Goal: Task Accomplishment & Management: Manage account settings

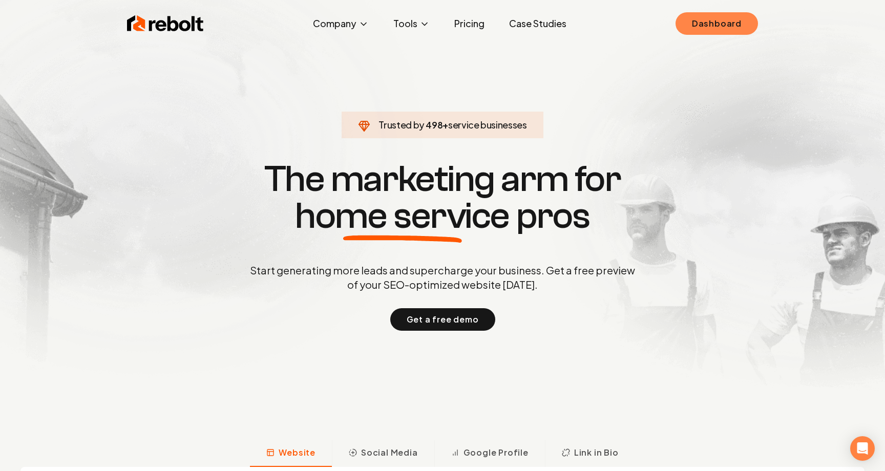
click at [698, 32] on link "Dashboard" at bounding box center [716, 23] width 82 height 23
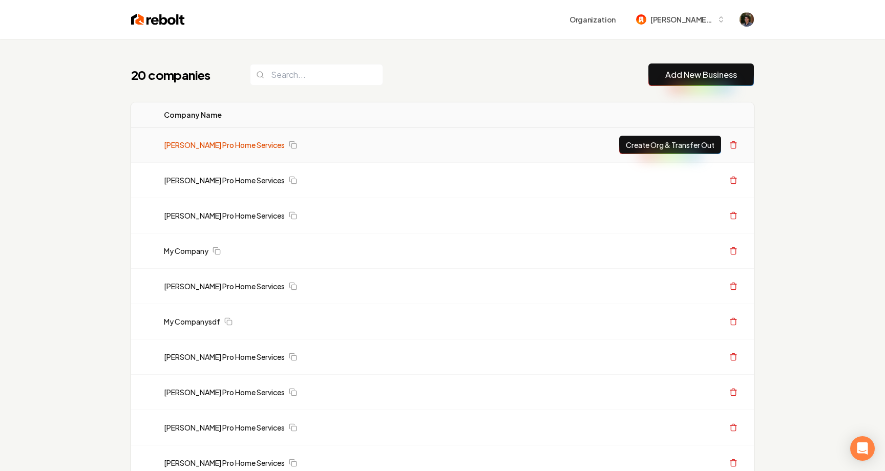
click at [244, 144] on link "[PERSON_NAME] Pro Home Services" at bounding box center [224, 145] width 121 height 10
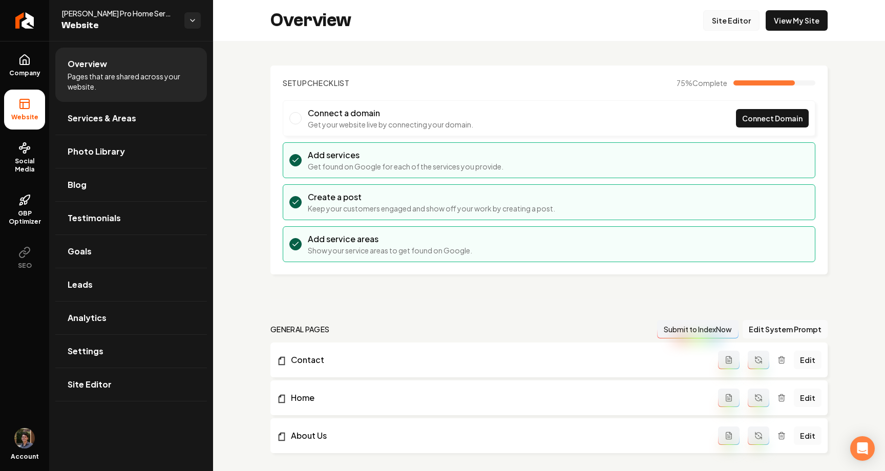
click at [719, 17] on link "Site Editor" at bounding box center [731, 20] width 56 height 20
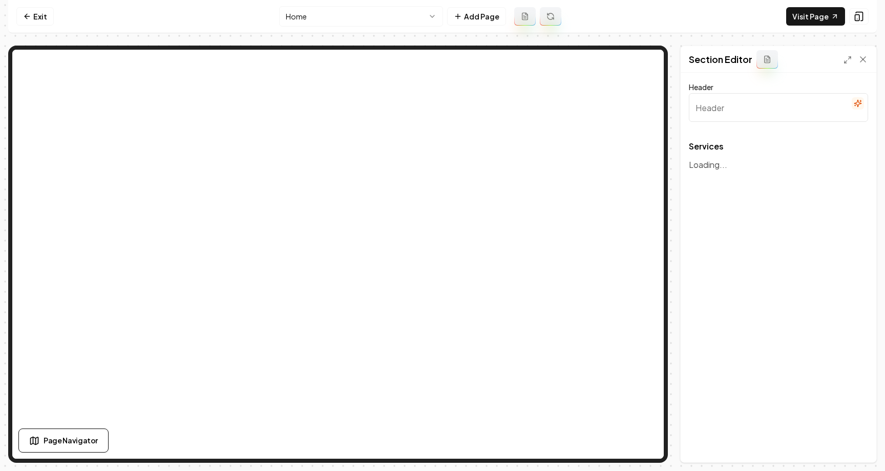
type input "Expert Car Wash Services"
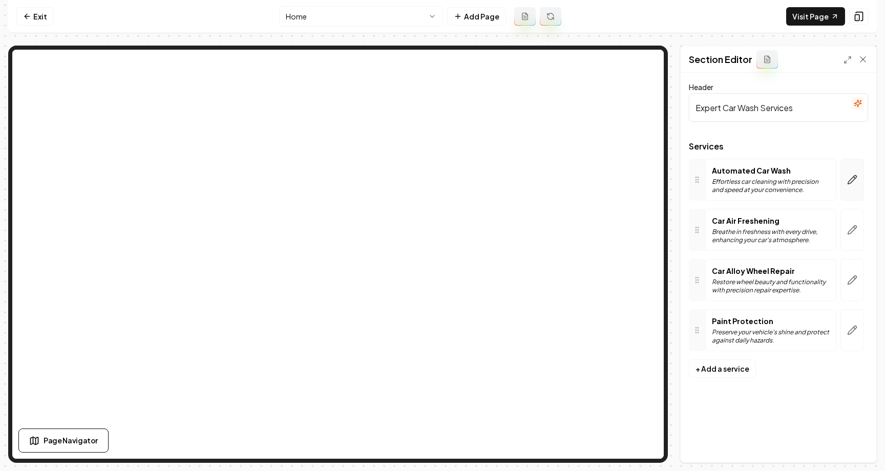
click at [850, 172] on button "button" at bounding box center [852, 180] width 24 height 42
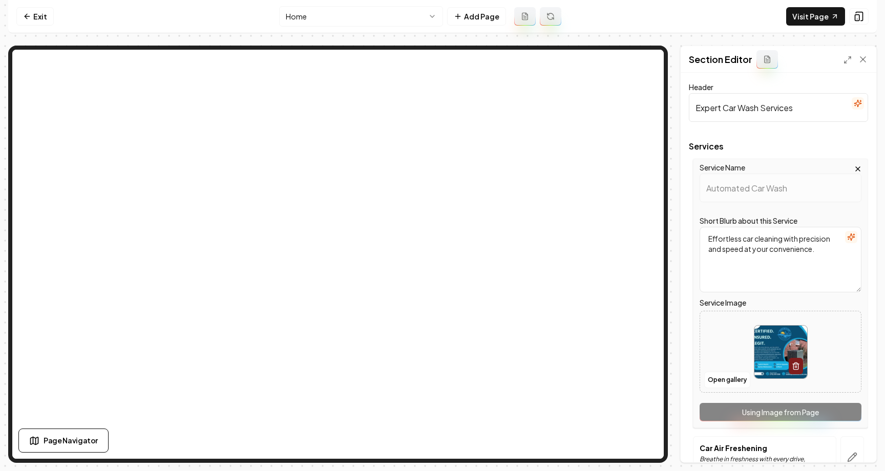
click at [785, 235] on textarea "Effortless car cleaning with precision and speed at your convenience." at bounding box center [781, 260] width 162 height 66
type textarea "Effortless car cleaning assawith precision and speed at your convenience."
click at [852, 445] on button "Save" at bounding box center [853, 445] width 30 height 18
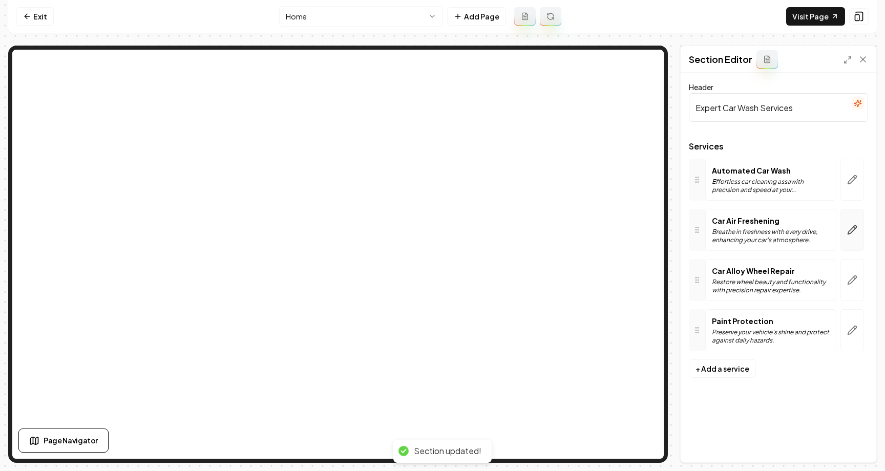
click at [846, 218] on button "button" at bounding box center [852, 230] width 24 height 42
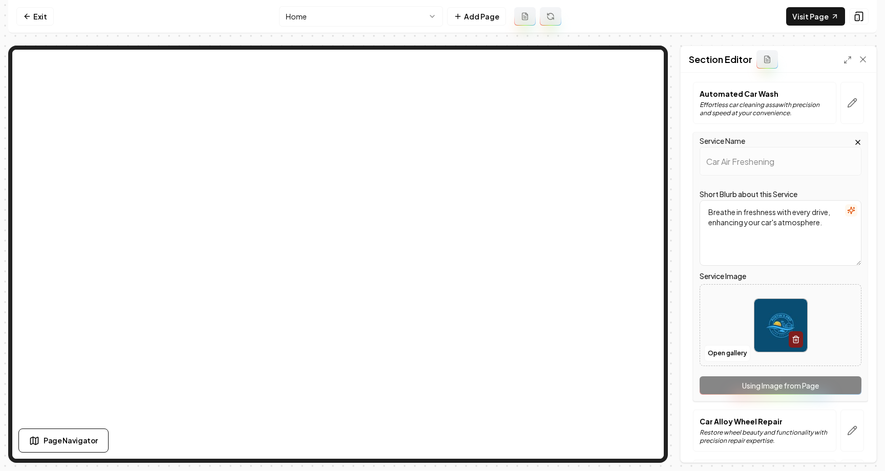
scroll to position [78, 0]
click at [768, 384] on div "Service Name Car Air Freshening Short Blurb about this Service Breathe in fresh…" at bounding box center [780, 265] width 175 height 269
click at [819, 12] on link "Visit Page" at bounding box center [815, 16] width 59 height 18
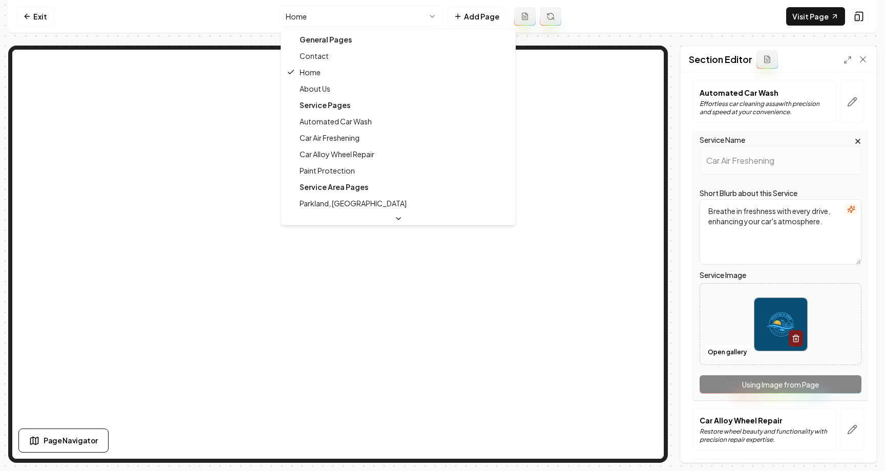
click at [382, 24] on html "Computer Required This feature is only available on a computer. Please switch t…" at bounding box center [442, 235] width 885 height 471
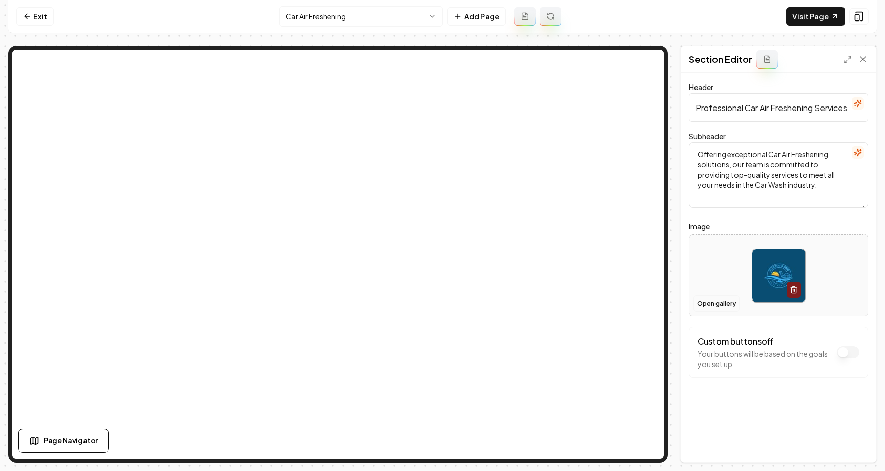
click at [724, 304] on button "Open gallery" at bounding box center [716, 303] width 46 height 16
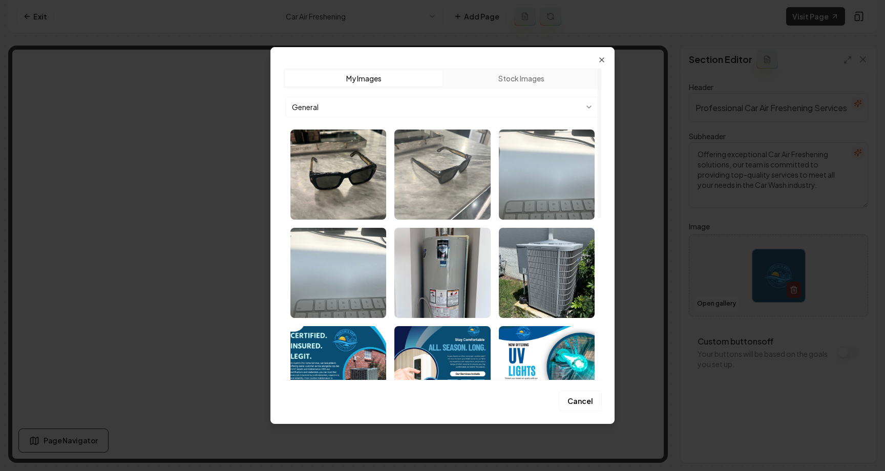
click at [429, 167] on img "Select image image_686ec4995c7cd75eb8e7ab8d.webp" at bounding box center [442, 175] width 96 height 90
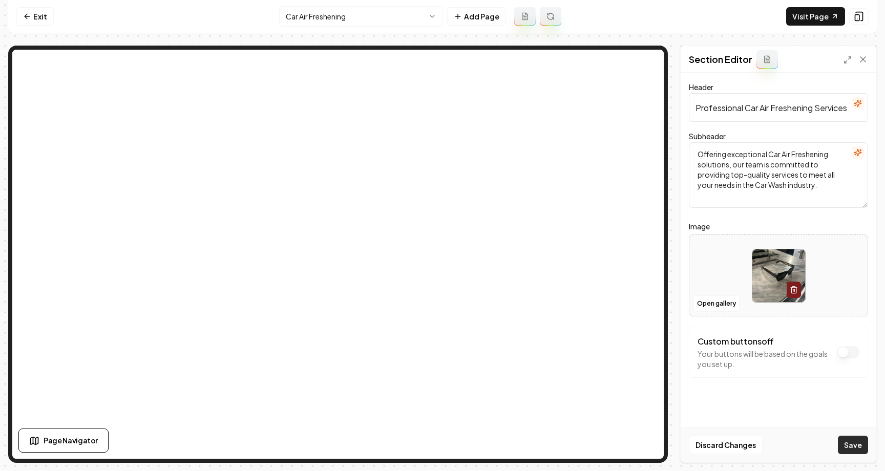
click at [851, 441] on button "Save" at bounding box center [853, 445] width 30 height 18
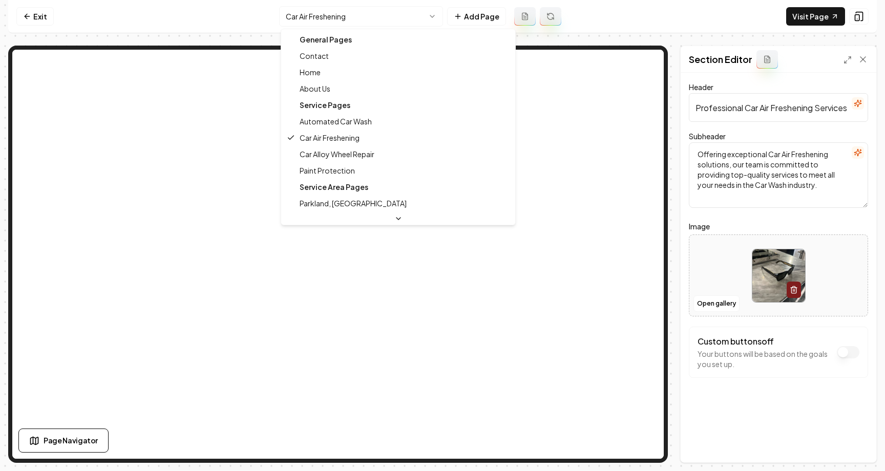
click at [380, 25] on html "Computer Required This feature is only available on a computer. Please switch t…" at bounding box center [442, 235] width 885 height 471
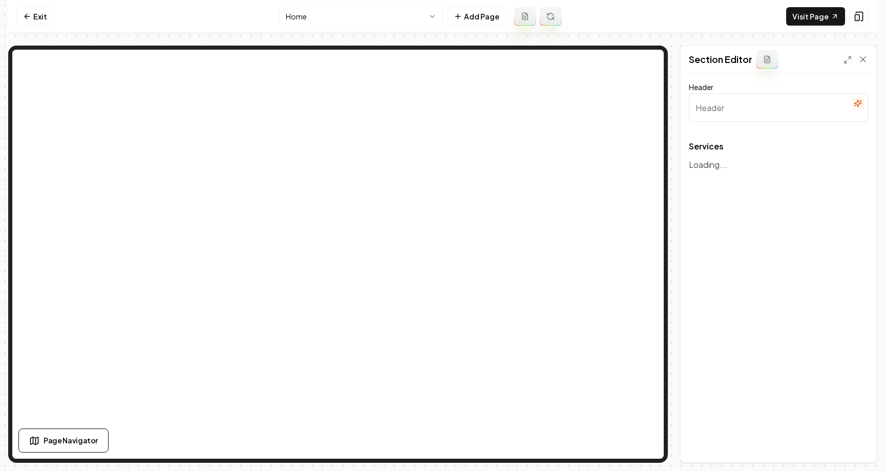
type input "Expert Car Wash Services"
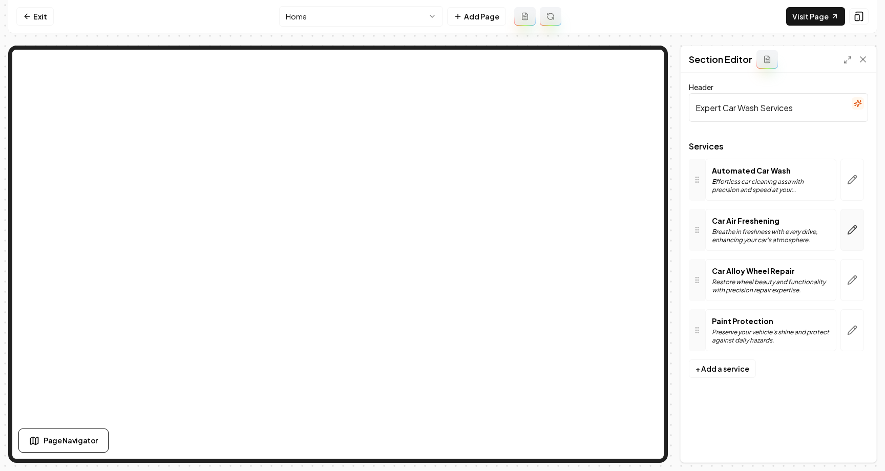
click at [846, 229] on button "button" at bounding box center [852, 230] width 24 height 42
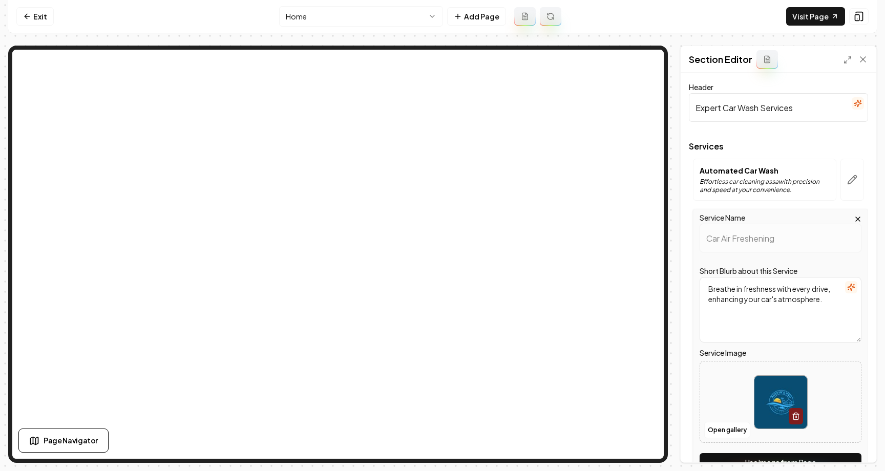
scroll to position [81, 0]
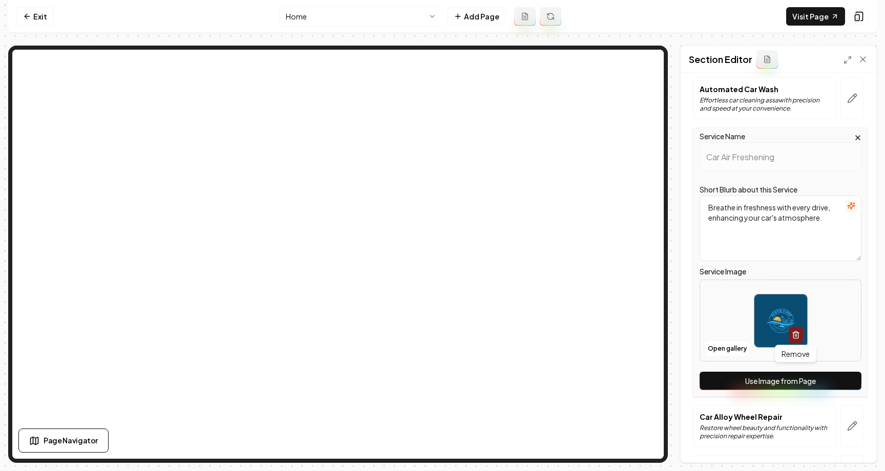
click at [782, 375] on button "Use Image from Page" at bounding box center [781, 381] width 162 height 18
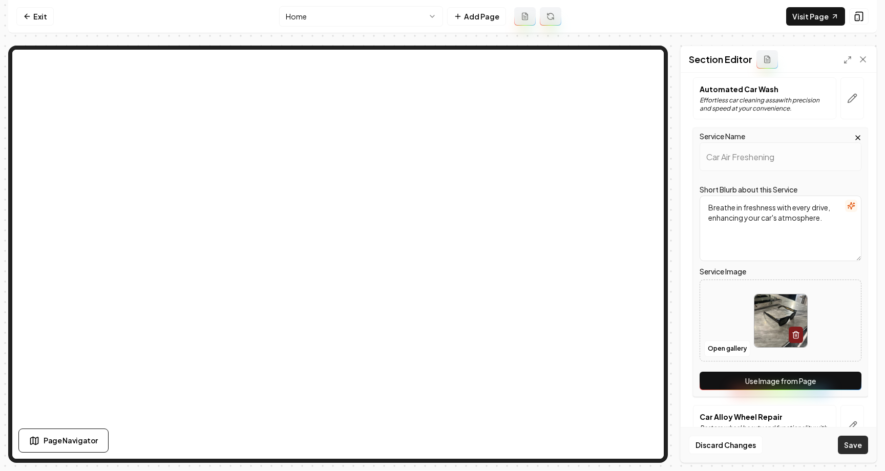
click at [845, 443] on button "Save" at bounding box center [853, 445] width 30 height 18
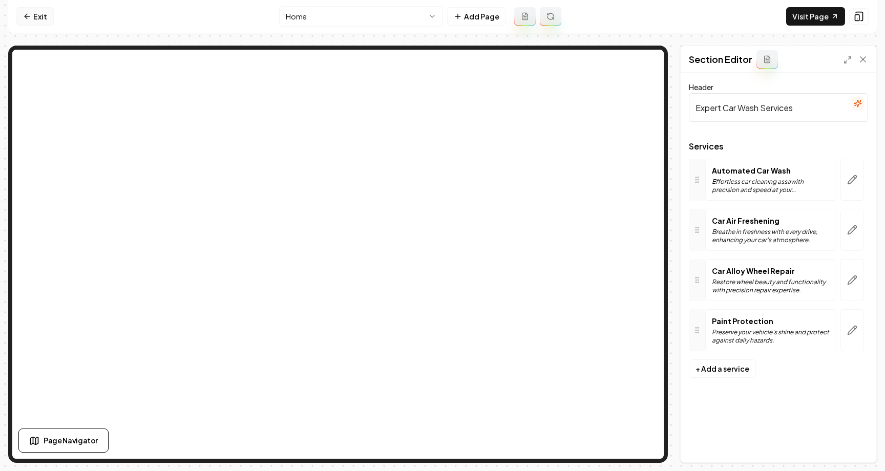
click at [36, 18] on link "Exit" at bounding box center [34, 16] width 37 height 18
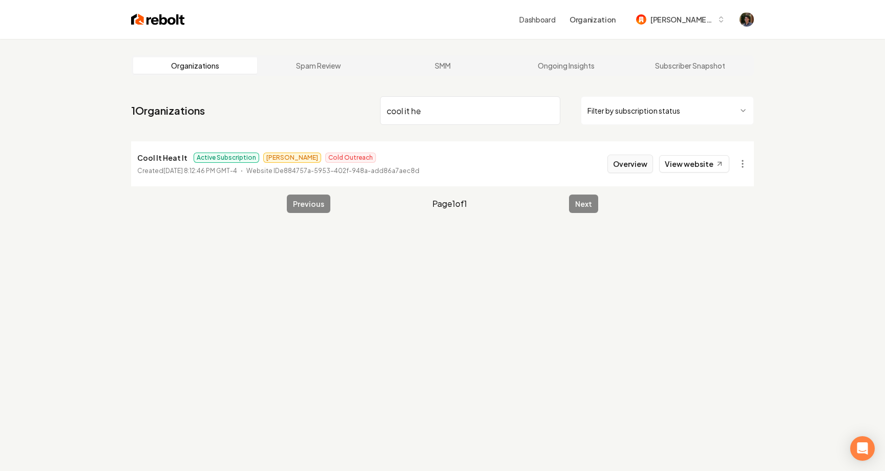
type input "cool it he"
click at [626, 165] on button "Overview" at bounding box center [630, 164] width 46 height 18
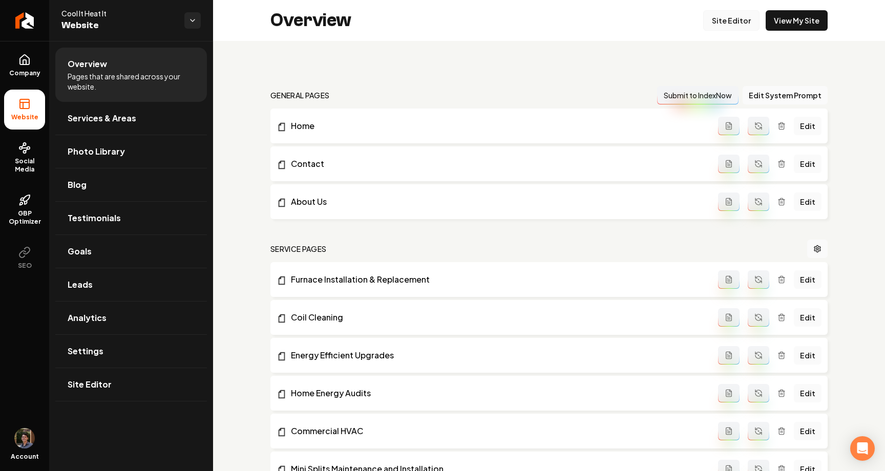
click at [748, 19] on link "Site Editor" at bounding box center [731, 20] width 56 height 20
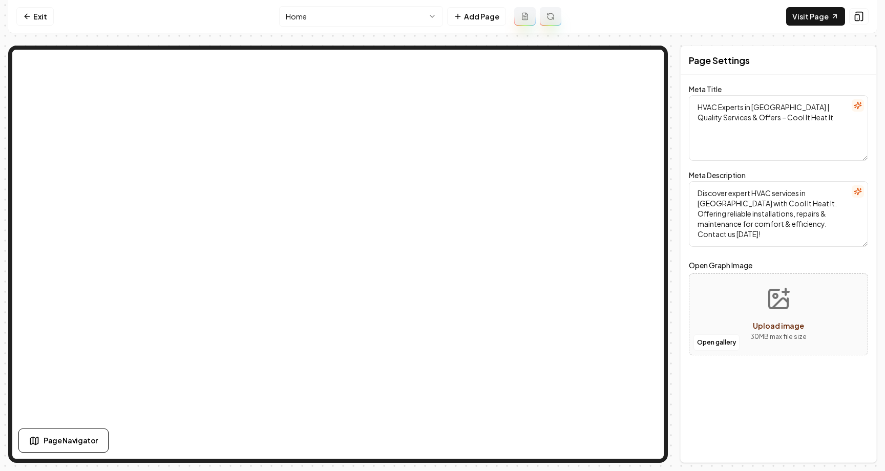
click at [410, 15] on html "Computer Required This feature is only available on a computer. Please switch t…" at bounding box center [442, 235] width 885 height 471
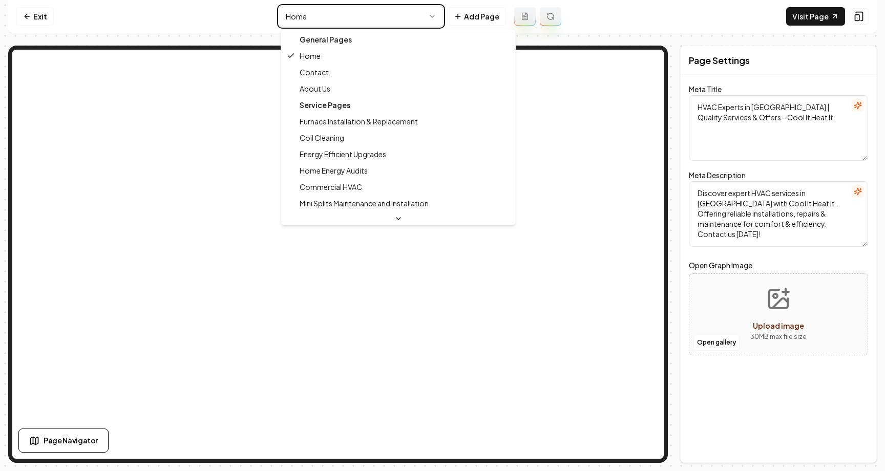
click at [396, 20] on html "Computer Required This feature is only available on a computer. Please switch t…" at bounding box center [442, 235] width 885 height 471
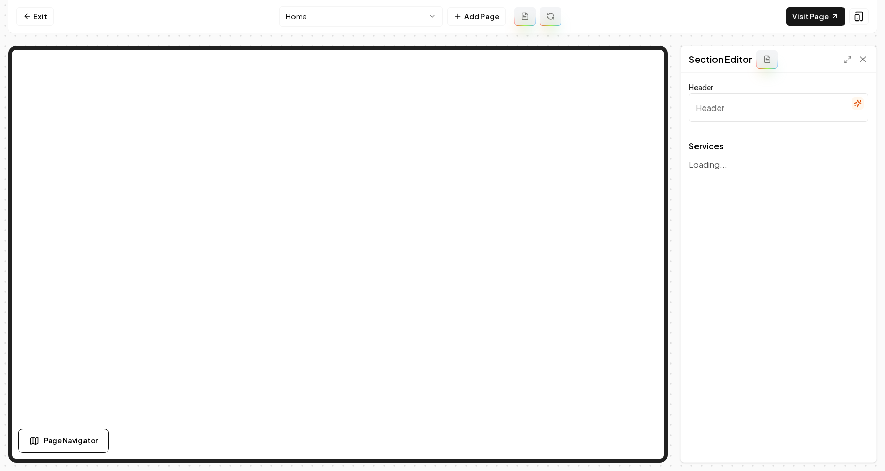
type input "Expert HVAC Solutions"
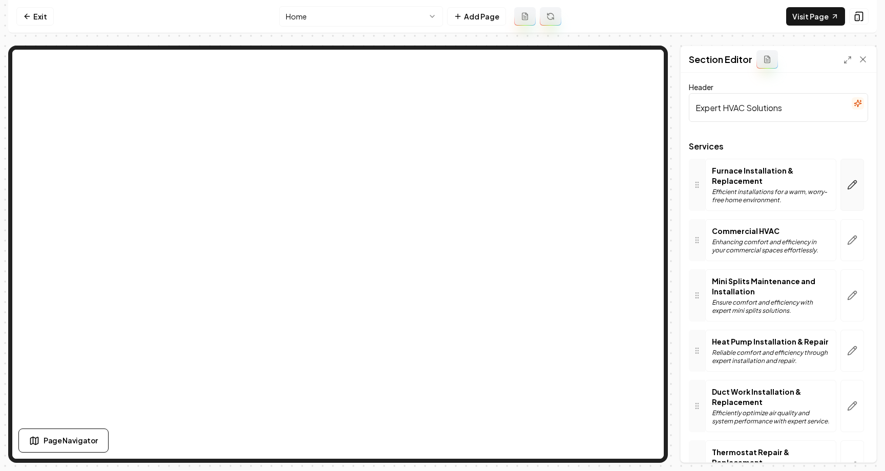
click at [853, 177] on button "button" at bounding box center [852, 185] width 24 height 52
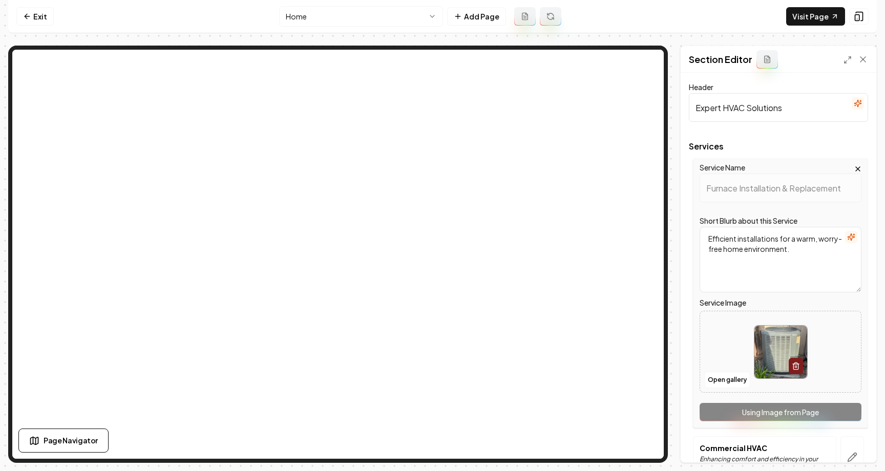
click at [857, 166] on icon "button" at bounding box center [858, 169] width 8 height 8
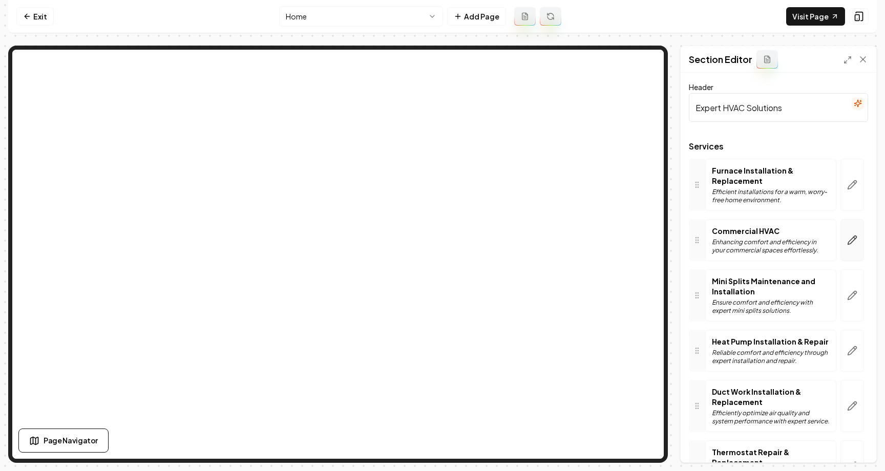
click at [856, 223] on button "button" at bounding box center [852, 240] width 24 height 42
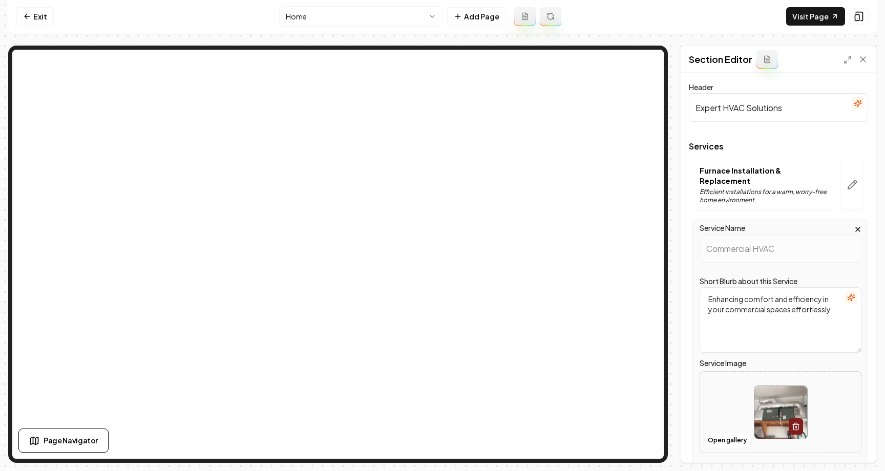
click at [857, 225] on icon "button" at bounding box center [858, 229] width 8 height 8
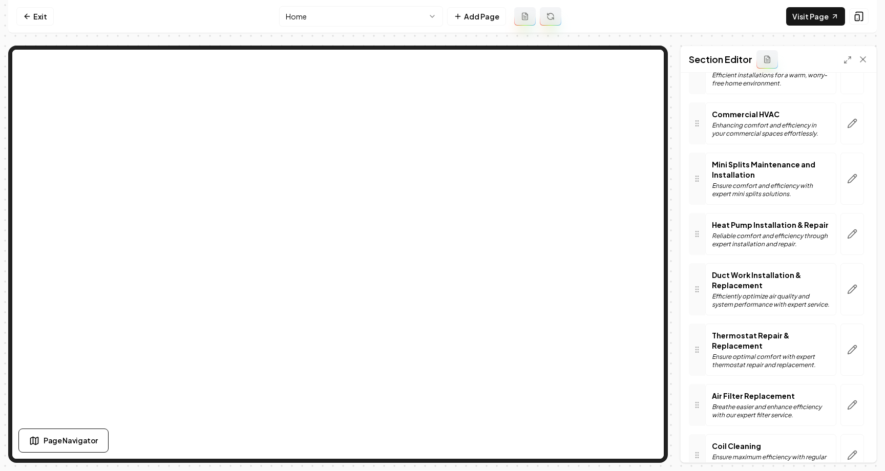
scroll to position [122, 0]
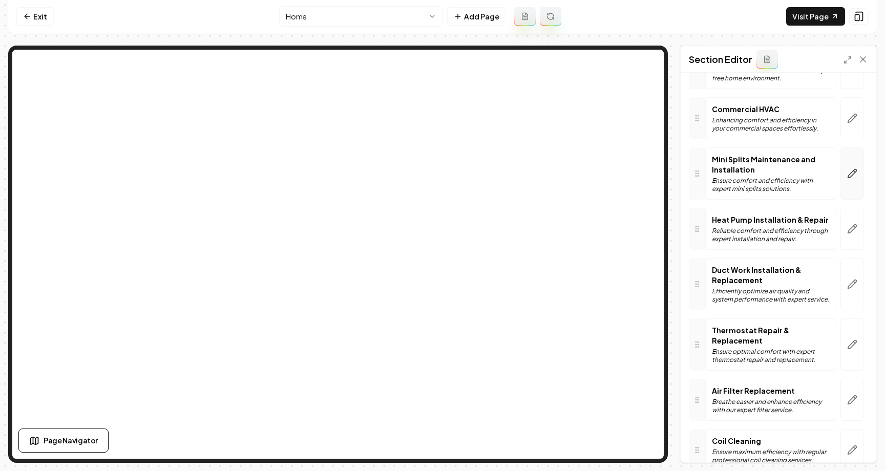
click at [859, 182] on button "button" at bounding box center [852, 173] width 24 height 52
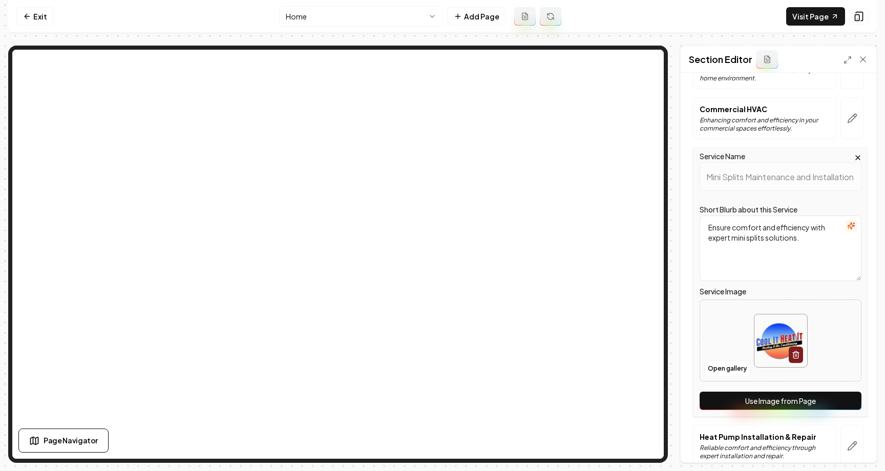
click at [857, 154] on icon "button" at bounding box center [858, 158] width 8 height 8
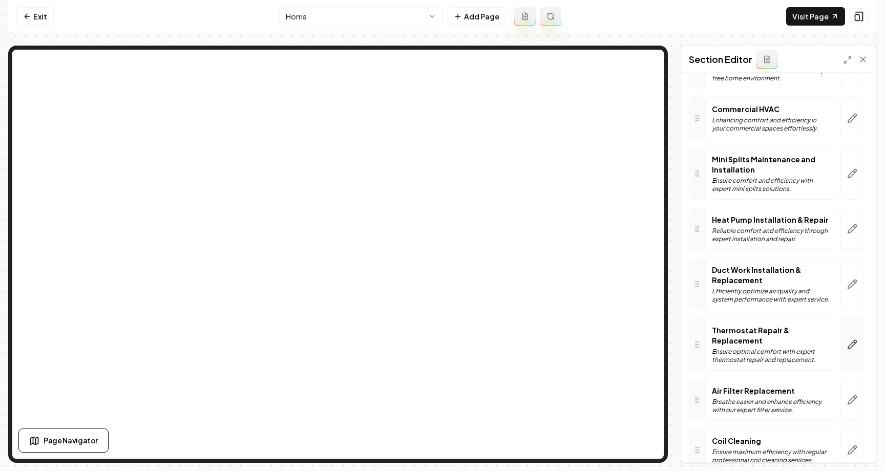
click at [853, 333] on button "button" at bounding box center [852, 345] width 24 height 52
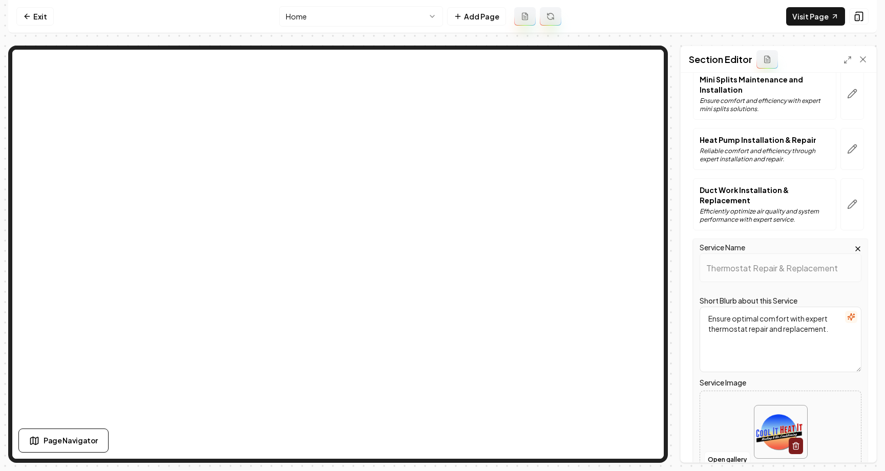
scroll to position [249, 0]
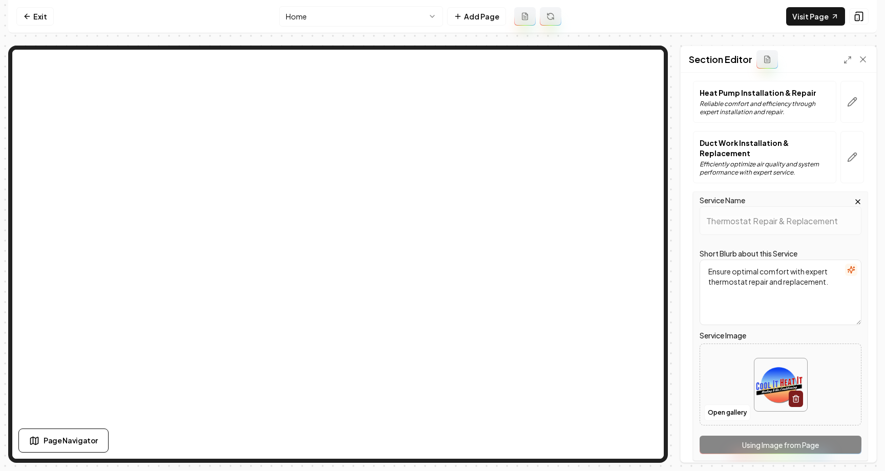
click at [856, 198] on icon "button" at bounding box center [858, 202] width 8 height 8
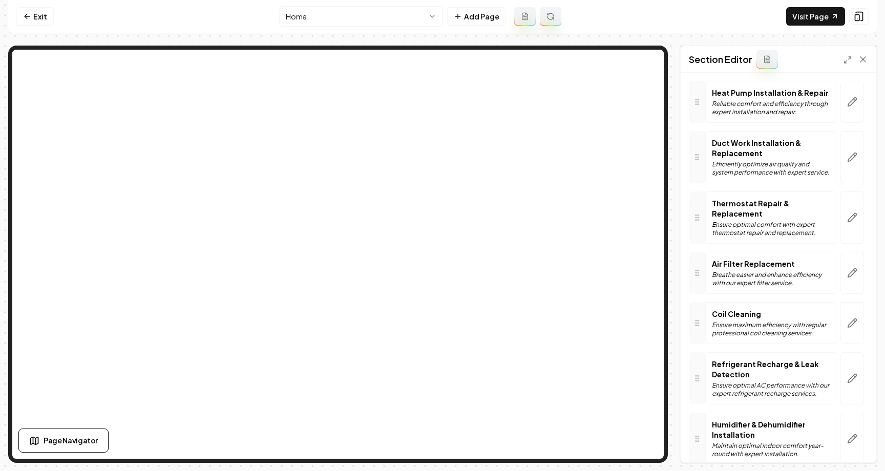
click at [415, 12] on html "Computer Required This feature is only available on a computer. Please switch t…" at bounding box center [442, 235] width 885 height 471
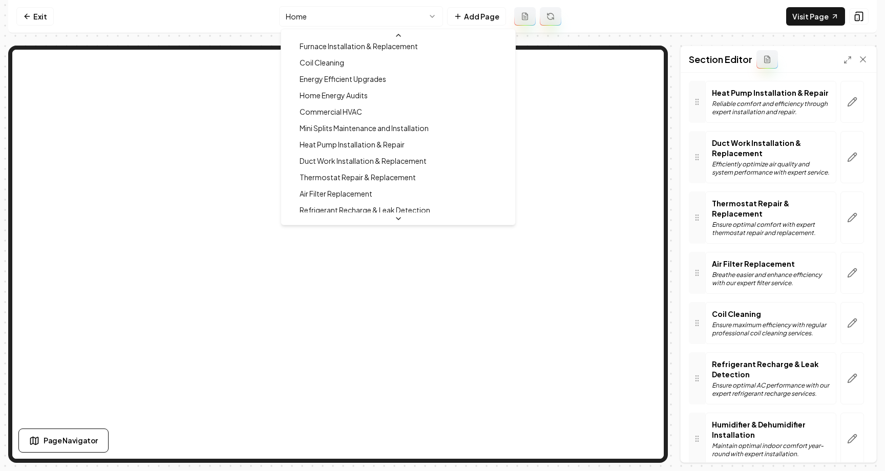
scroll to position [106, 0]
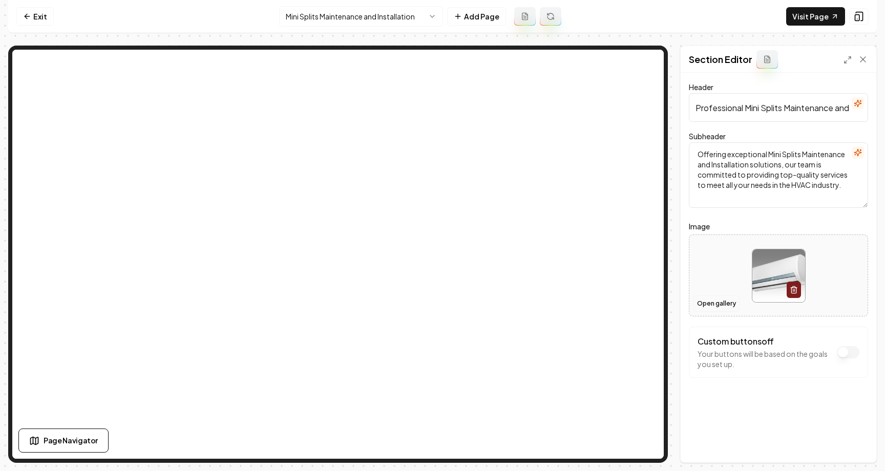
click at [719, 307] on button "Open gallery" at bounding box center [716, 303] width 46 height 16
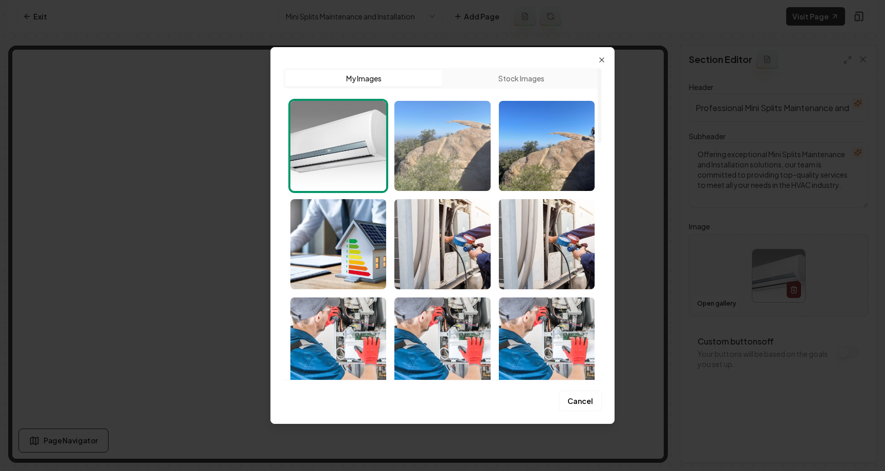
click at [422, 156] on img "Select image image_689b7b225c7cd75eb8c8eca0.png" at bounding box center [442, 146] width 96 height 90
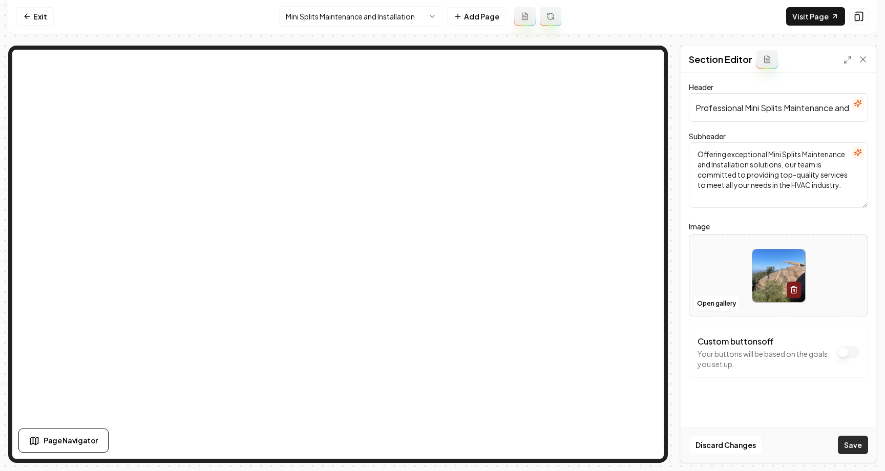
click at [865, 442] on button "Save" at bounding box center [853, 445] width 30 height 18
click at [715, 303] on button "Open gallery" at bounding box center [716, 303] width 46 height 16
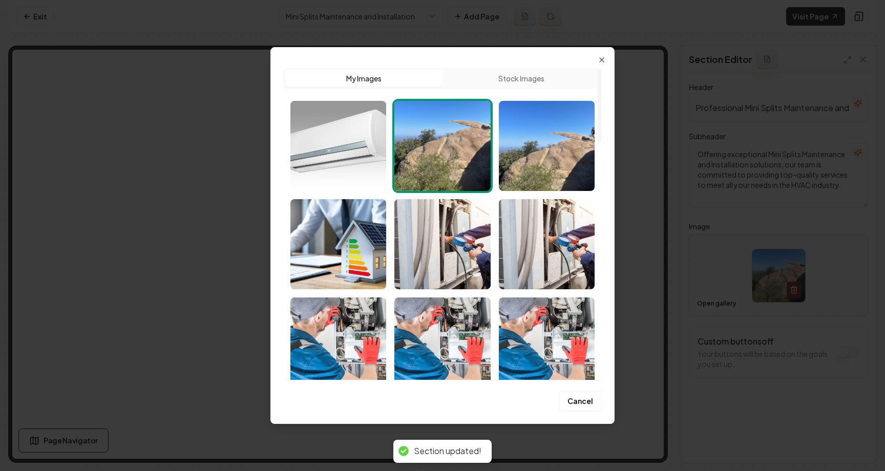
click at [342, 143] on img "Select image image_689e3bf95c7cd75eb829e799.jpeg" at bounding box center [338, 146] width 96 height 90
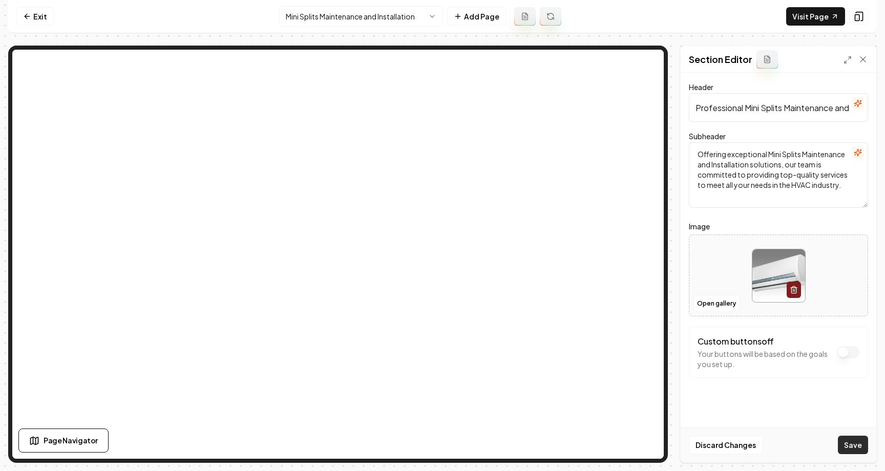
click at [849, 444] on button "Save" at bounding box center [853, 445] width 30 height 18
click at [394, 24] on html "Computer Required This feature is only available on a computer. Please switch t…" at bounding box center [442, 235] width 885 height 471
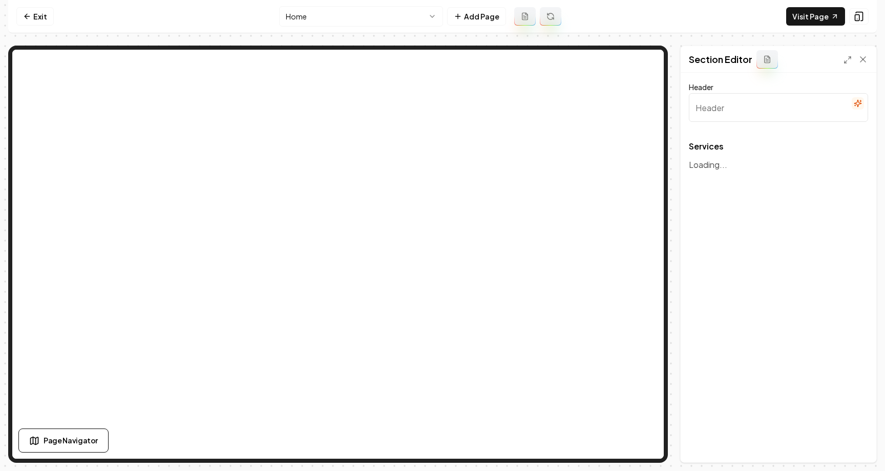
type input "Expert HVAC Solutions"
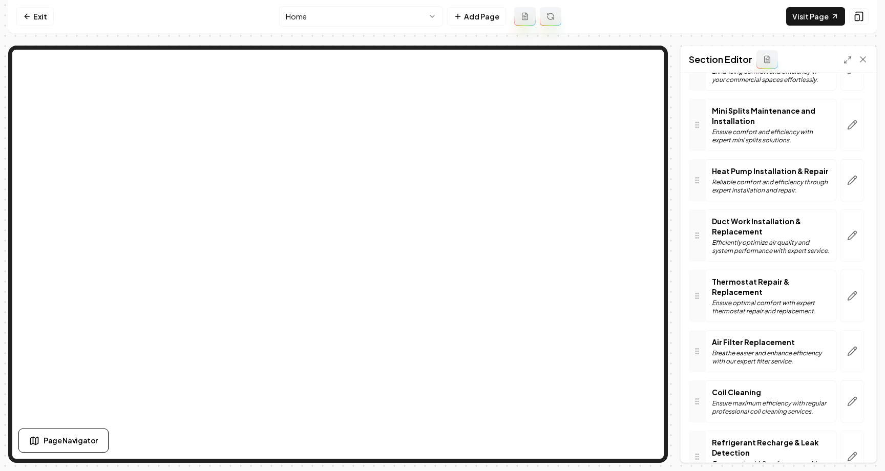
scroll to position [179, 0]
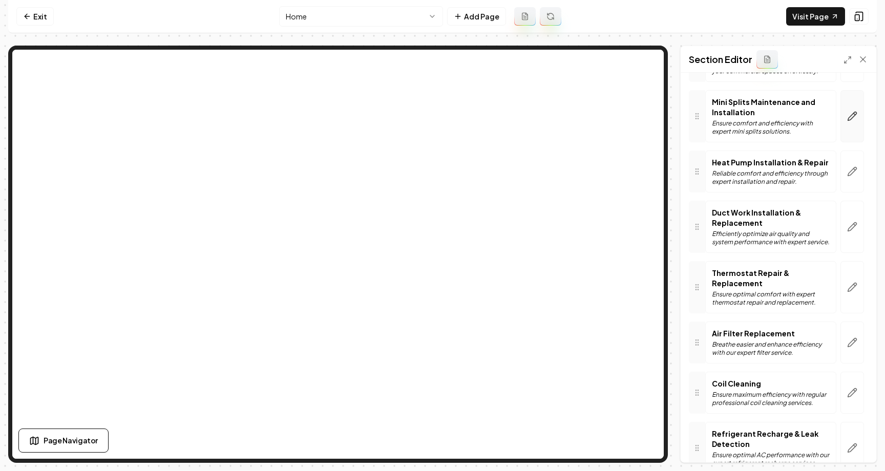
click at [852, 116] on icon "button" at bounding box center [852, 116] width 10 height 10
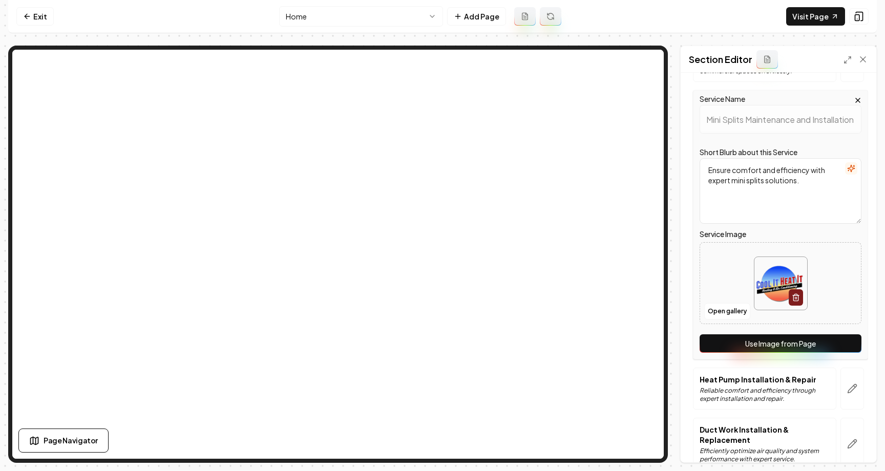
click at [792, 334] on button "Use Image from Page" at bounding box center [781, 343] width 162 height 18
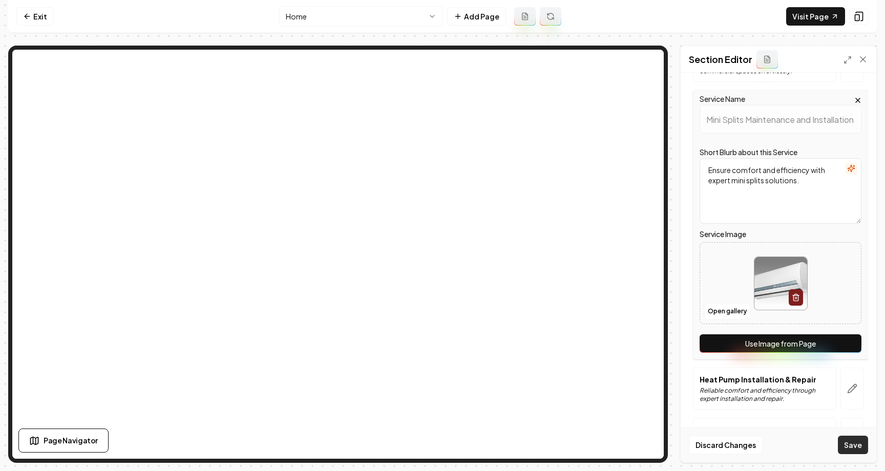
click at [850, 452] on button "Save" at bounding box center [853, 445] width 30 height 18
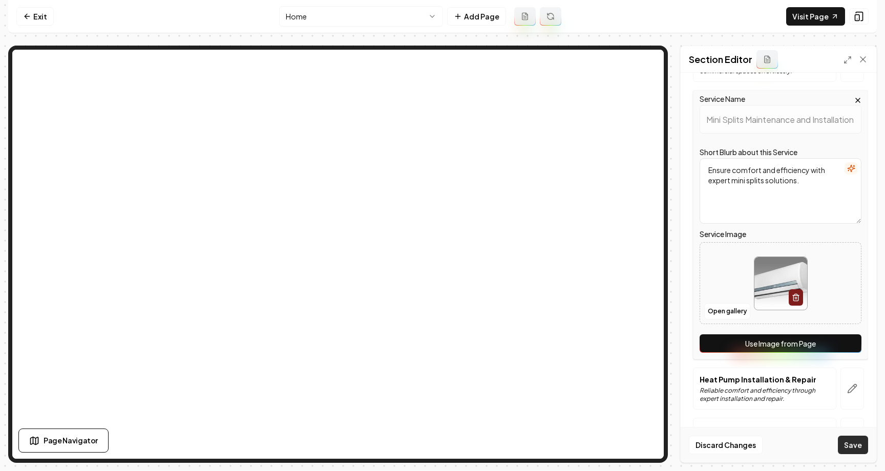
click at [850, 452] on button "Save" at bounding box center [853, 445] width 30 height 18
click at [742, 336] on button "Use Image from Page" at bounding box center [781, 343] width 162 height 18
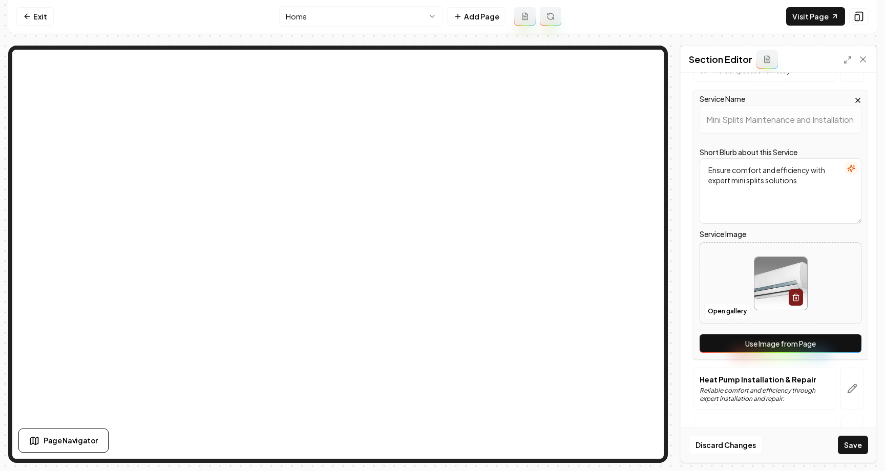
click at [742, 336] on button "Use Image from Page" at bounding box center [781, 343] width 162 height 18
click at [795, 182] on textarea "Ensure comfort and efficiency with expert mini splits solutions." at bounding box center [781, 191] width 162 height 66
click at [850, 444] on button "Save" at bounding box center [853, 445] width 30 height 18
click at [811, 172] on textarea "Ensure comfort and efficiency with expert mini splits solutions." at bounding box center [781, 191] width 162 height 66
click at [847, 444] on button "Save" at bounding box center [853, 445] width 30 height 18
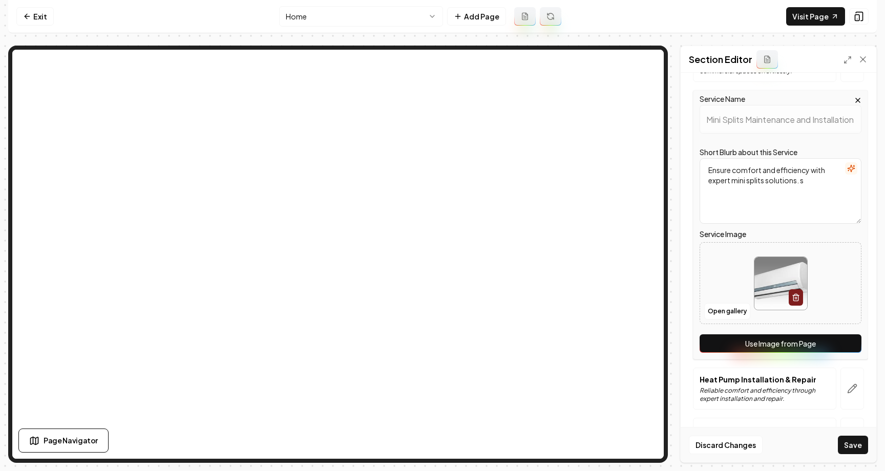
click at [819, 174] on textarea "Ensure comfort and efficiency with expert mini splits solutions. s" at bounding box center [781, 191] width 162 height 66
type textarea "Ensure comfort and efficiency with expert mini splits solutions."
click at [795, 293] on icon "button" at bounding box center [796, 297] width 8 height 8
click at [860, 446] on button "Save" at bounding box center [853, 445] width 30 height 18
click at [744, 303] on button "Open gallery" at bounding box center [727, 311] width 46 height 16
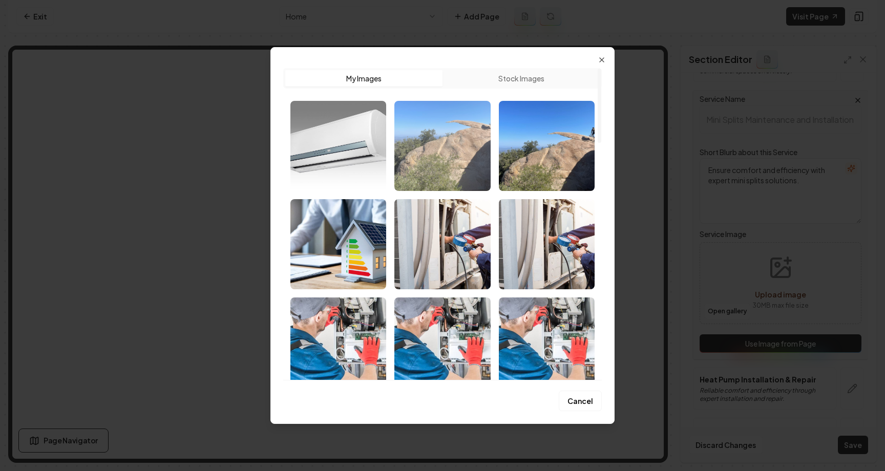
click at [468, 140] on img "Select image image_689b7b225c7cd75eb8c8eca0.png" at bounding box center [442, 146] width 96 height 90
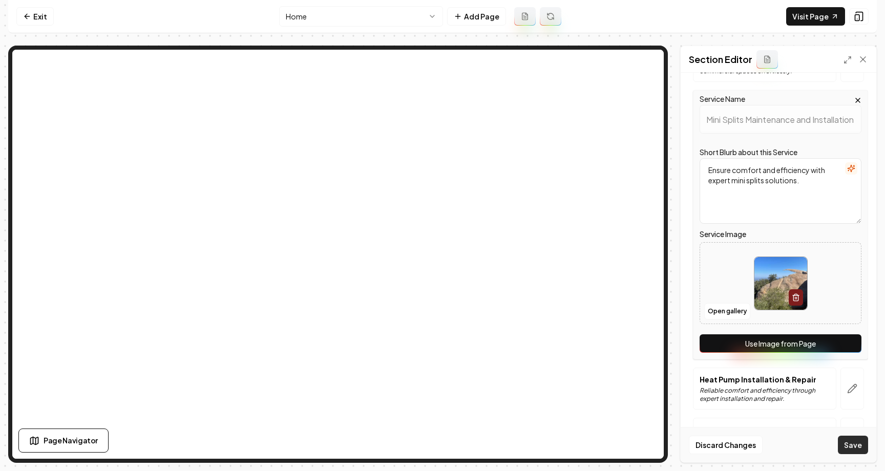
click at [861, 450] on button "Save" at bounding box center [853, 445] width 30 height 18
click at [792, 293] on icon "button" at bounding box center [796, 297] width 8 height 8
click at [779, 334] on button "Use Image from Page" at bounding box center [781, 343] width 162 height 18
click at [854, 96] on icon "button" at bounding box center [858, 100] width 8 height 8
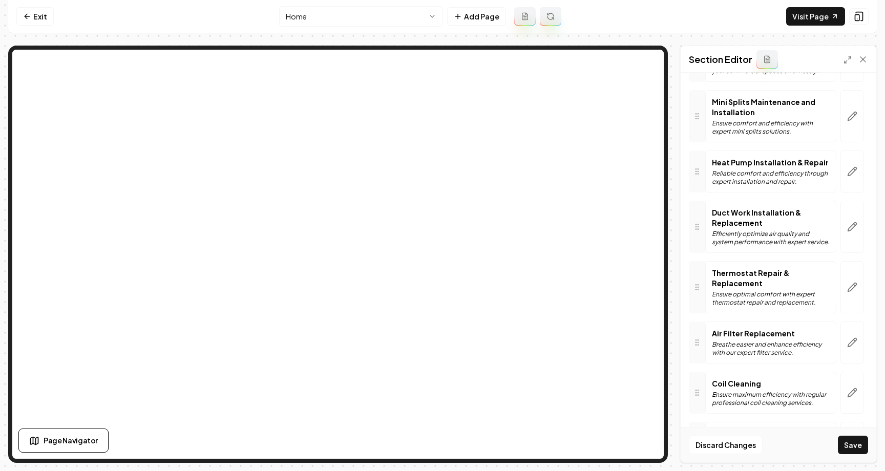
scroll to position [189, 0]
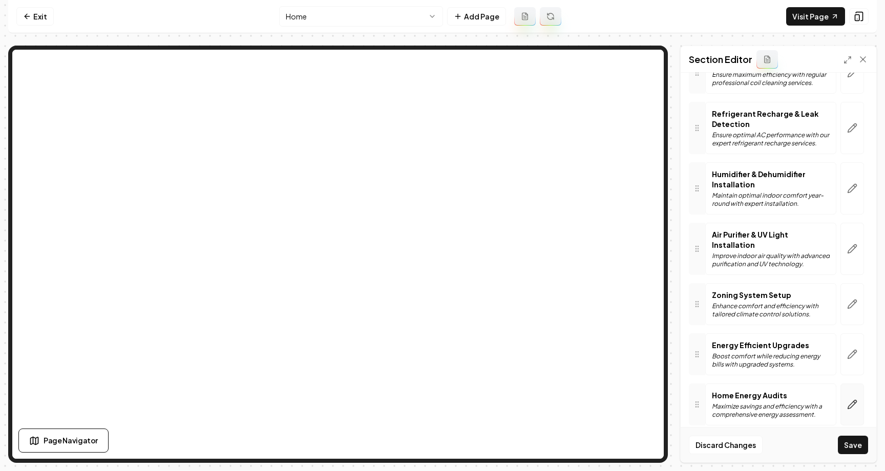
click at [853, 399] on icon "button" at bounding box center [852, 404] width 10 height 10
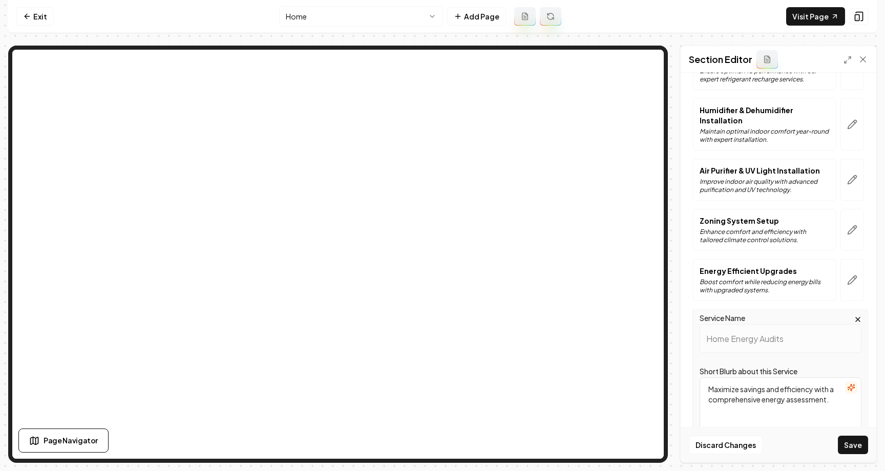
scroll to position [696, 0]
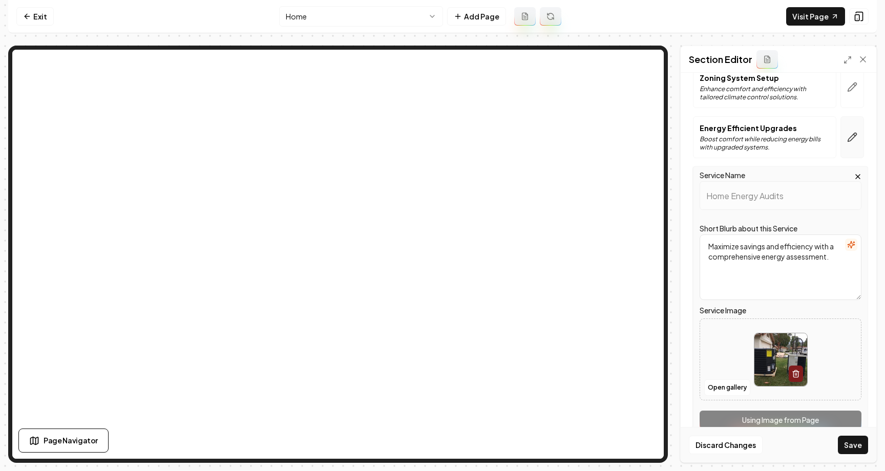
click at [849, 132] on icon "button" at bounding box center [852, 137] width 10 height 10
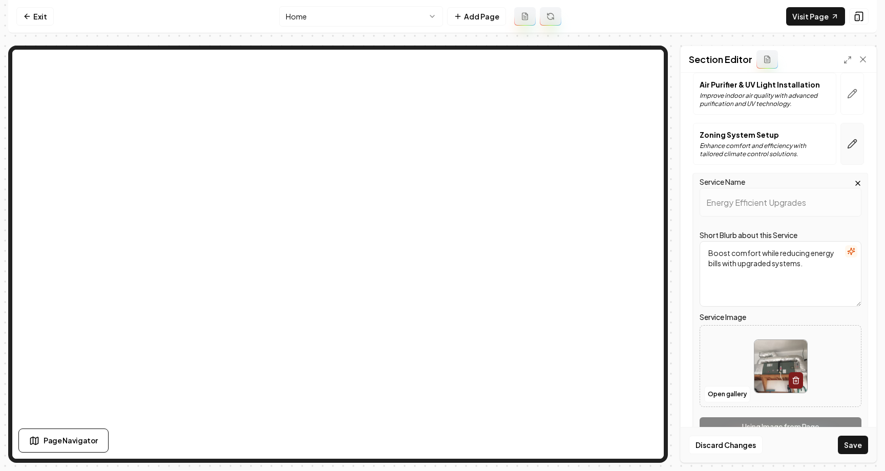
scroll to position [639, 0]
click at [855, 140] on icon "button" at bounding box center [852, 144] width 9 height 9
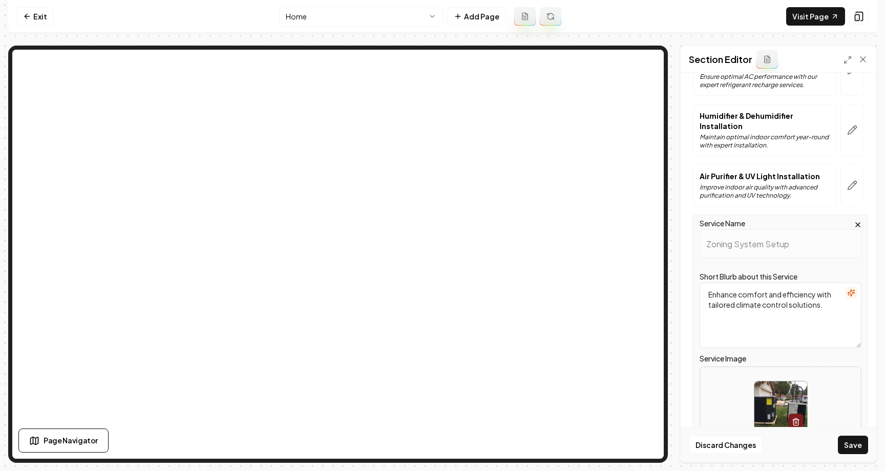
scroll to position [544, 0]
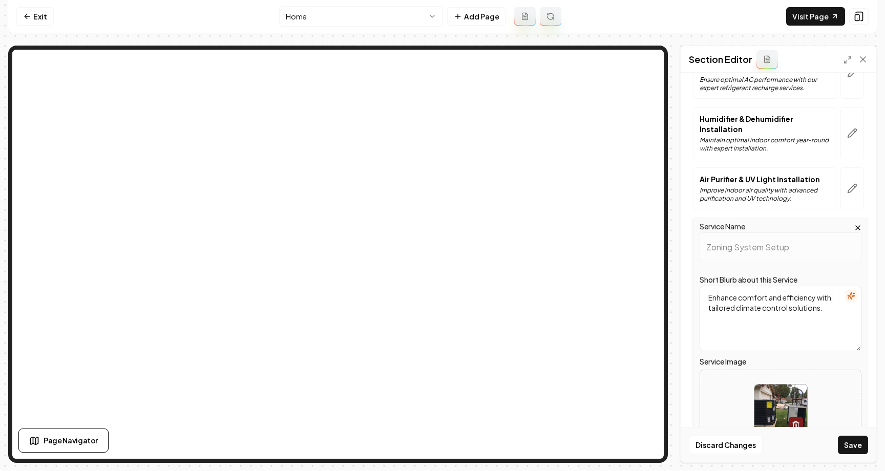
click at [840, 167] on div at bounding box center [852, 188] width 32 height 42
click at [849, 183] on icon "button" at bounding box center [852, 188] width 10 height 10
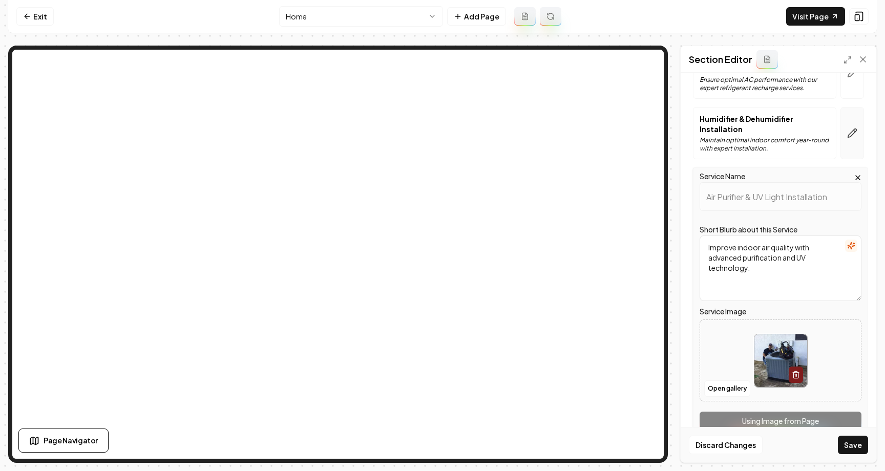
click at [849, 112] on button "button" at bounding box center [852, 133] width 24 height 52
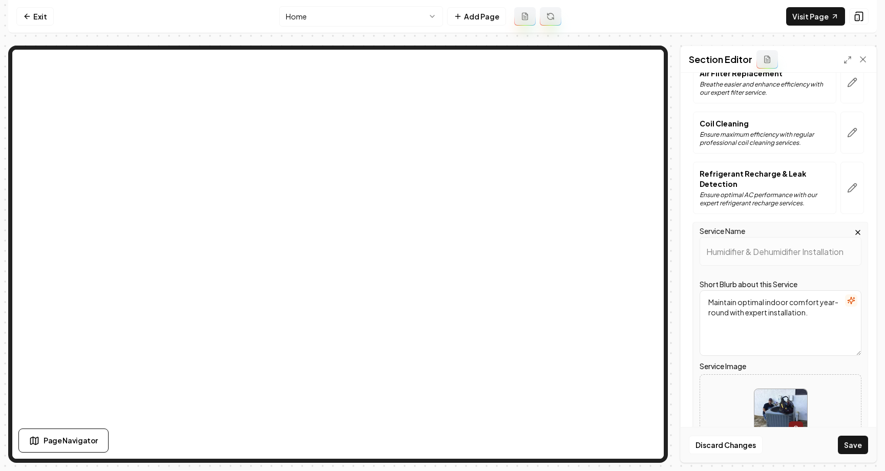
scroll to position [414, 0]
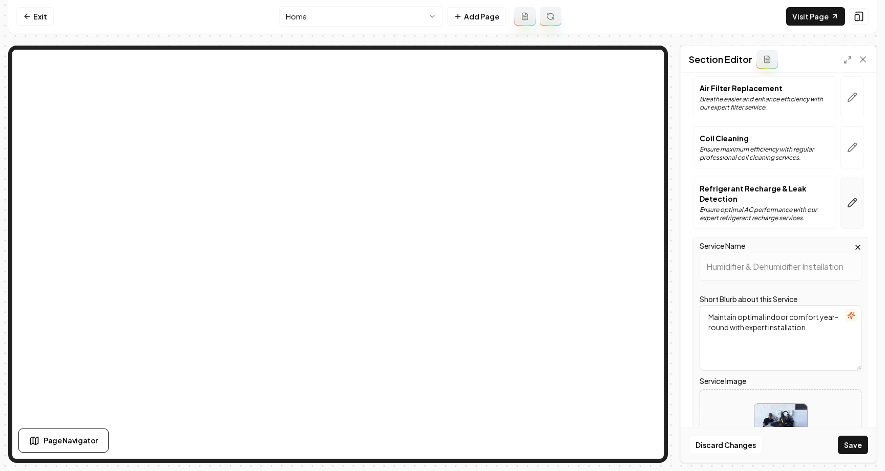
click at [859, 202] on button "button" at bounding box center [852, 203] width 24 height 52
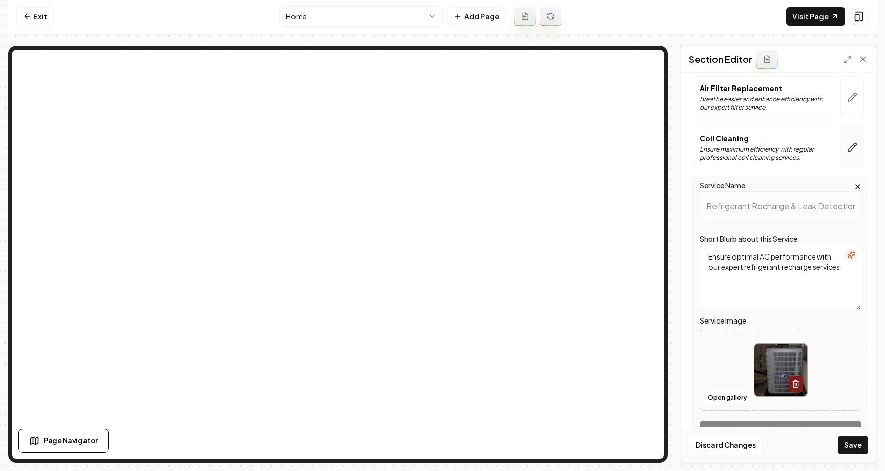
click at [854, 144] on icon "button" at bounding box center [855, 145] width 2 height 2
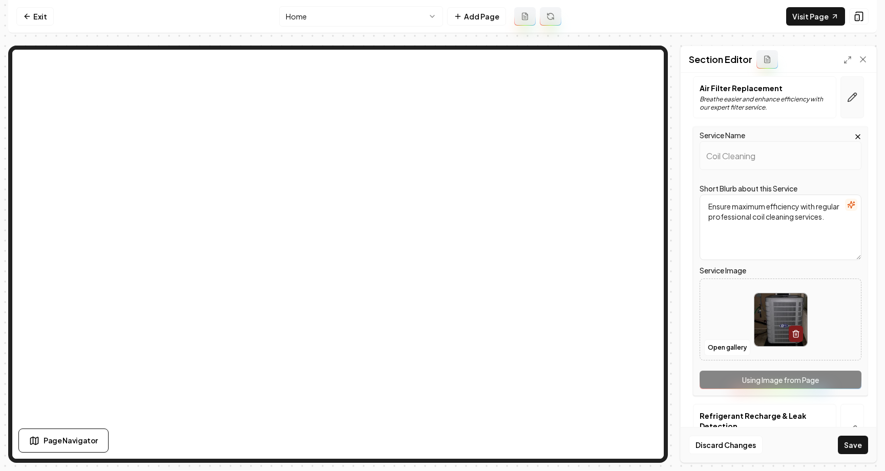
click at [849, 92] on icon "button" at bounding box center [852, 97] width 10 height 10
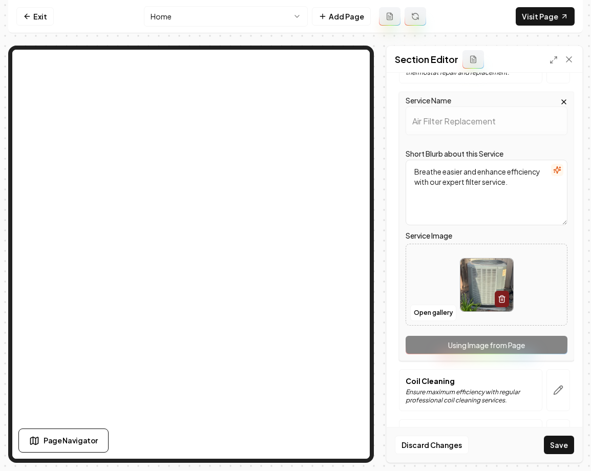
scroll to position [265, 0]
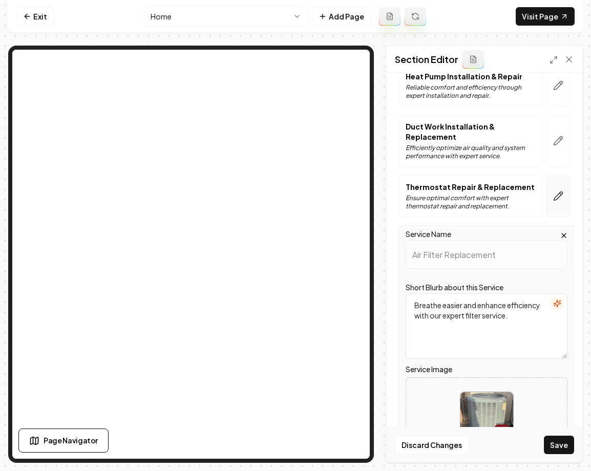
click at [563, 187] on button "button" at bounding box center [558, 196] width 24 height 42
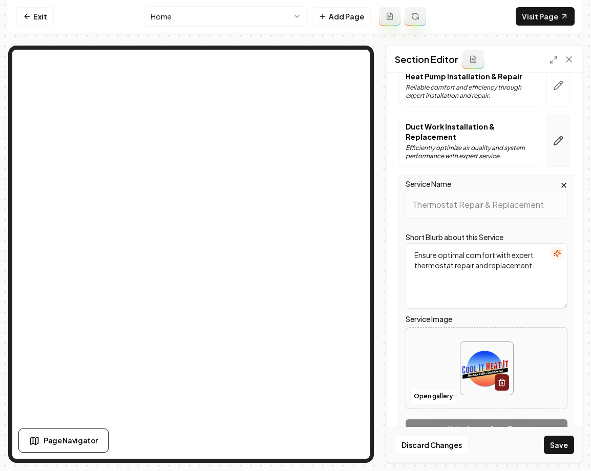
click at [560, 137] on icon "button" at bounding box center [558, 141] width 9 height 9
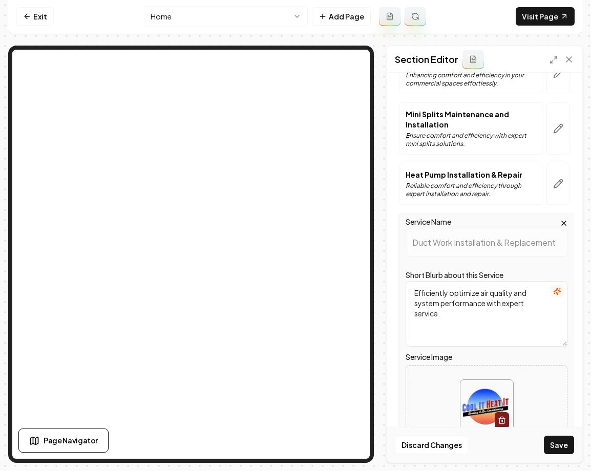
scroll to position [168, 0]
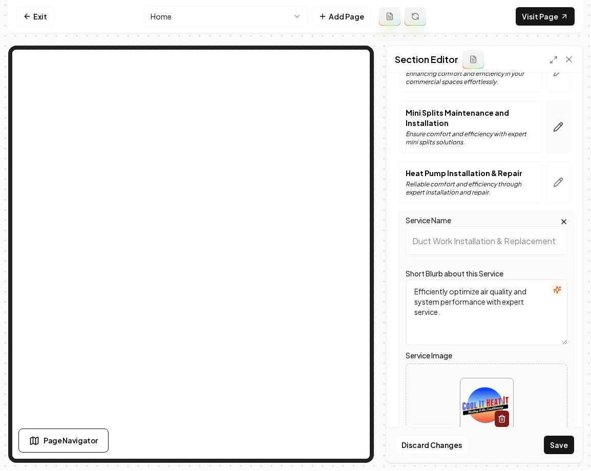
click at [557, 123] on icon "button" at bounding box center [558, 127] width 9 height 9
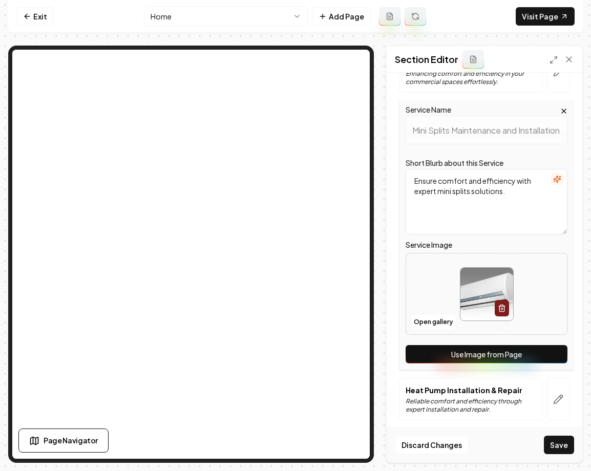
click at [514, 207] on textarea "Ensure comfort and efficiency with expert mini splits solutions." at bounding box center [487, 202] width 162 height 66
click at [568, 449] on button "Save" at bounding box center [559, 445] width 30 height 18
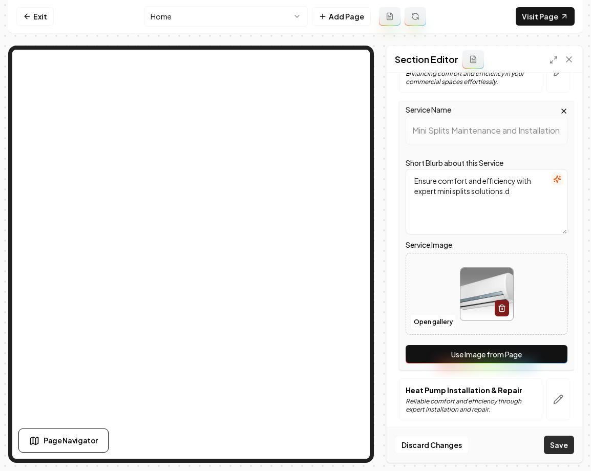
click at [568, 449] on button "Save" at bounding box center [559, 445] width 30 height 18
click at [544, 188] on textarea "Ensure comfort and efficiency with expert mini splits solutions.d" at bounding box center [487, 202] width 162 height 66
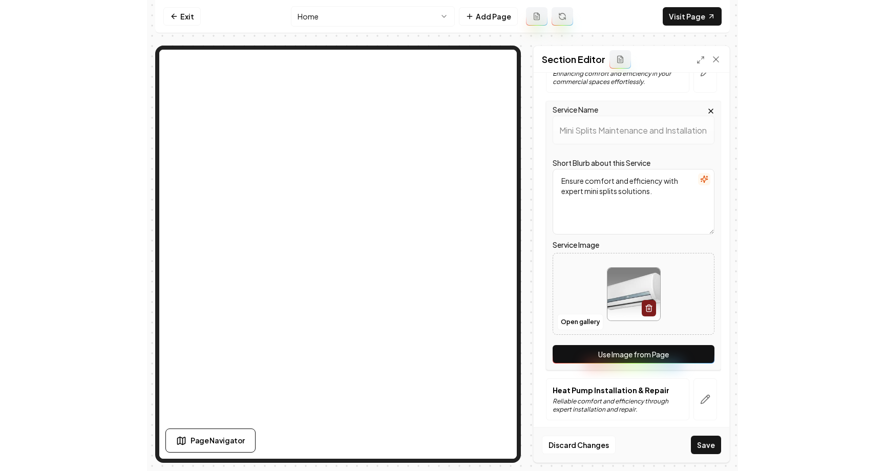
scroll to position [0, 0]
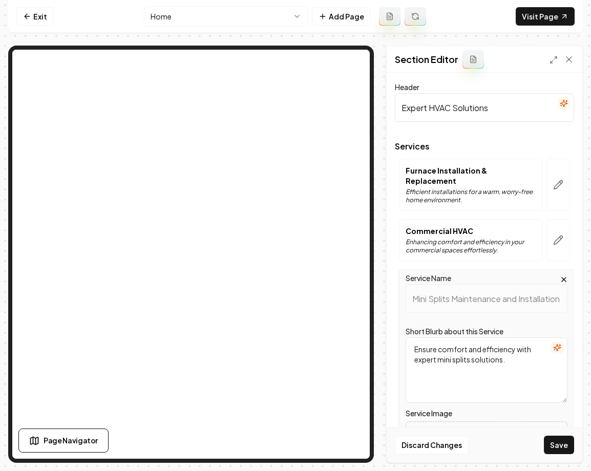
type textarea "Ensure comfort and efficiency with expert mini splits solutions."
click at [504, 110] on input "Expert HVAC Solutions" at bounding box center [484, 107] width 179 height 29
click at [407, 135] on div at bounding box center [484, 138] width 179 height 8
click at [559, 174] on button "button" at bounding box center [558, 185] width 24 height 52
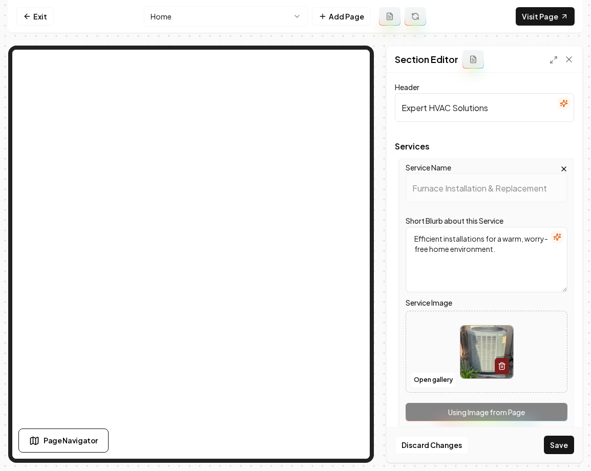
click at [561, 165] on icon "button" at bounding box center [564, 169] width 8 height 8
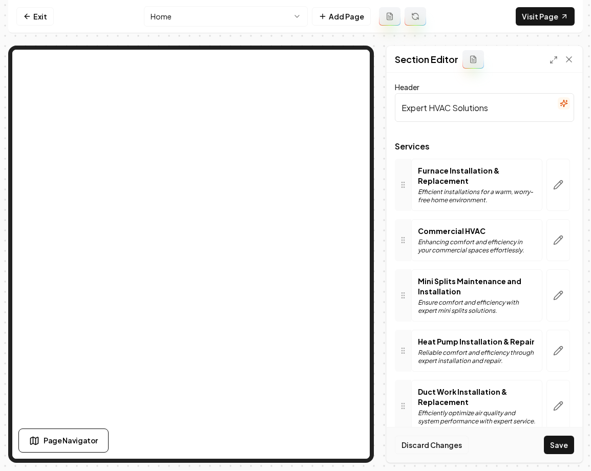
click at [453, 450] on button "Discard Changes" at bounding box center [432, 445] width 74 height 18
click at [560, 184] on icon "button" at bounding box center [558, 185] width 9 height 9
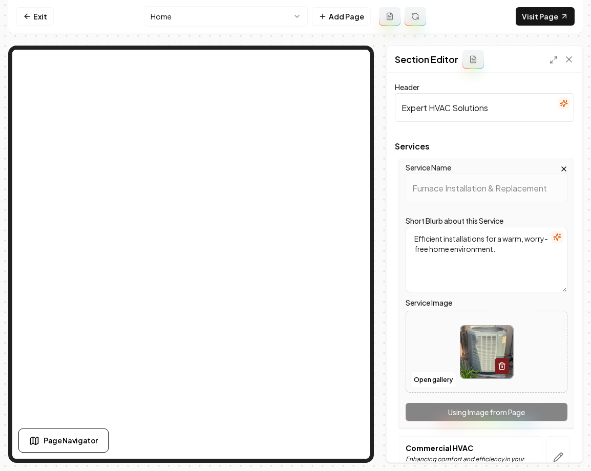
click at [509, 261] on textarea "Efficient installations for a warm, worry-free home environment." at bounding box center [487, 260] width 162 height 66
click at [563, 445] on button "Save" at bounding box center [559, 445] width 30 height 18
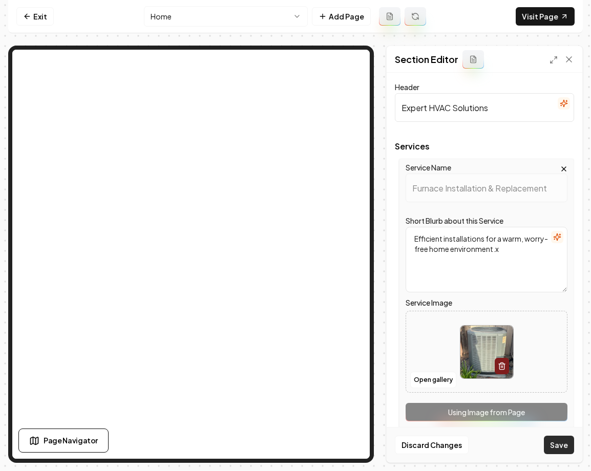
click at [563, 445] on button "Save" at bounding box center [559, 445] width 30 height 18
click at [508, 251] on textarea "Efficient installations for a warm, worry-free home environment.x" at bounding box center [487, 260] width 162 height 66
type textarea "Efficient installations for a warm, worry-free home environment."
click at [438, 380] on button "Open gallery" at bounding box center [433, 380] width 46 height 16
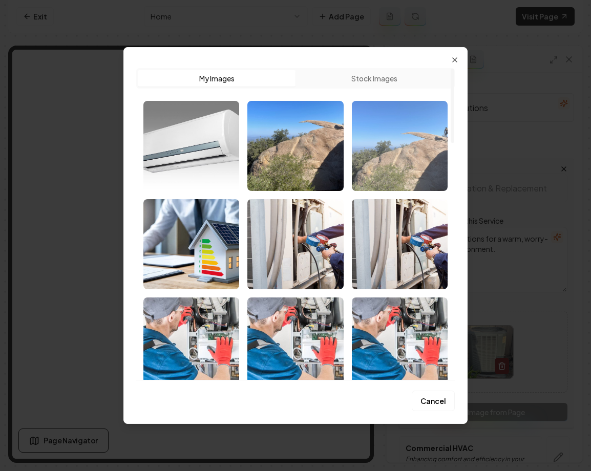
click at [390, 140] on img "Select image image_689b75ef5c7cd75eb8aa3113.jpeg" at bounding box center [400, 146] width 96 height 90
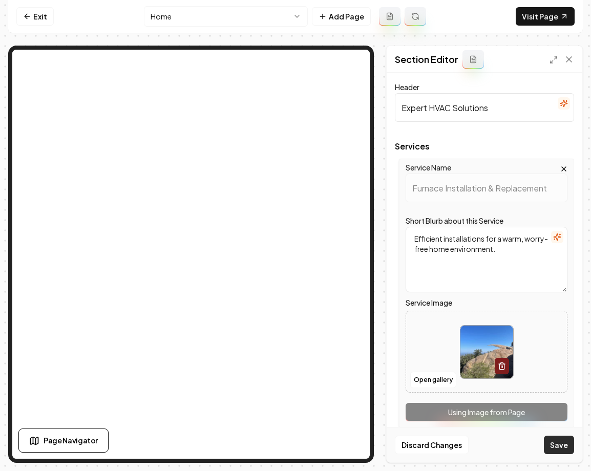
click at [552, 442] on button "Save" at bounding box center [559, 445] width 30 height 18
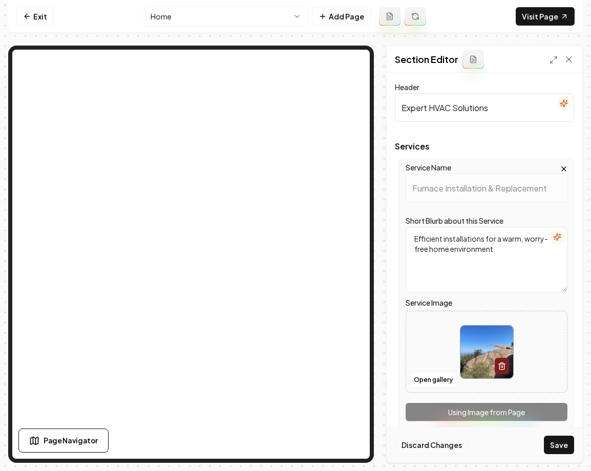
click at [455, 442] on button "Discard Changes" at bounding box center [432, 445] width 74 height 18
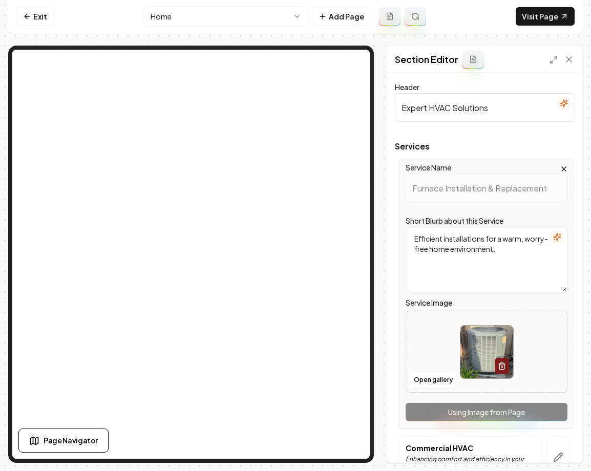
click at [462, 409] on div "Service Name Furnace Installation & Replacement Short Blurb about this Service …" at bounding box center [486, 293] width 175 height 269
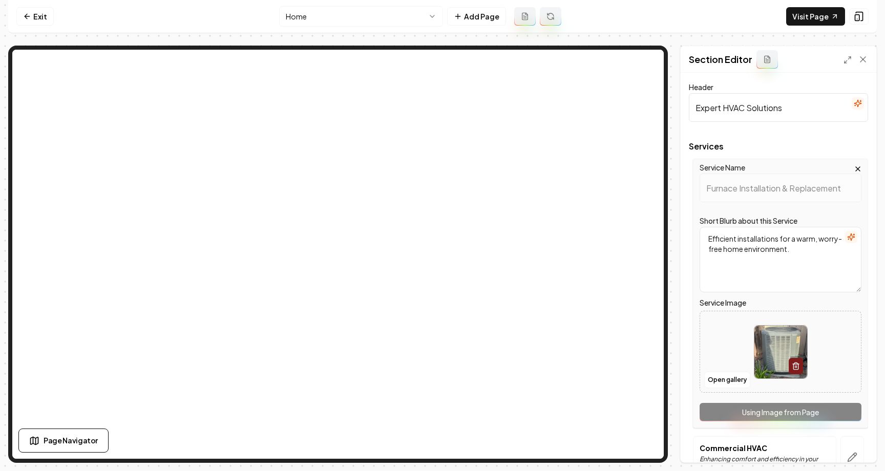
click at [815, 115] on input "Expert HVAC Solutions" at bounding box center [778, 107] width 179 height 29
click at [846, 444] on button "Save" at bounding box center [853, 445] width 30 height 18
click at [816, 108] on input "Expert HVAC Solutionss" at bounding box center [778, 107] width 179 height 29
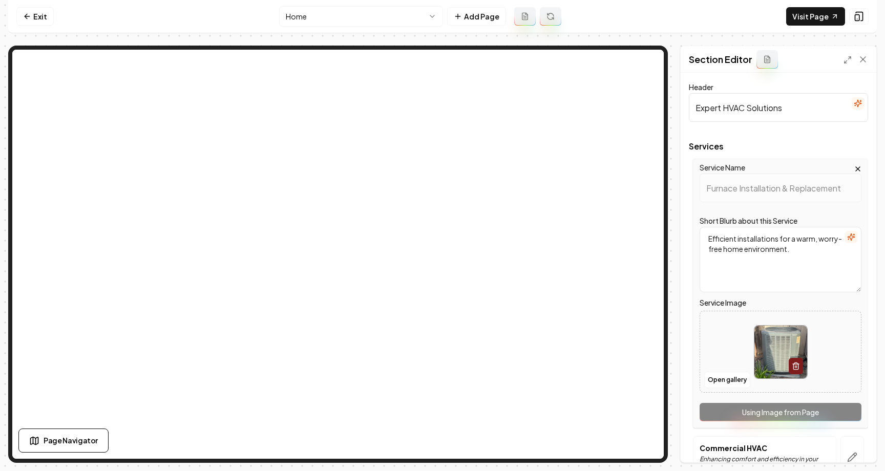
type input "Expert HVAC Solutions"
click at [832, 217] on div "Short Blurb about this Service Efficient installations for a warm, worry-free h…" at bounding box center [781, 254] width 162 height 78
click at [854, 168] on icon "button" at bounding box center [858, 169] width 8 height 8
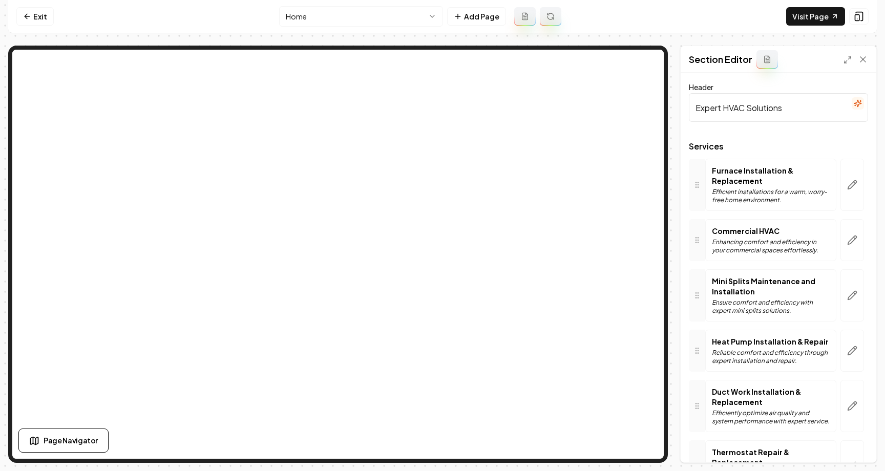
scroll to position [499, 0]
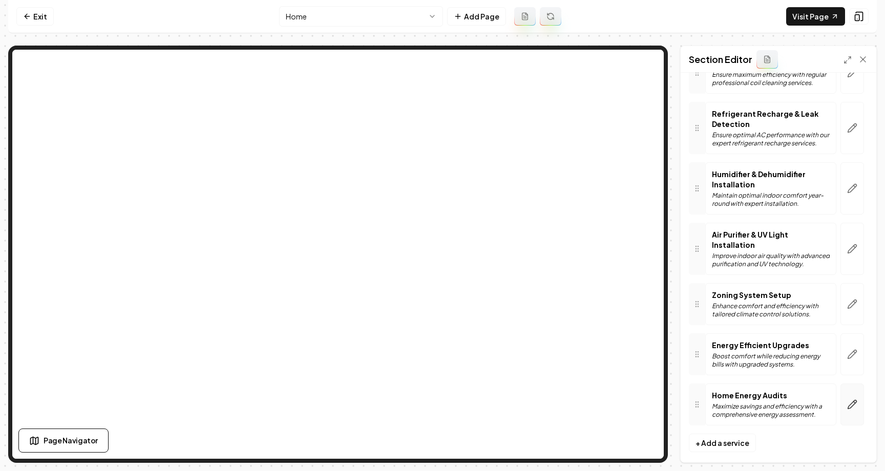
click at [855, 400] on button "button" at bounding box center [852, 405] width 24 height 42
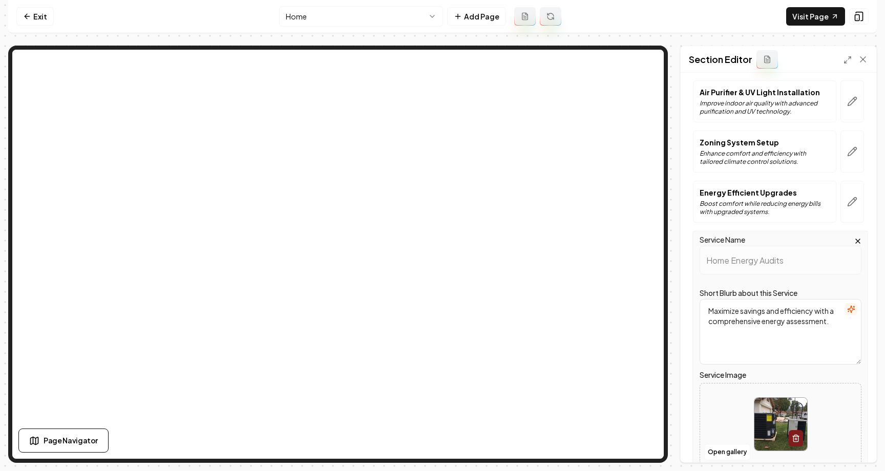
scroll to position [696, 0]
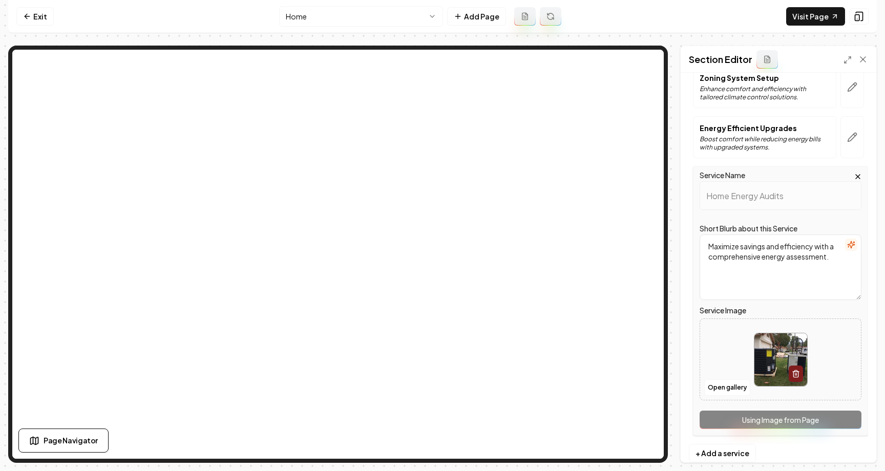
click at [856, 175] on icon "button" at bounding box center [858, 177] width 4 height 4
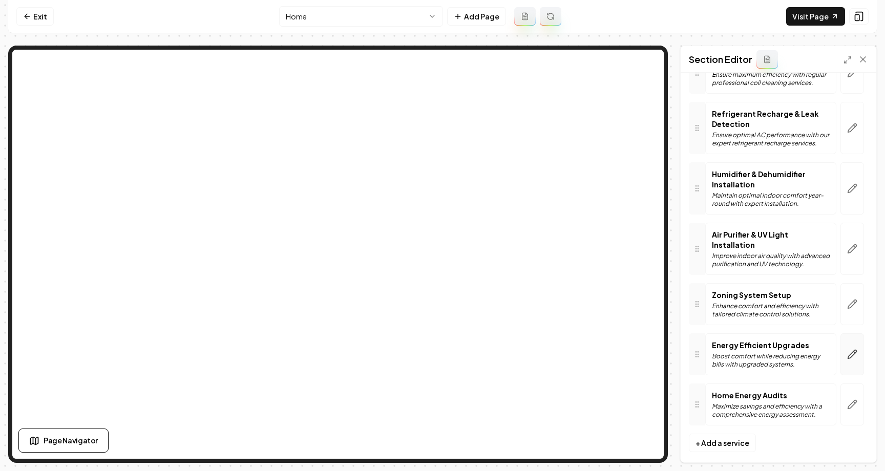
click at [851, 333] on button "button" at bounding box center [852, 354] width 24 height 42
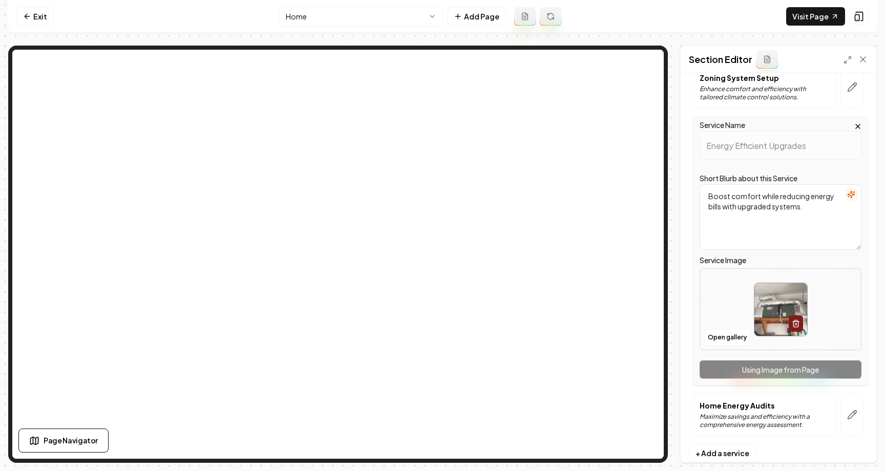
click at [856, 122] on icon "button" at bounding box center [858, 126] width 8 height 8
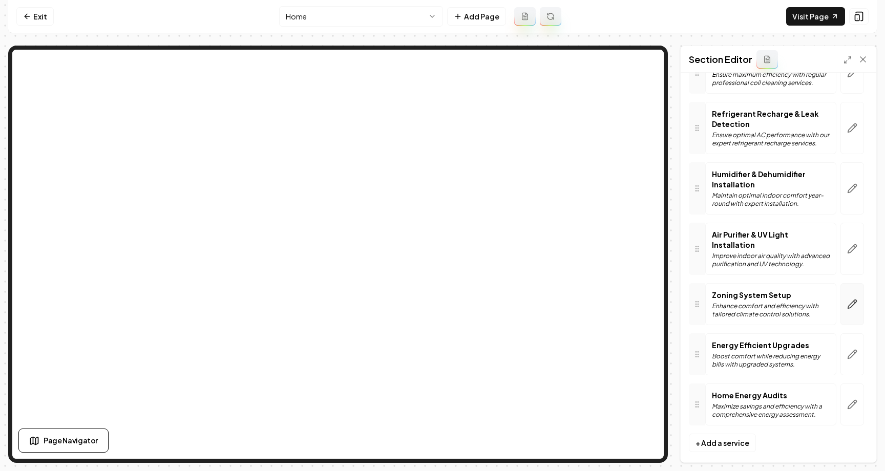
click at [852, 303] on button "button" at bounding box center [852, 304] width 24 height 42
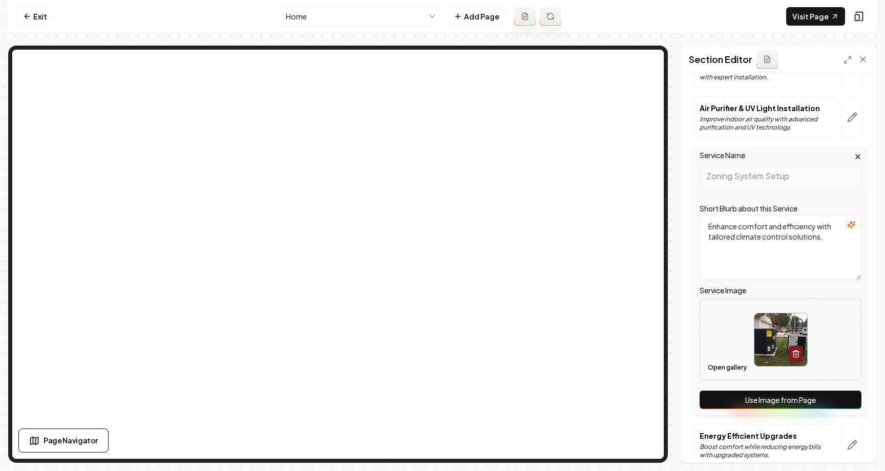
click at [858, 155] on icon "button" at bounding box center [858, 157] width 4 height 4
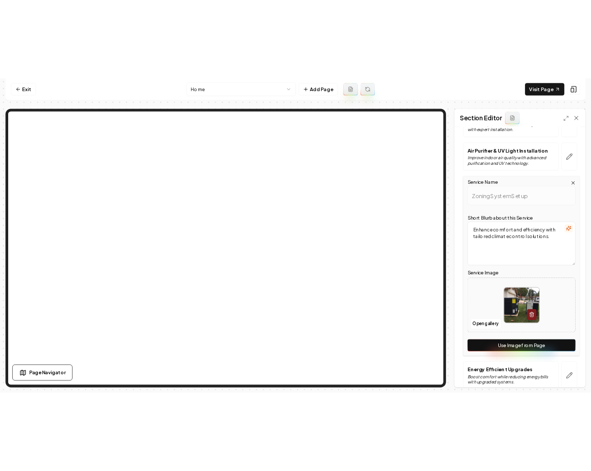
scroll to position [499, 0]
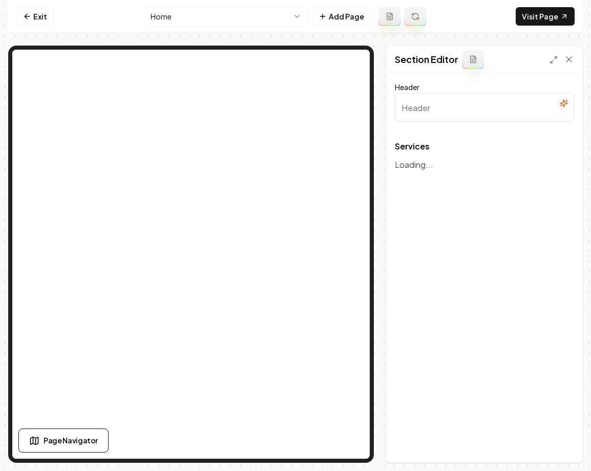
type input "Expert HVAC Solutions"
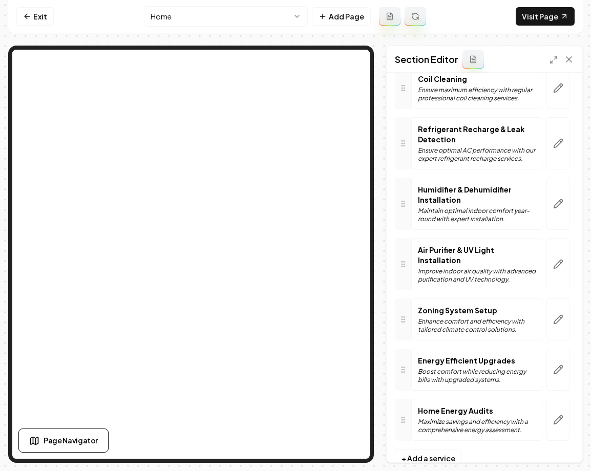
scroll to position [498, 0]
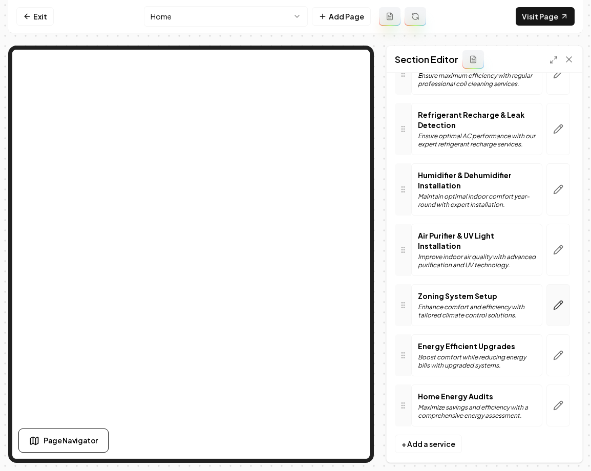
click at [555, 300] on icon "button" at bounding box center [558, 305] width 10 height 10
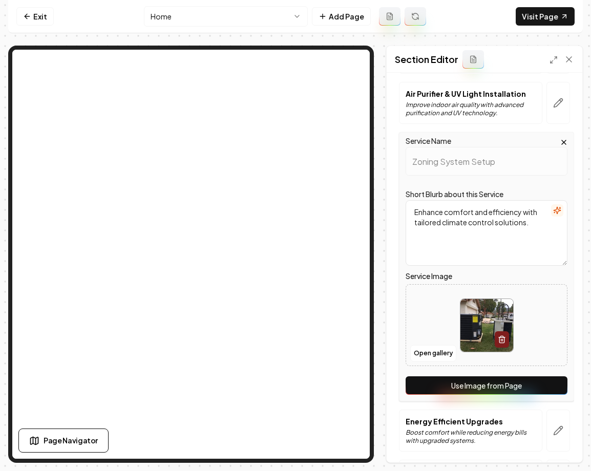
scroll to position [633, 0]
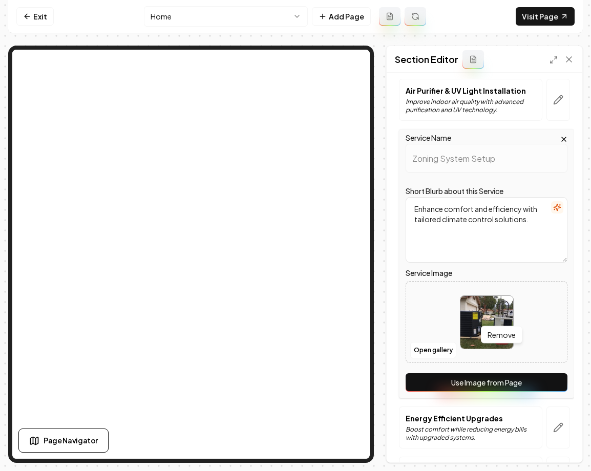
click at [487, 373] on button "Use Image from Page" at bounding box center [487, 382] width 162 height 18
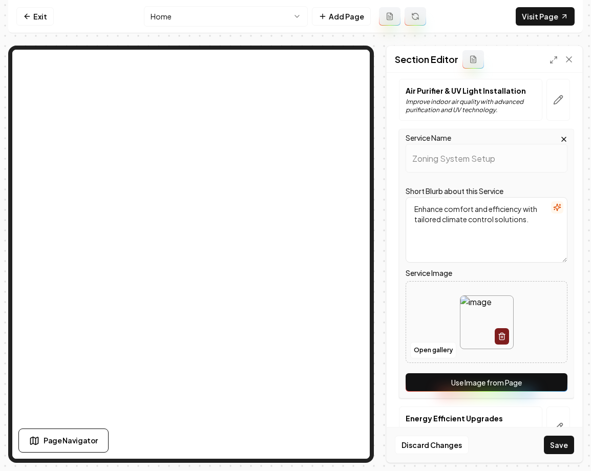
click at [487, 373] on button "Use Image from Page" at bounding box center [487, 382] width 162 height 18
click at [563, 436] on button "Save" at bounding box center [559, 445] width 30 height 18
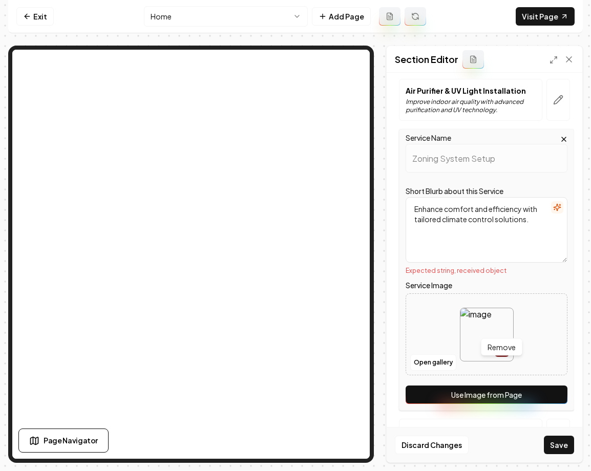
click at [501, 347] on icon "button" at bounding box center [502, 347] width 6 height 0
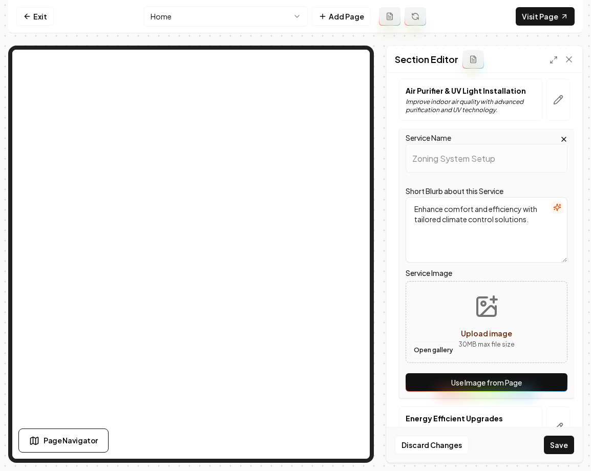
click at [442, 342] on button "Open gallery" at bounding box center [433, 350] width 46 height 16
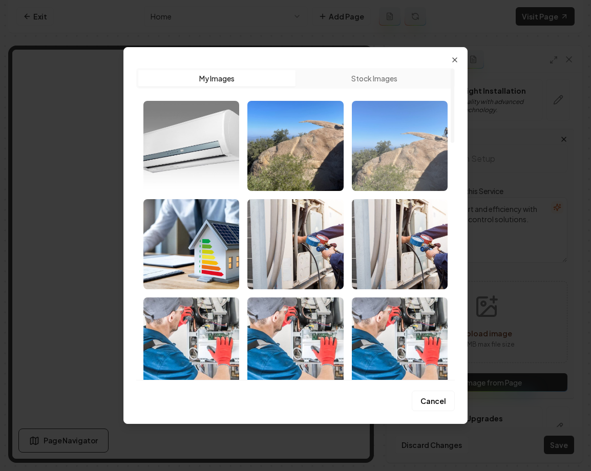
click at [380, 141] on img "Select image image_689b75ef5c7cd75eb8aa3113.jpeg" at bounding box center [400, 146] width 96 height 90
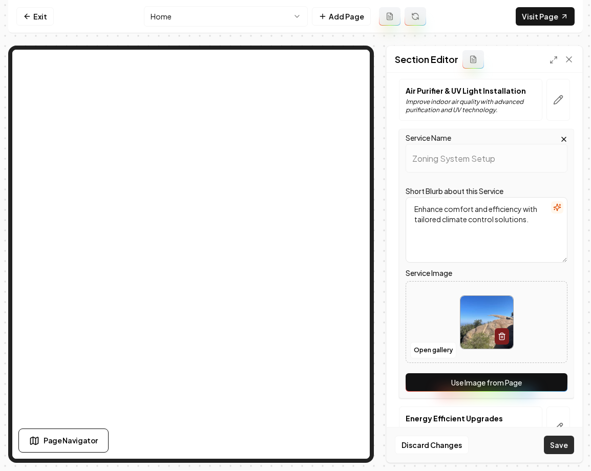
click at [559, 444] on button "Save" at bounding box center [559, 445] width 30 height 18
click at [499, 334] on icon "button" at bounding box center [501, 337] width 5 height 6
click at [558, 441] on button "Save" at bounding box center [559, 445] width 30 height 18
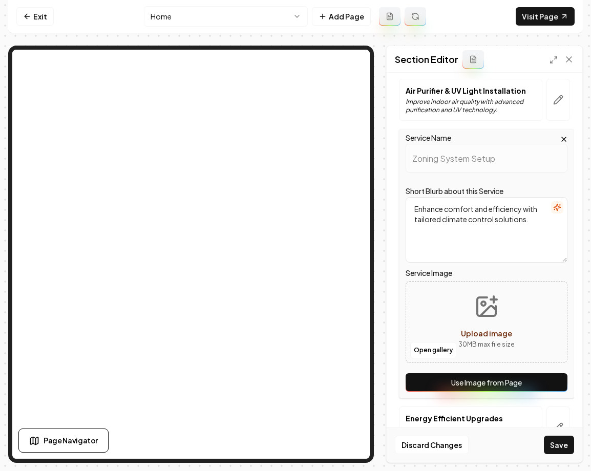
click at [506, 373] on button "Use Image from Page" at bounding box center [487, 382] width 162 height 18
click at [444, 448] on button "Discard Changes" at bounding box center [432, 445] width 74 height 18
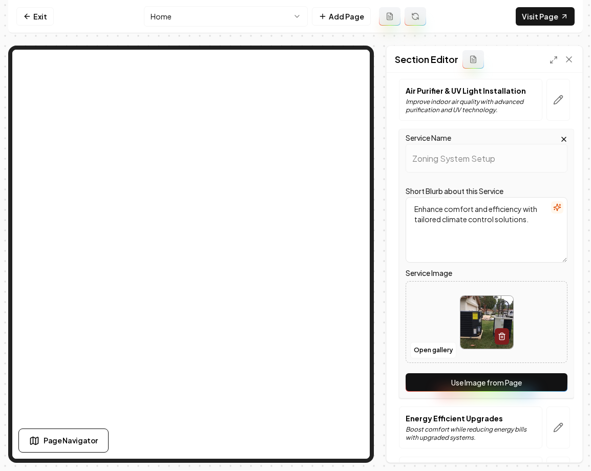
scroll to position [696, 0]
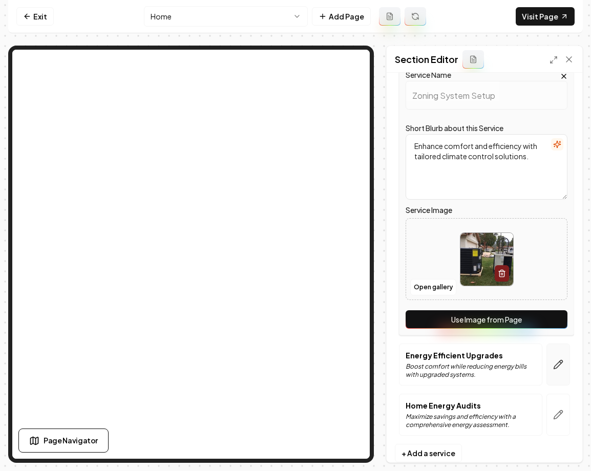
click at [561, 344] on button "button" at bounding box center [558, 365] width 24 height 42
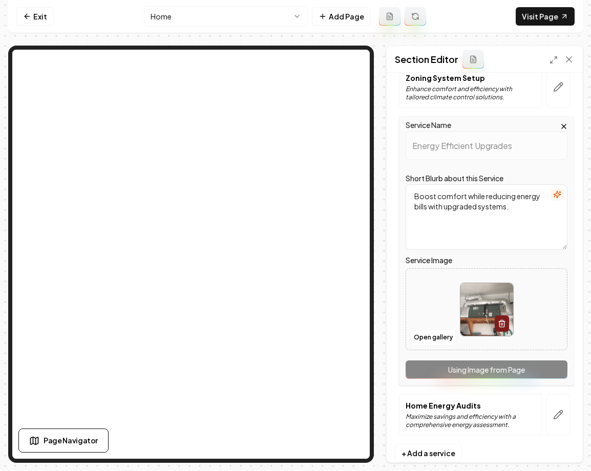
click at [563, 122] on icon "button" at bounding box center [564, 126] width 8 height 8
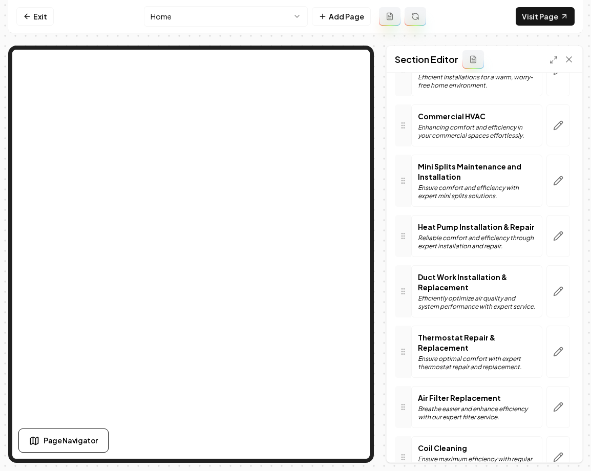
scroll to position [0, 0]
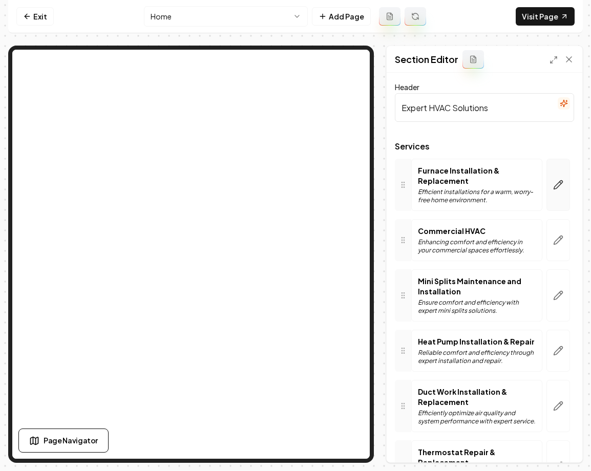
click at [558, 181] on icon "button" at bounding box center [558, 185] width 10 height 10
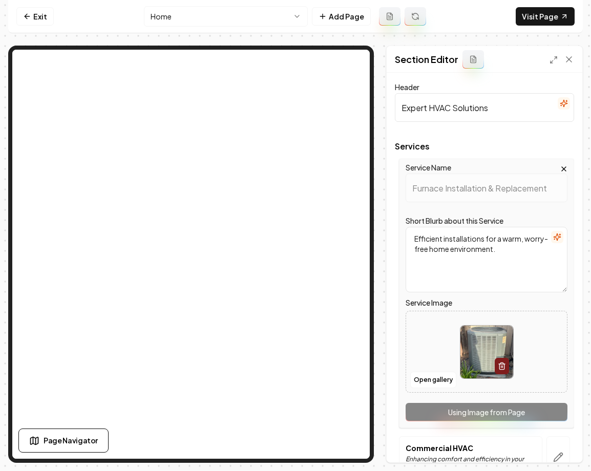
click at [563, 168] on icon "button" at bounding box center [564, 169] width 4 height 4
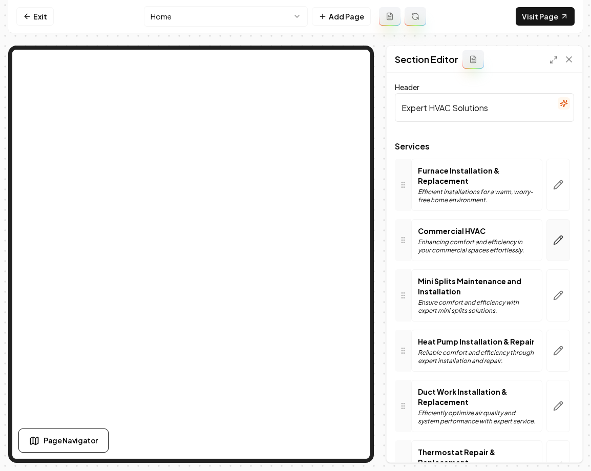
click at [564, 234] on button "button" at bounding box center [558, 240] width 24 height 42
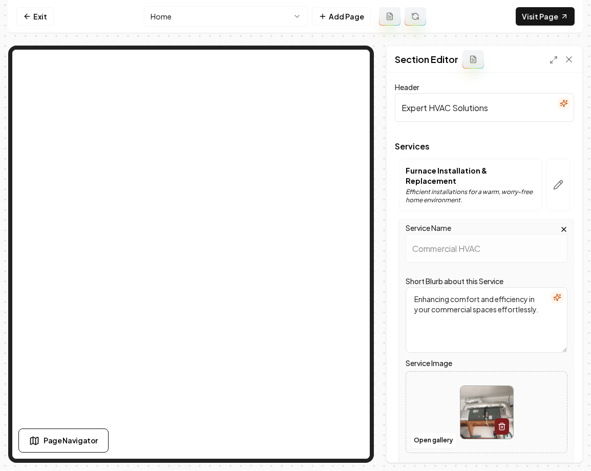
click at [566, 225] on icon "button" at bounding box center [564, 229] width 8 height 8
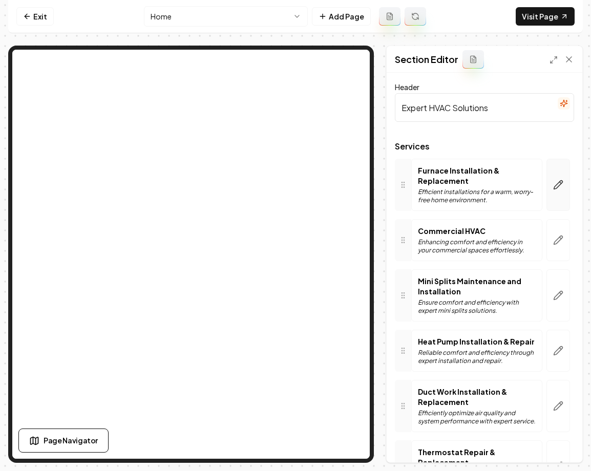
click at [562, 186] on icon "button" at bounding box center [558, 185] width 10 height 10
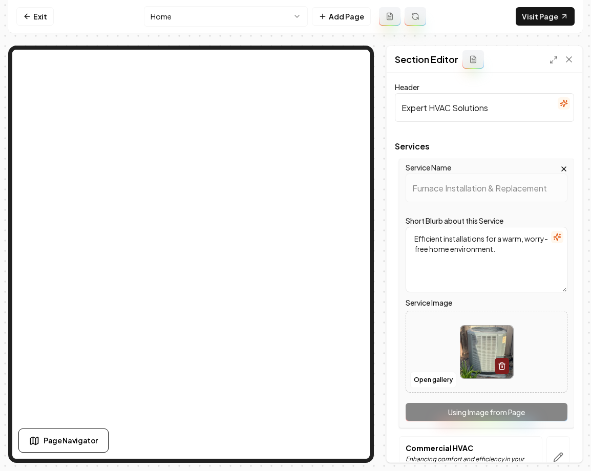
click at [563, 165] on icon "button" at bounding box center [564, 169] width 8 height 8
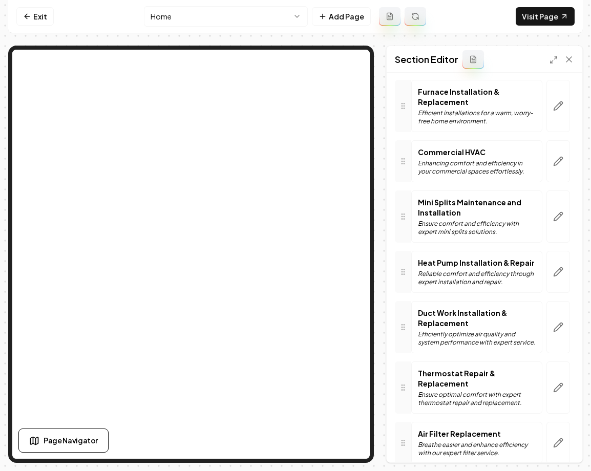
scroll to position [78, 0]
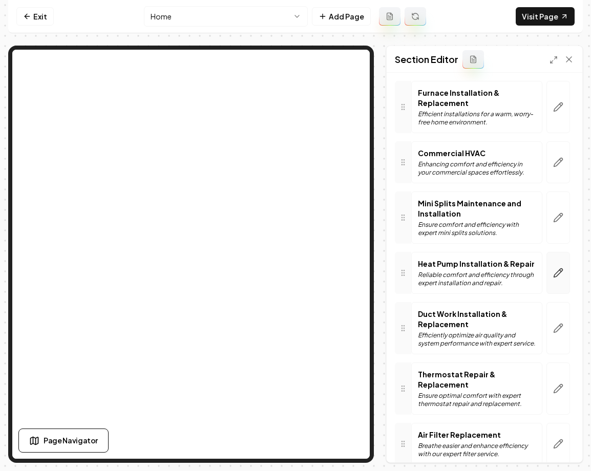
click at [555, 281] on button "button" at bounding box center [558, 273] width 24 height 42
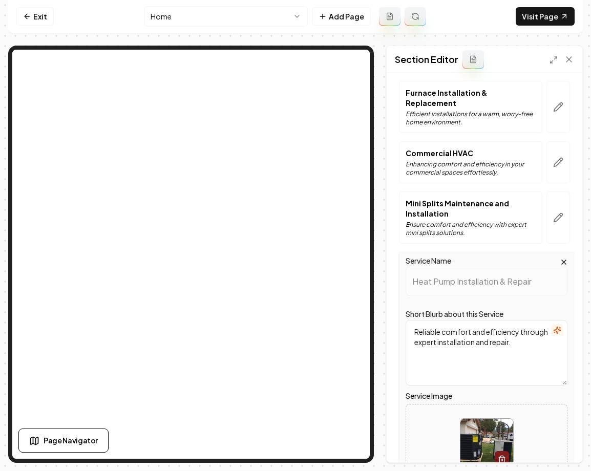
click at [564, 260] on icon "button" at bounding box center [564, 262] width 4 height 4
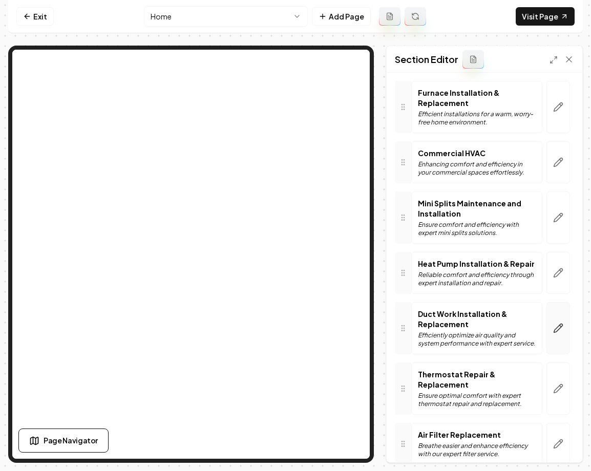
click at [558, 321] on button "button" at bounding box center [558, 328] width 24 height 52
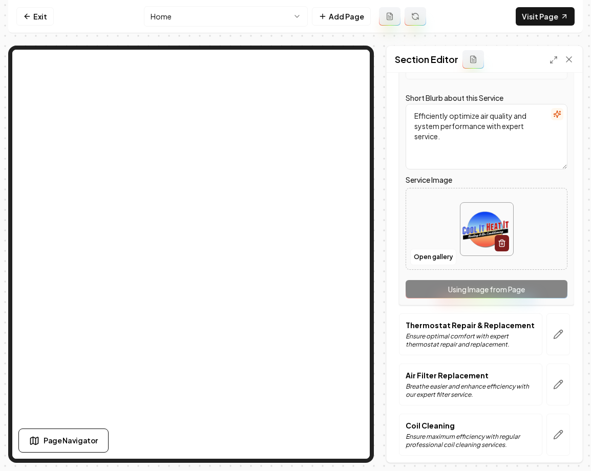
scroll to position [374, 0]
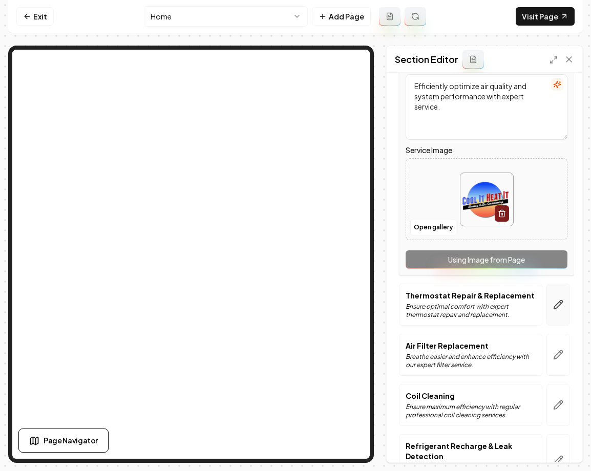
click at [552, 293] on button "button" at bounding box center [558, 305] width 24 height 42
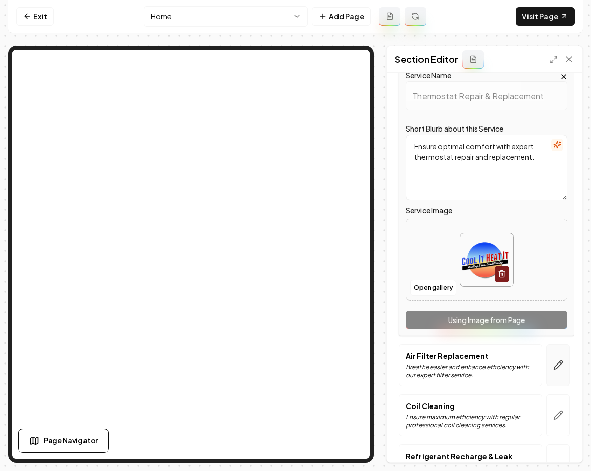
click at [558, 360] on icon "button" at bounding box center [558, 365] width 10 height 10
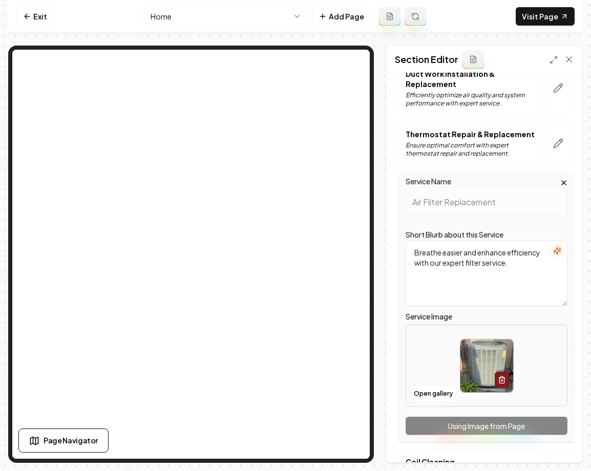
scroll to position [229, 0]
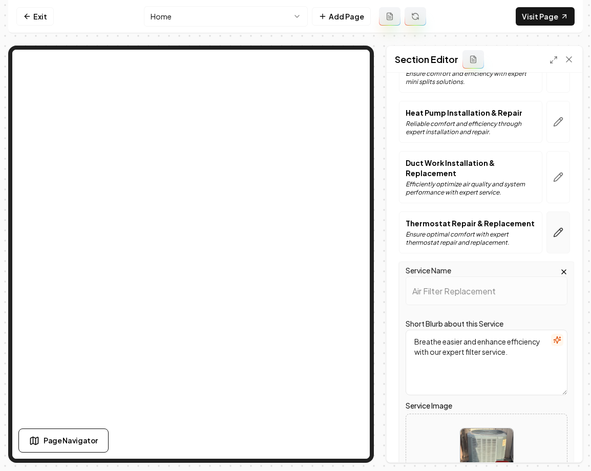
click at [555, 227] on icon "button" at bounding box center [558, 232] width 10 height 10
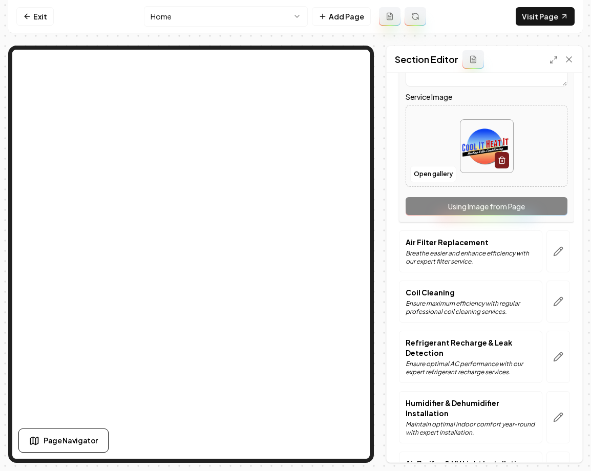
scroll to position [522, 0]
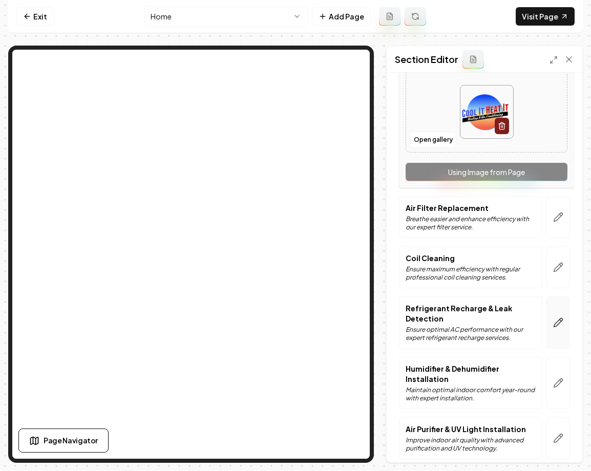
click at [556, 306] on button "button" at bounding box center [558, 322] width 24 height 52
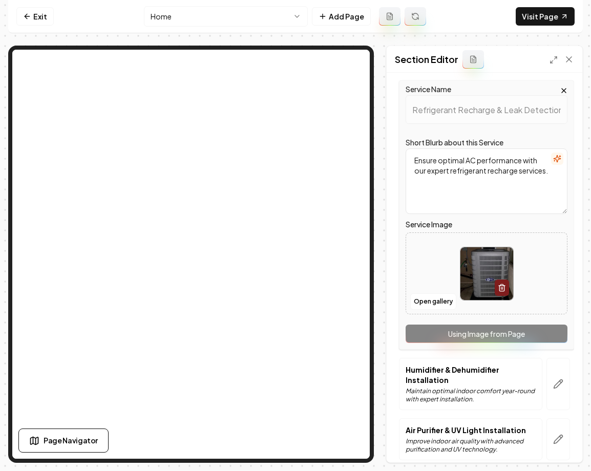
scroll to position [502, 0]
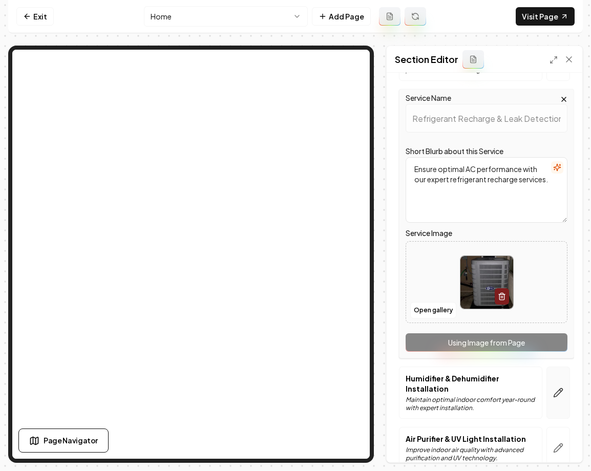
click at [561, 389] on button "button" at bounding box center [558, 393] width 24 height 52
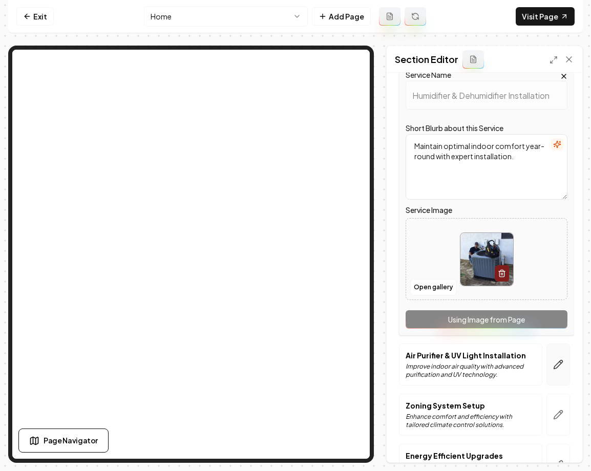
click at [563, 357] on button "button" at bounding box center [558, 365] width 24 height 42
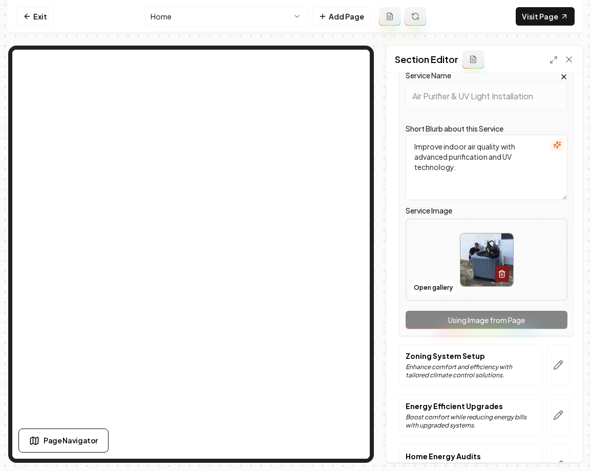
scroll to position [648, 0]
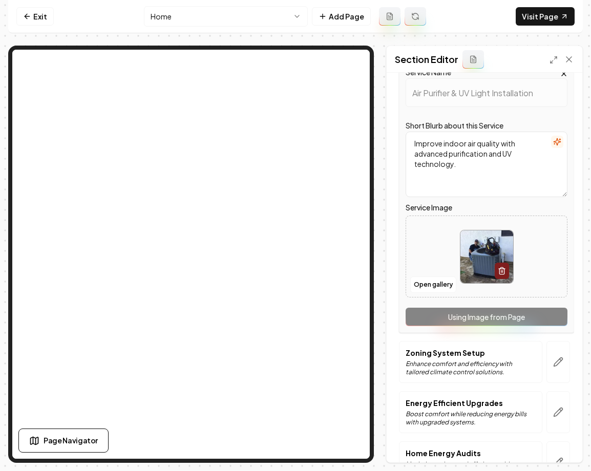
click at [561, 357] on icon "button" at bounding box center [558, 362] width 10 height 10
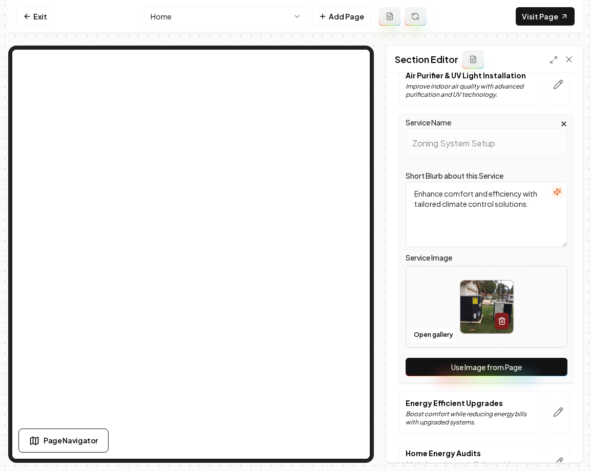
scroll to position [696, 0]
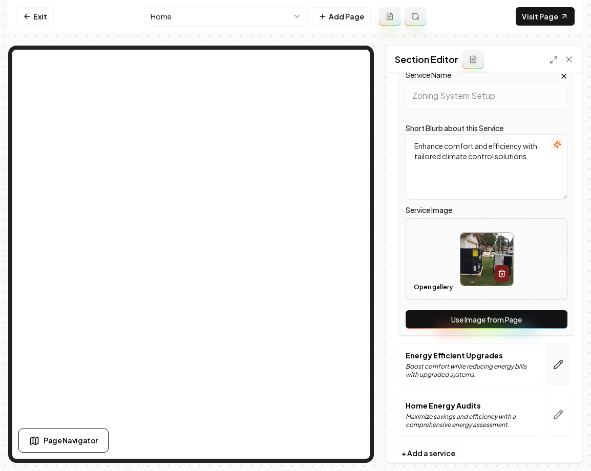
click at [561, 359] on icon "button" at bounding box center [558, 364] width 10 height 10
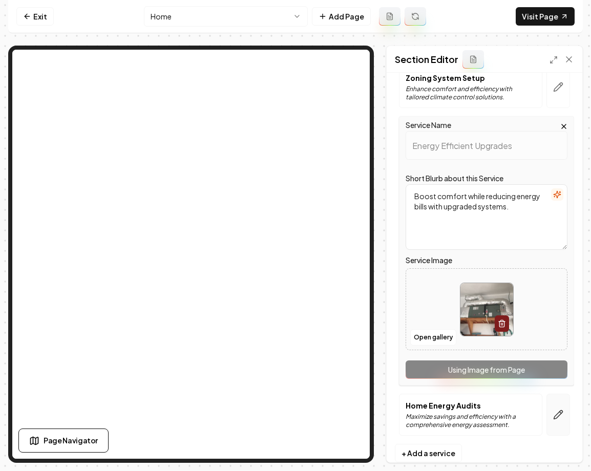
click at [557, 411] on icon "button" at bounding box center [558, 415] width 9 height 9
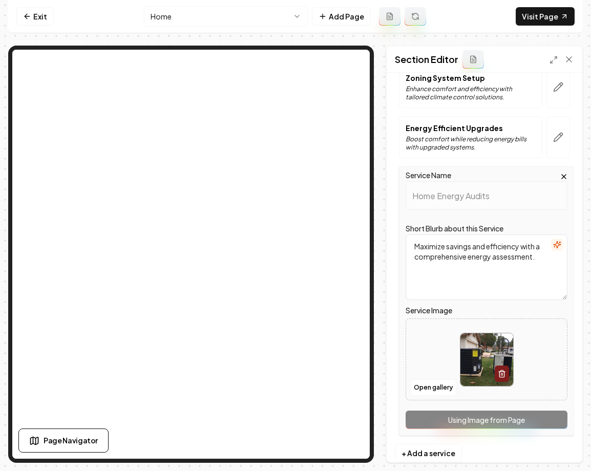
scroll to position [0, 0]
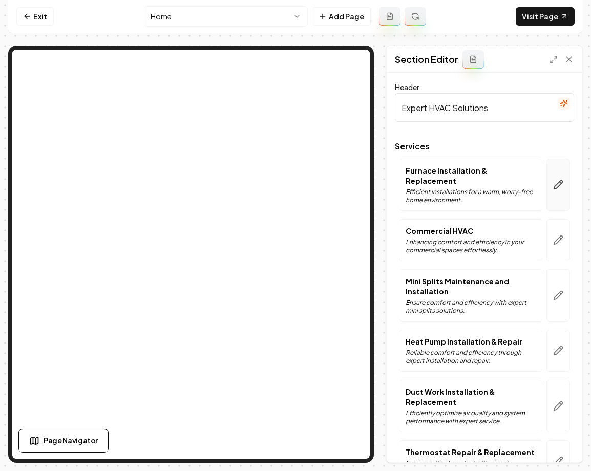
click at [554, 188] on button "button" at bounding box center [558, 185] width 24 height 52
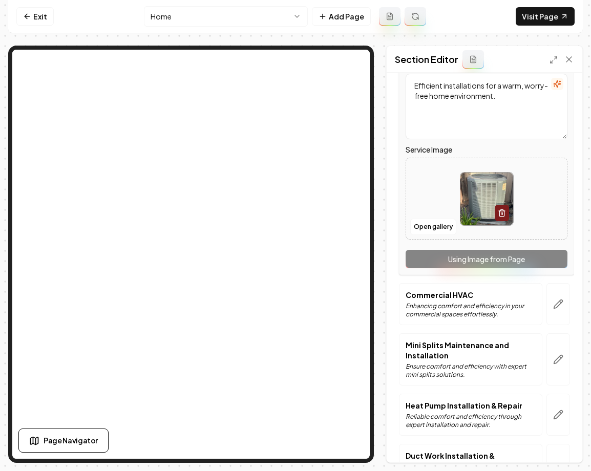
scroll to position [214, 0]
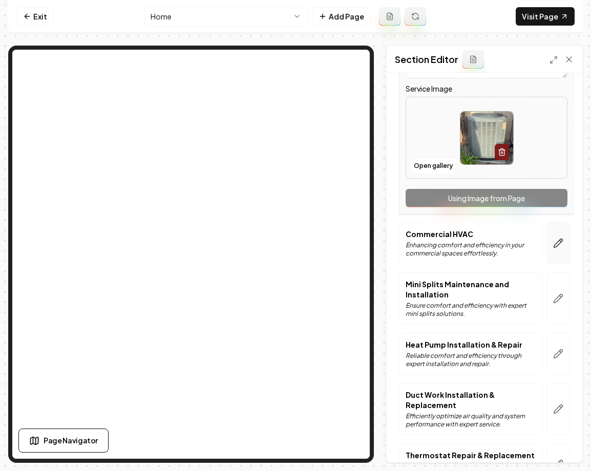
click at [556, 258] on button "button" at bounding box center [558, 243] width 24 height 42
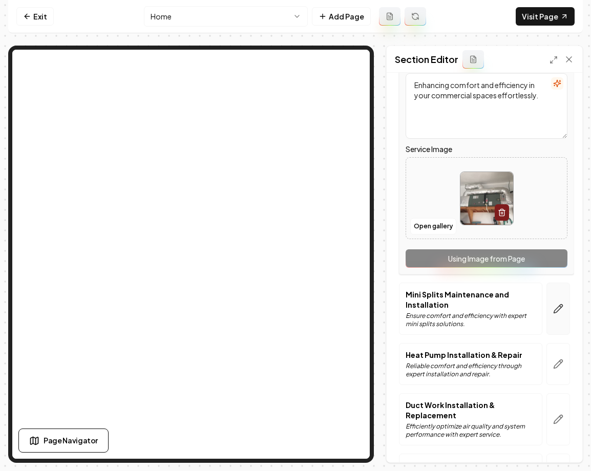
click at [561, 304] on icon "button" at bounding box center [558, 309] width 10 height 10
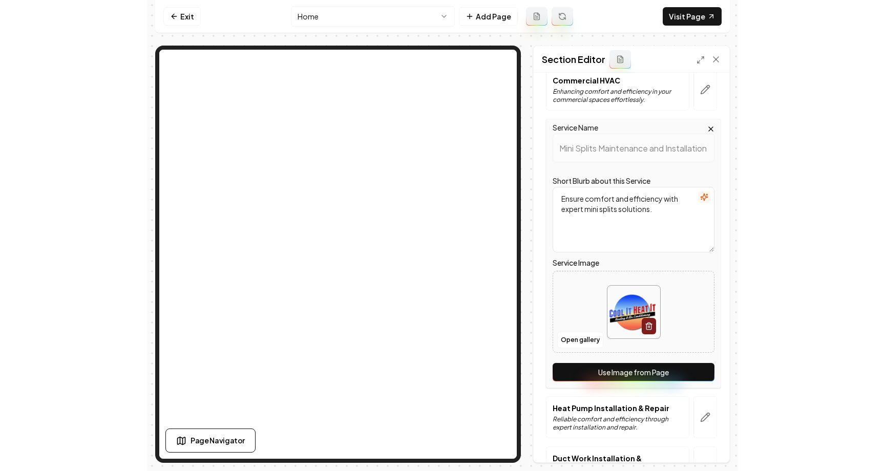
scroll to position [149, 0]
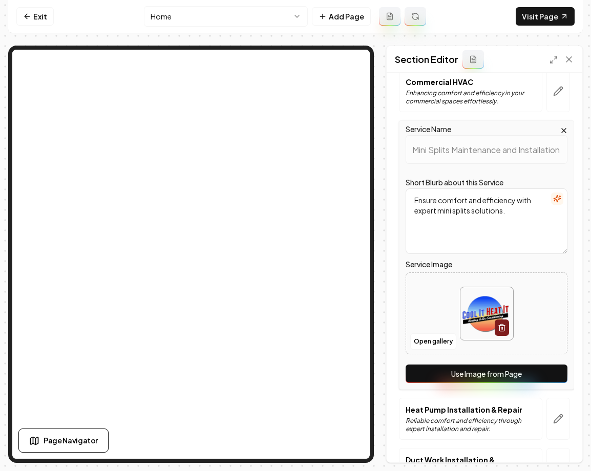
click at [561, 126] on icon "button" at bounding box center [564, 130] width 8 height 8
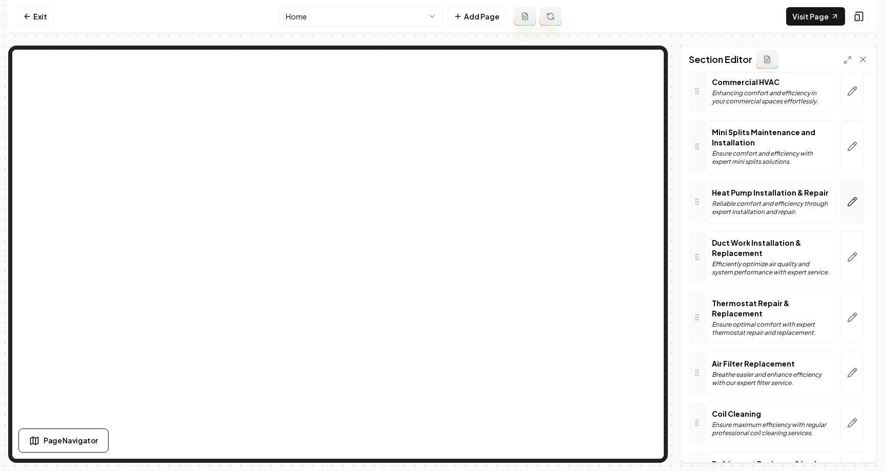
click at [590, 202] on icon "button" at bounding box center [852, 202] width 9 height 9
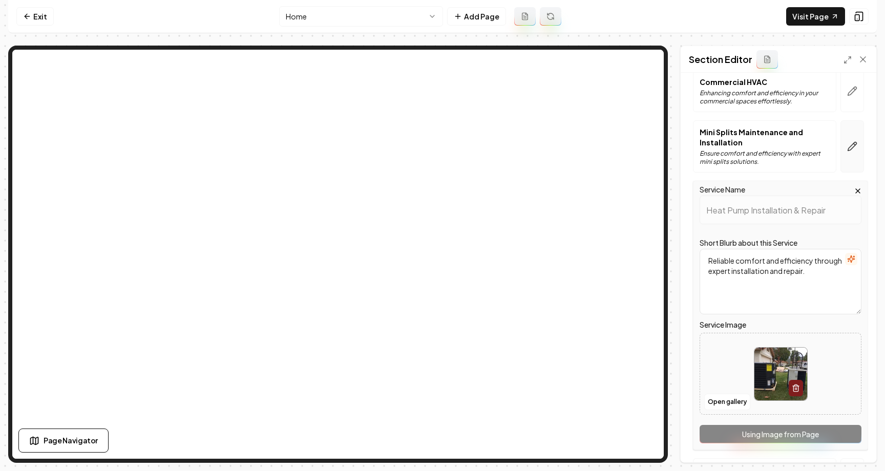
click at [590, 144] on button "button" at bounding box center [852, 146] width 24 height 52
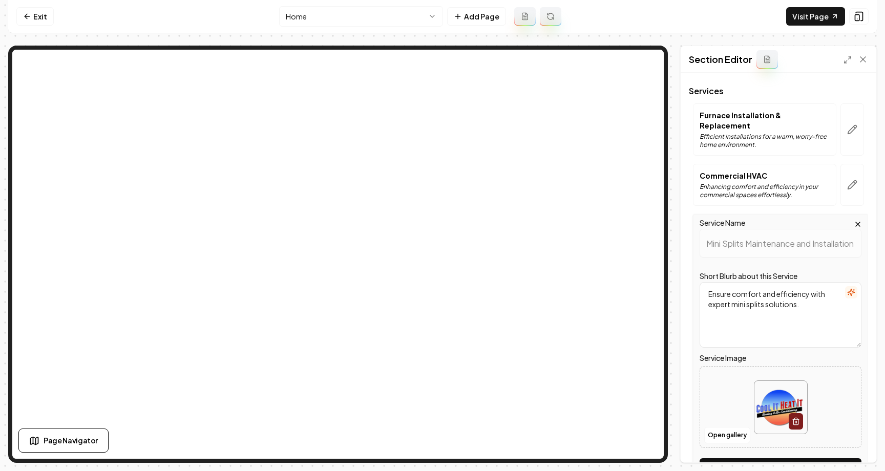
scroll to position [45, 0]
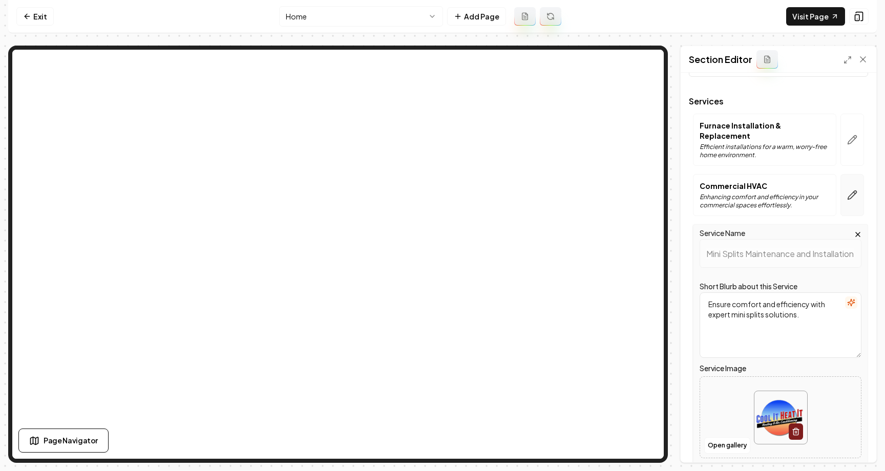
click at [590, 190] on icon "button" at bounding box center [852, 195] width 10 height 10
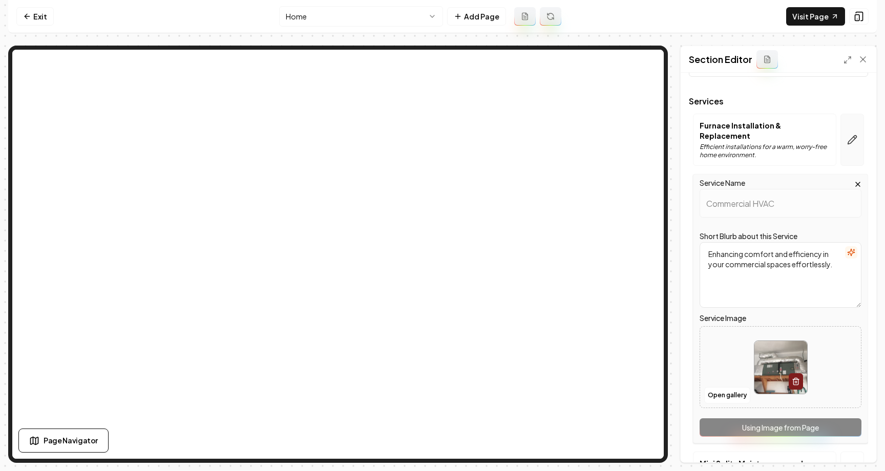
click at [590, 144] on button "button" at bounding box center [852, 140] width 24 height 52
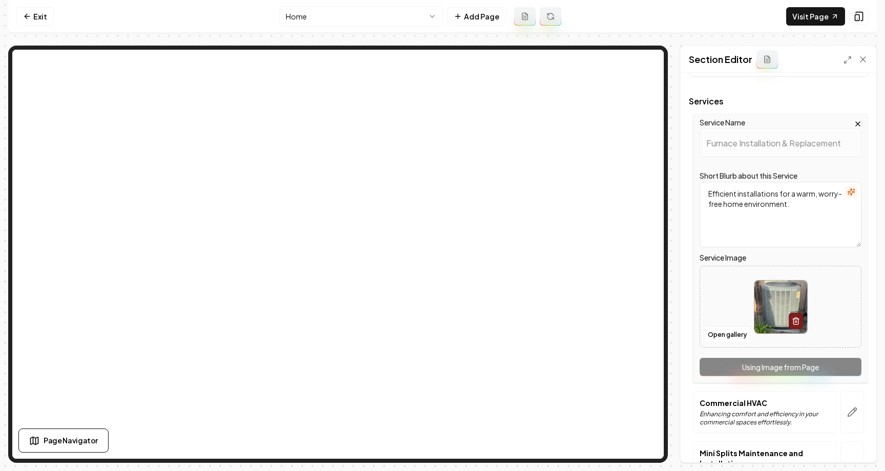
click at [590, 123] on icon "button" at bounding box center [858, 124] width 8 height 8
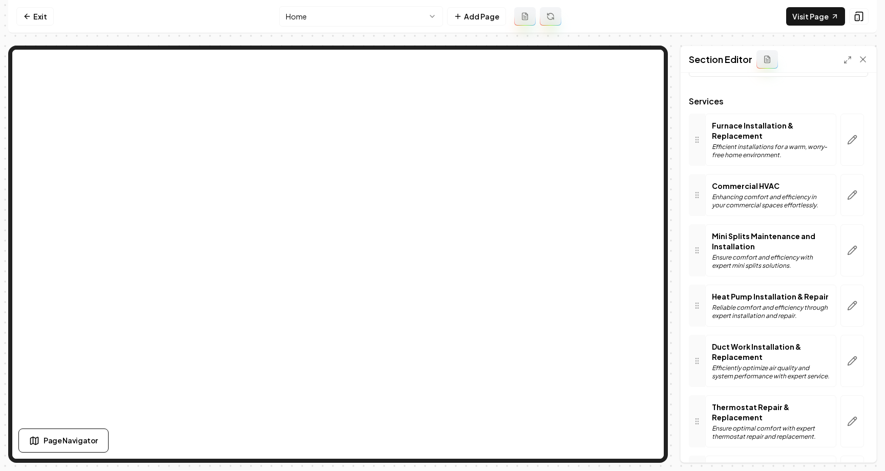
click at [368, 16] on html "Computer Required This feature is only available on a computer. Please switch t…" at bounding box center [442, 235] width 885 height 471
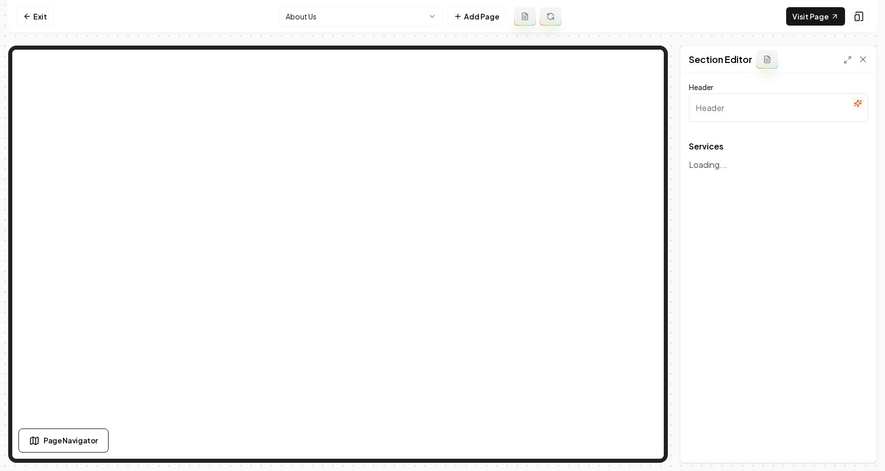
type input "Comprehensive HVAC Services"
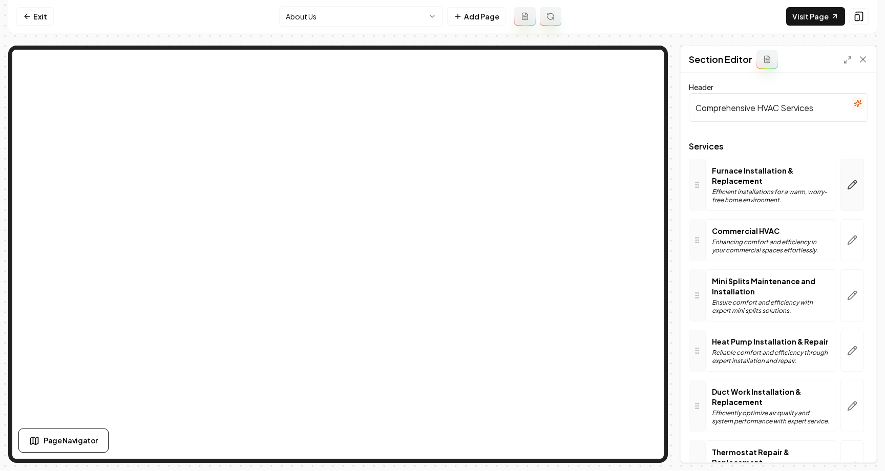
click at [590, 185] on icon "button" at bounding box center [852, 185] width 9 height 9
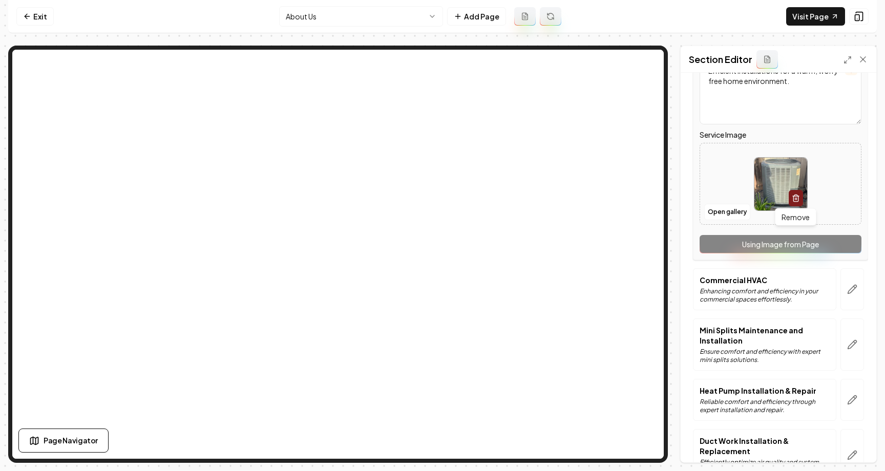
scroll to position [267, 0]
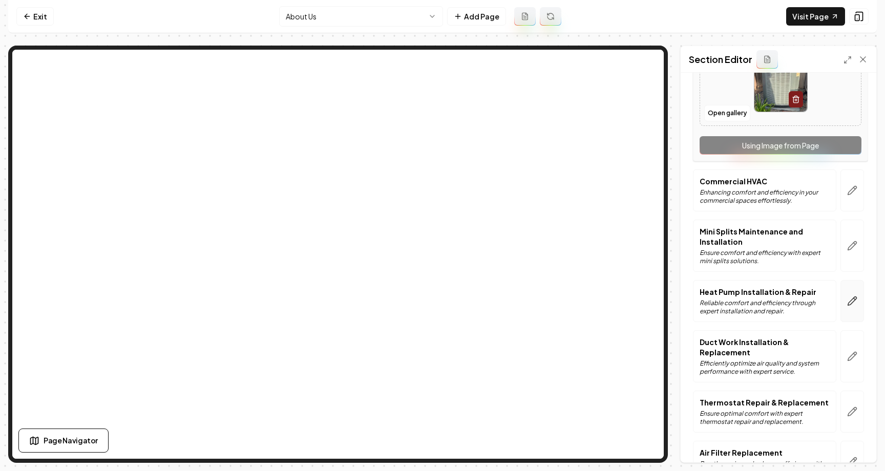
click at [590, 287] on button "button" at bounding box center [852, 301] width 24 height 42
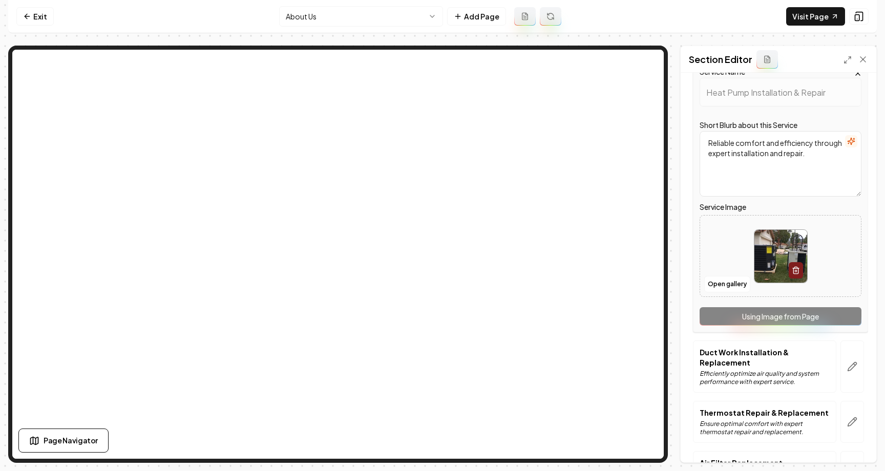
click at [590, 158] on textarea "Reliable comfort and efficiency through expert installation and repair." at bounding box center [781, 164] width 162 height 66
click at [590, 447] on button "Save" at bounding box center [853, 445] width 30 height 18
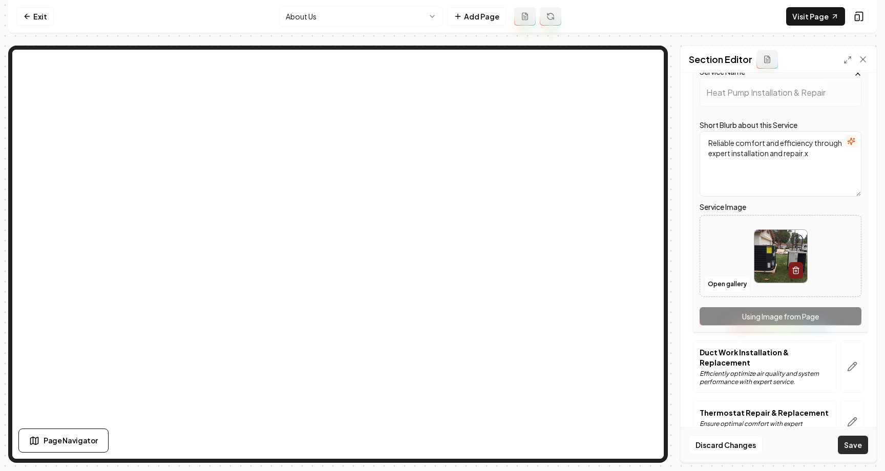
click at [590, 447] on button "Save" at bounding box center [853, 445] width 30 height 18
click at [590, 145] on textarea "Reliable comfort and efficiency through expert installation and repair.x" at bounding box center [781, 164] width 162 height 66
type textarea "Reliable comfort and efficiency through expert installation and repair."
click at [590, 56] on icon at bounding box center [863, 59] width 10 height 10
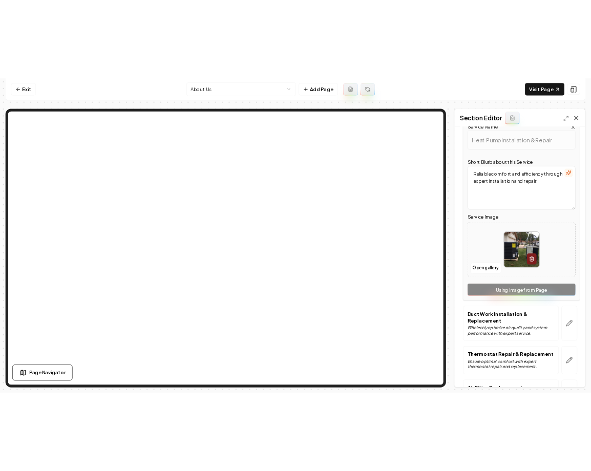
scroll to position [0, 0]
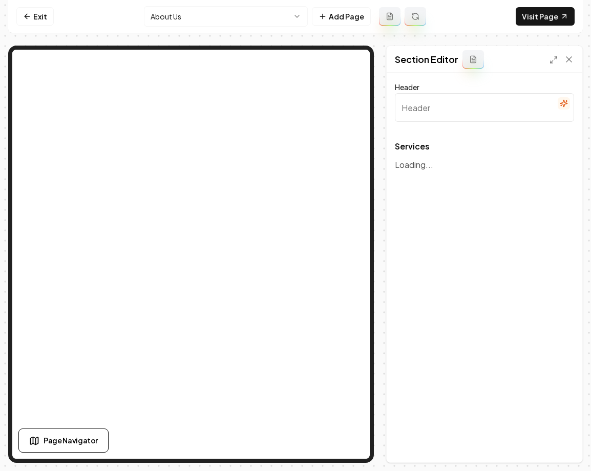
type input "Comprehensive HVAC Services"
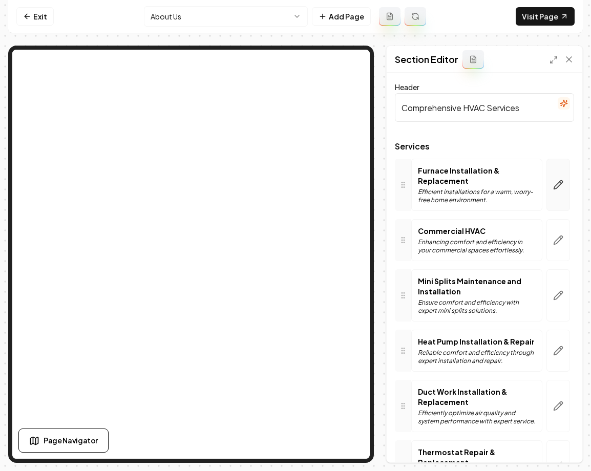
click at [562, 175] on button "button" at bounding box center [558, 185] width 24 height 52
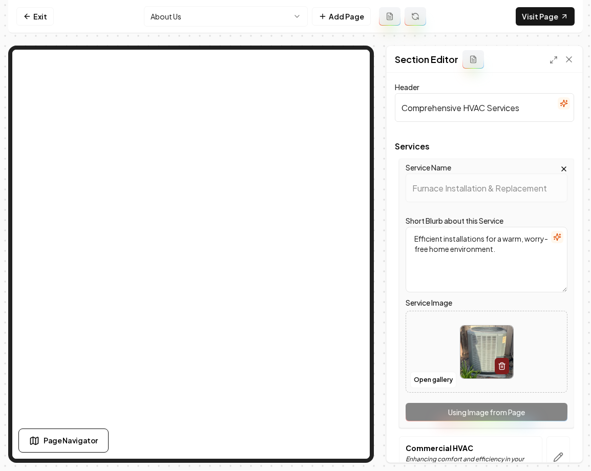
click at [566, 166] on icon "button" at bounding box center [564, 169] width 8 height 8
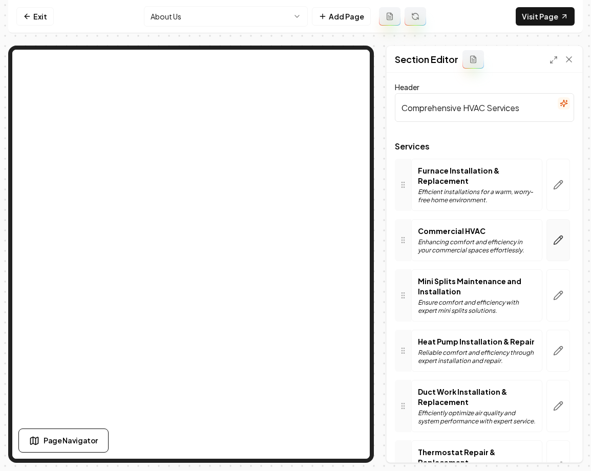
click at [566, 246] on button "button" at bounding box center [558, 240] width 24 height 42
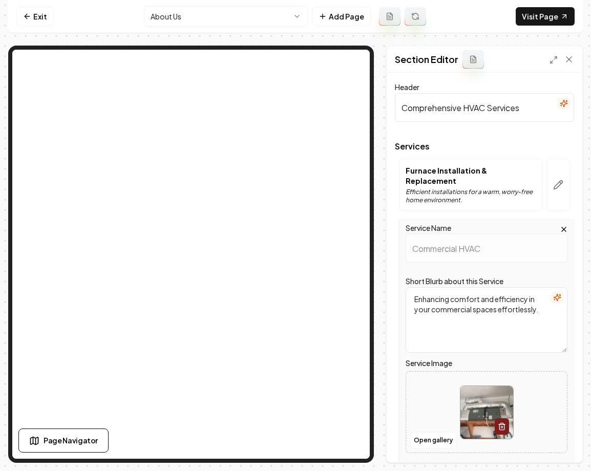
click at [565, 227] on icon "button" at bounding box center [564, 229] width 4 height 4
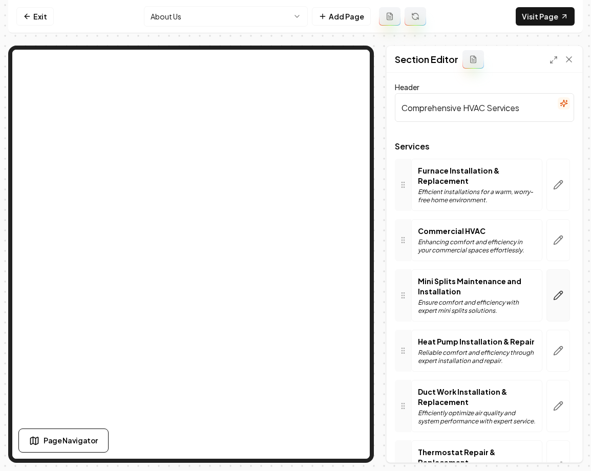
click at [567, 291] on button "button" at bounding box center [558, 295] width 24 height 52
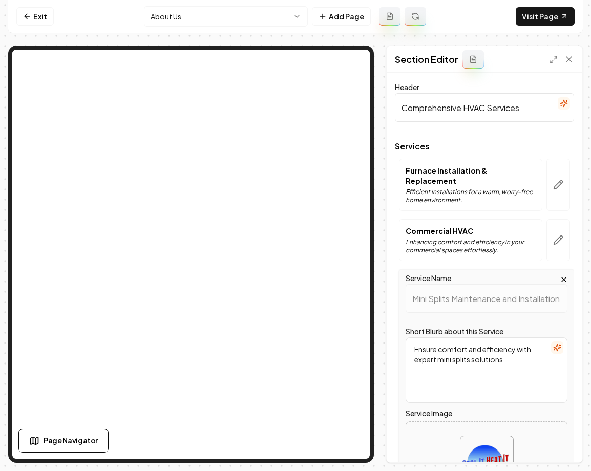
click at [563, 278] on icon "button" at bounding box center [564, 280] width 4 height 4
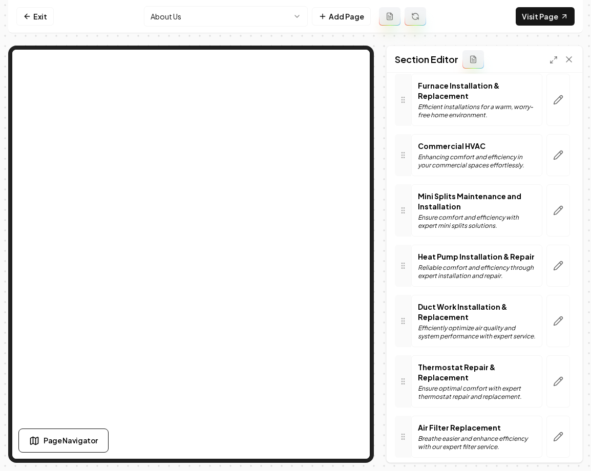
scroll to position [88, 0]
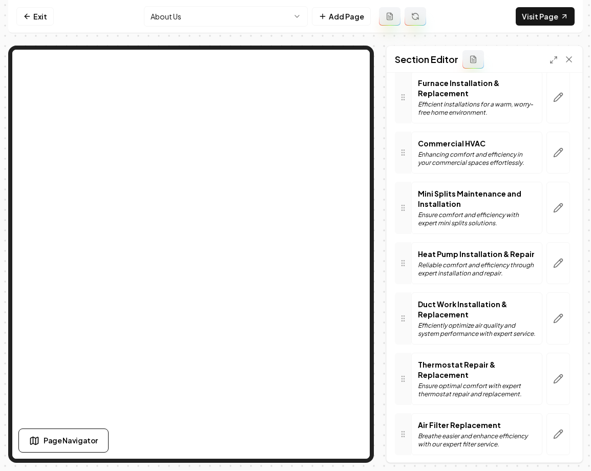
click at [562, 285] on div "Services Furnace Installation & Replacement Efficient installations for a warm,…" at bounding box center [484, 450] width 179 height 791
click at [562, 280] on button "button" at bounding box center [558, 263] width 24 height 42
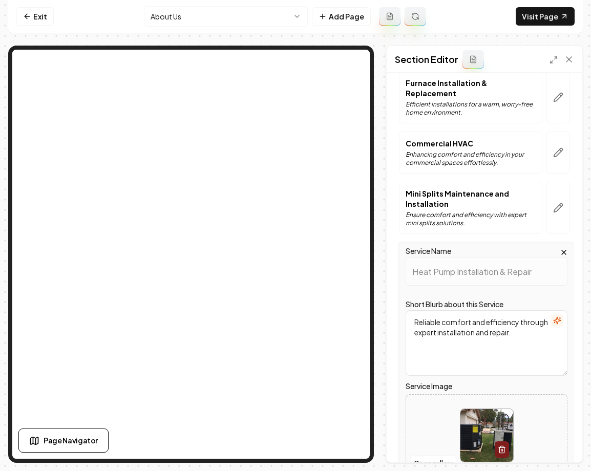
click at [563, 248] on icon "button" at bounding box center [564, 252] width 8 height 8
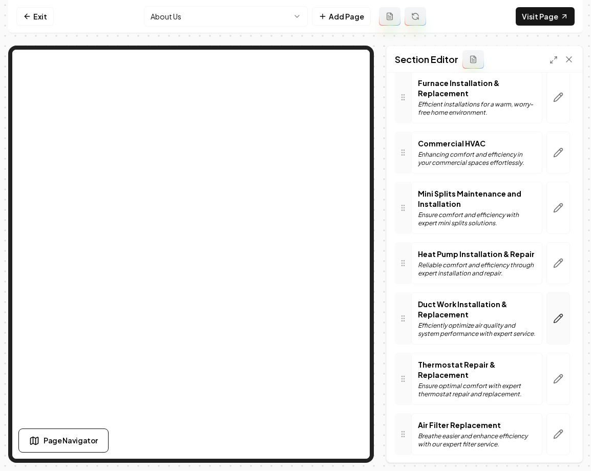
click at [561, 319] on icon "button" at bounding box center [558, 318] width 10 height 10
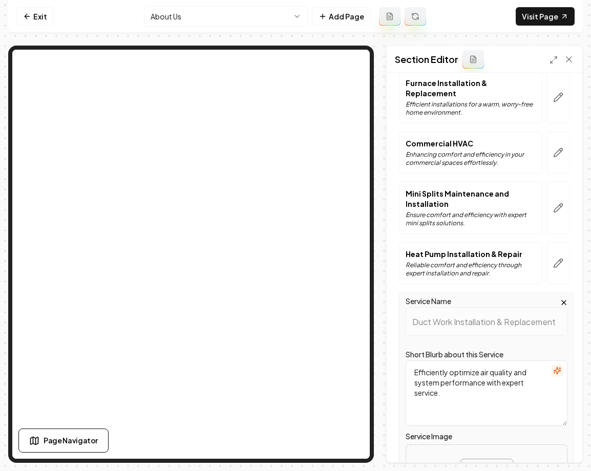
click at [561, 299] on icon "button" at bounding box center [564, 303] width 8 height 8
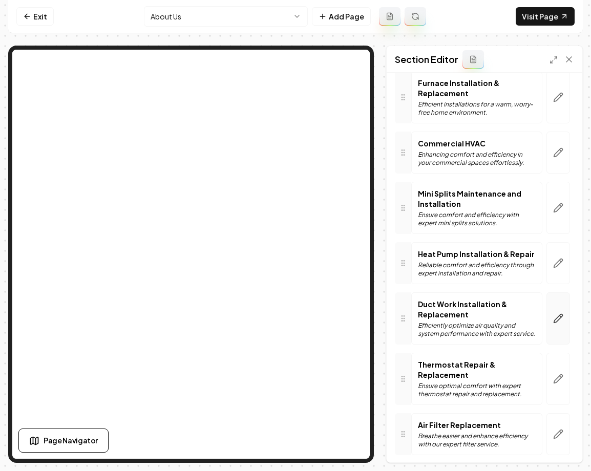
click at [562, 312] on button "button" at bounding box center [558, 318] width 24 height 52
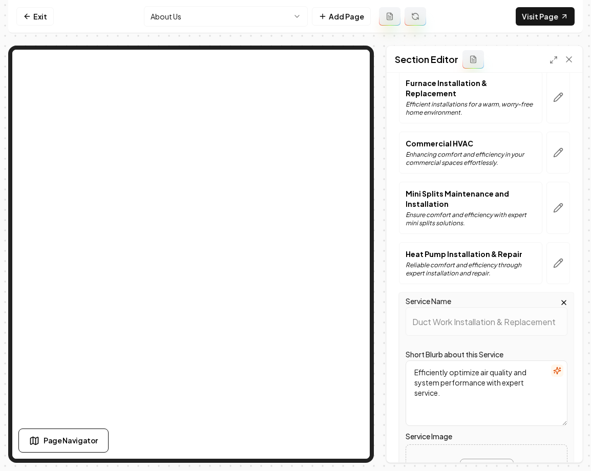
click at [563, 299] on icon "button" at bounding box center [564, 303] width 8 height 8
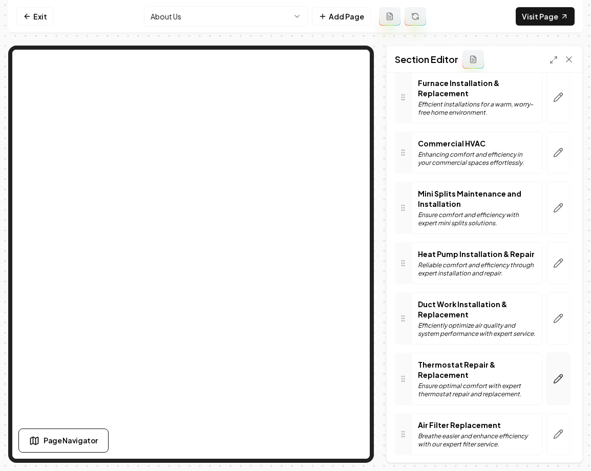
click at [565, 377] on button "button" at bounding box center [558, 379] width 24 height 52
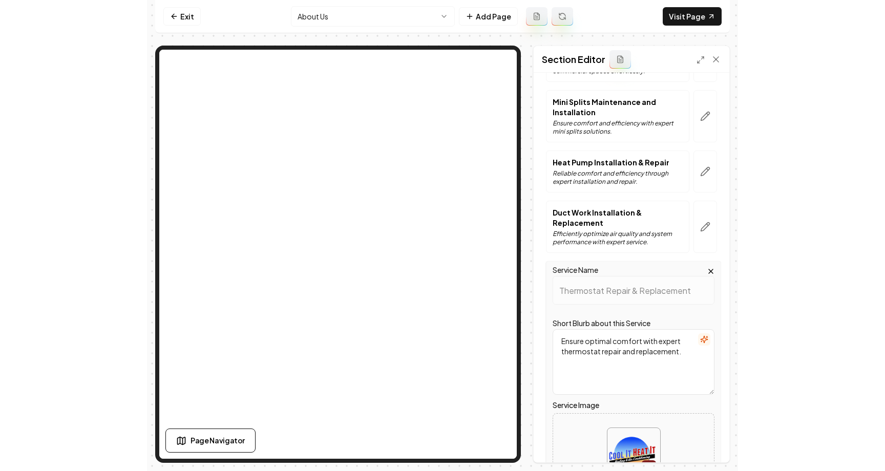
scroll to position [198, 0]
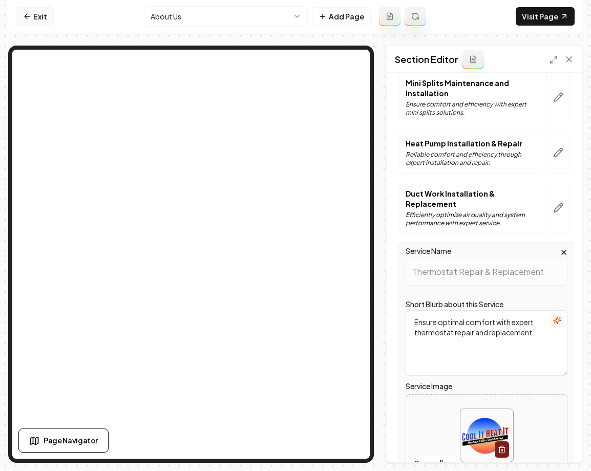
click at [48, 14] on link "Exit" at bounding box center [34, 16] width 37 height 18
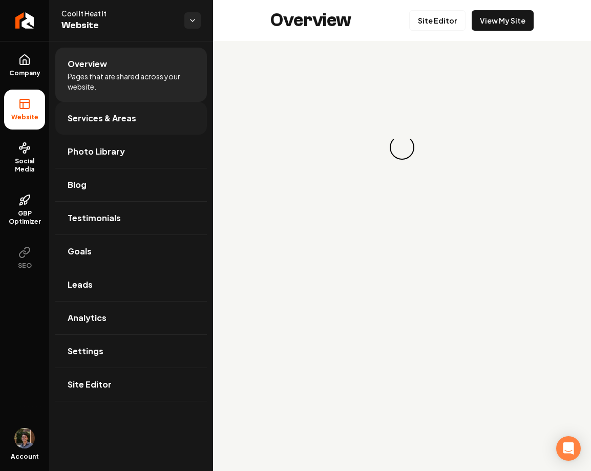
click at [139, 120] on link "Services & Areas" at bounding box center [131, 118] width 152 height 33
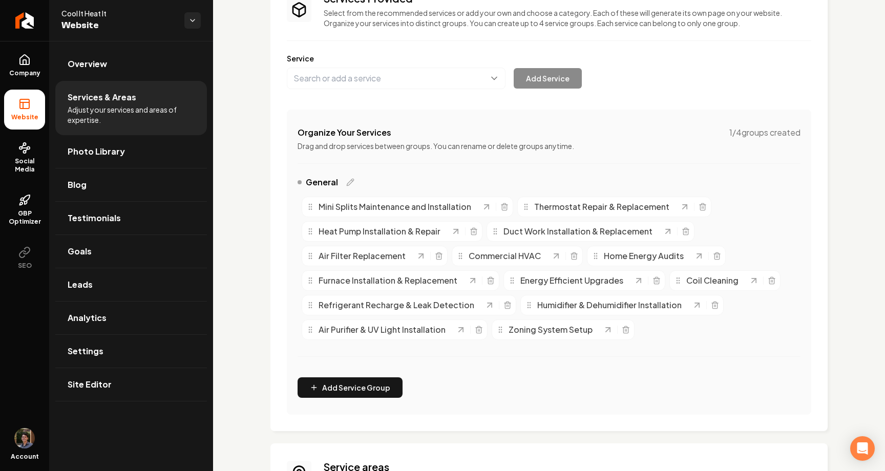
scroll to position [94, 0]
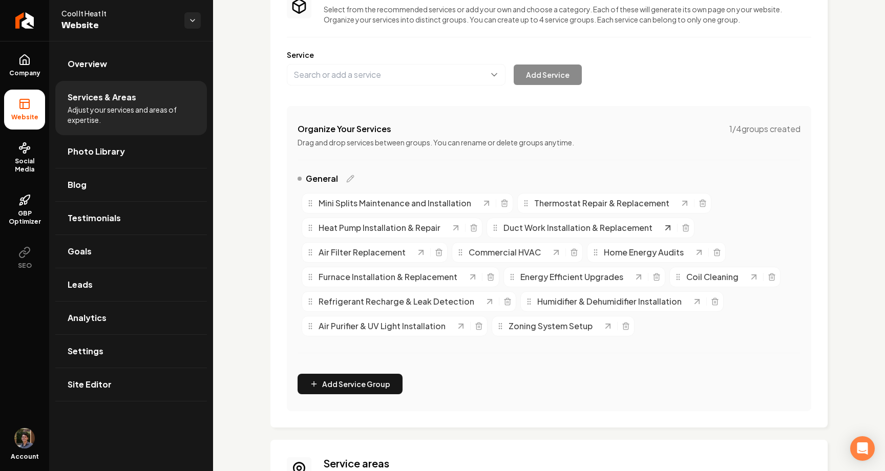
click at [590, 230] on icon "Main content area" at bounding box center [668, 228] width 10 height 10
click at [102, 378] on span "Site Editor" at bounding box center [90, 384] width 44 height 12
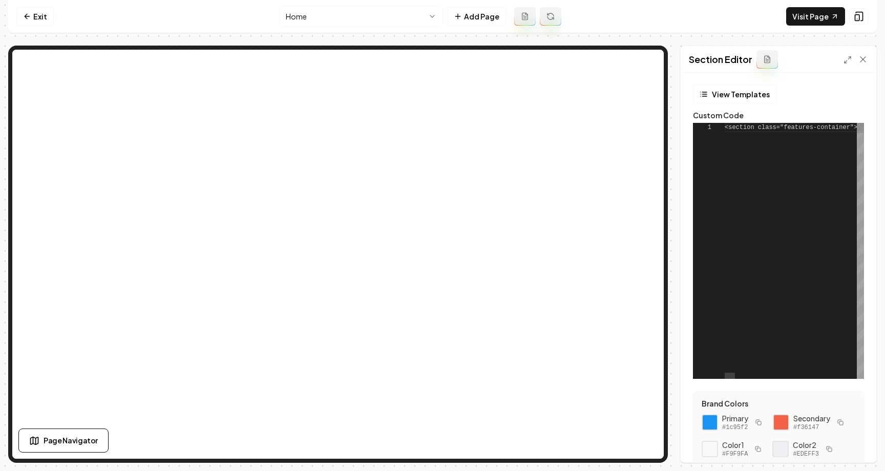
scroll to position [92, 0]
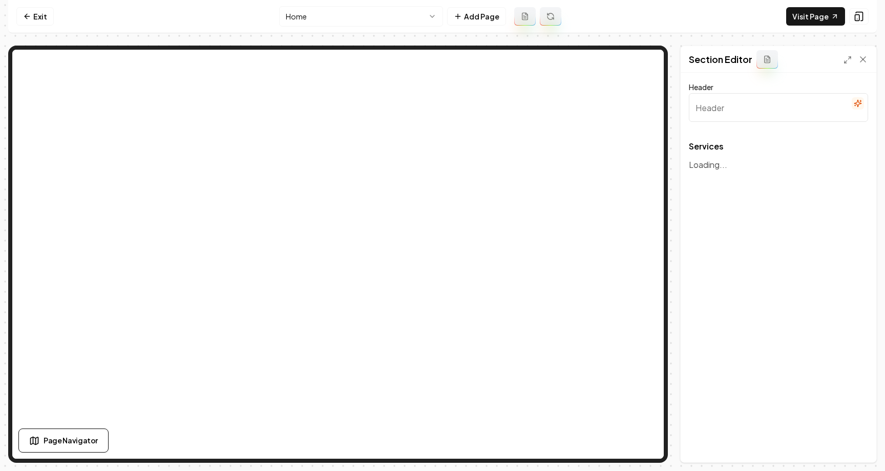
type input "Expert HVAC Solutions"
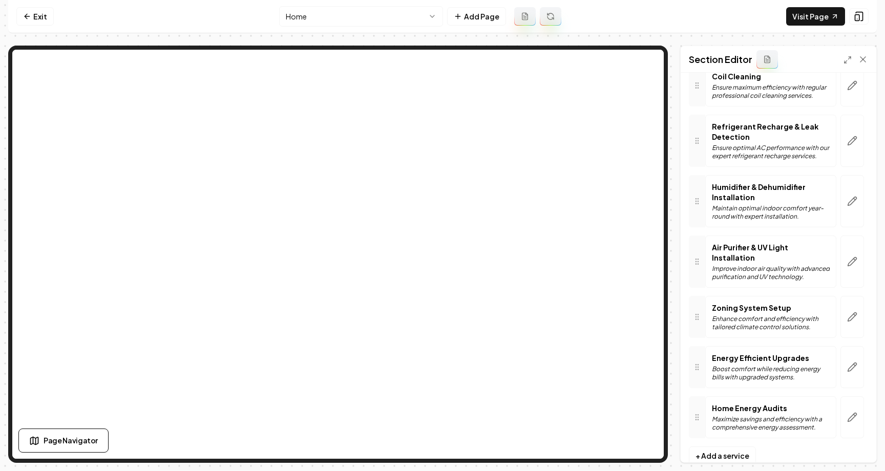
scroll to position [499, 0]
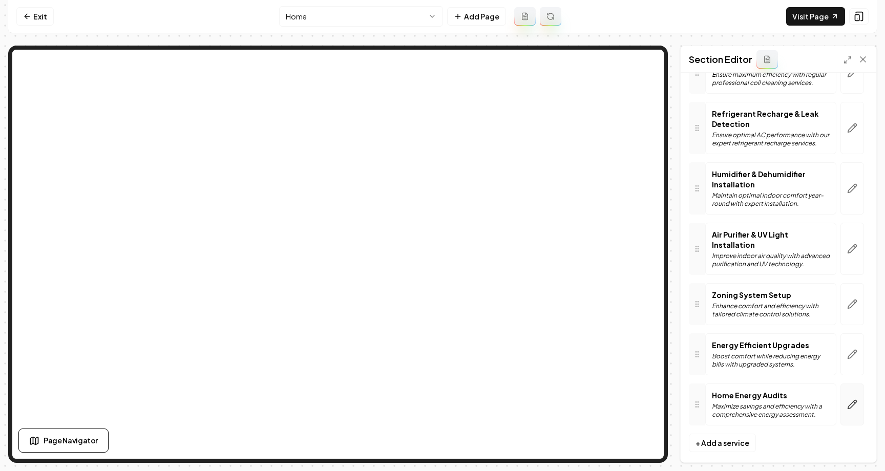
click at [590, 402] on button "button" at bounding box center [852, 405] width 24 height 42
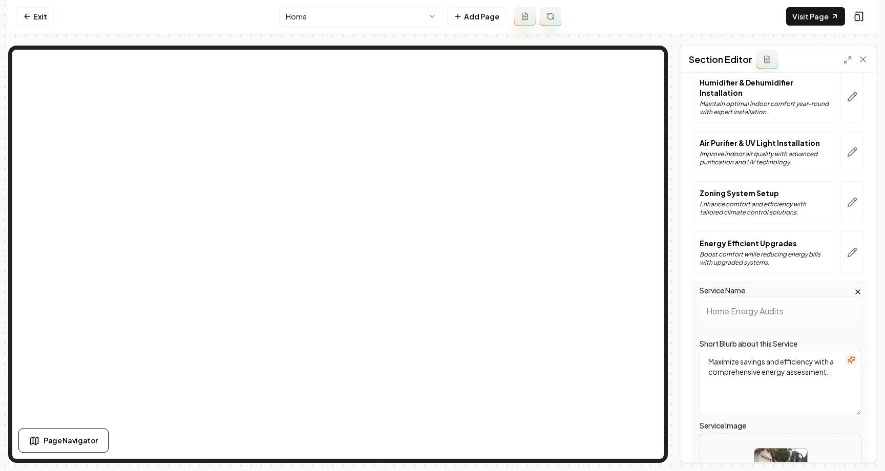
scroll to position [696, 0]
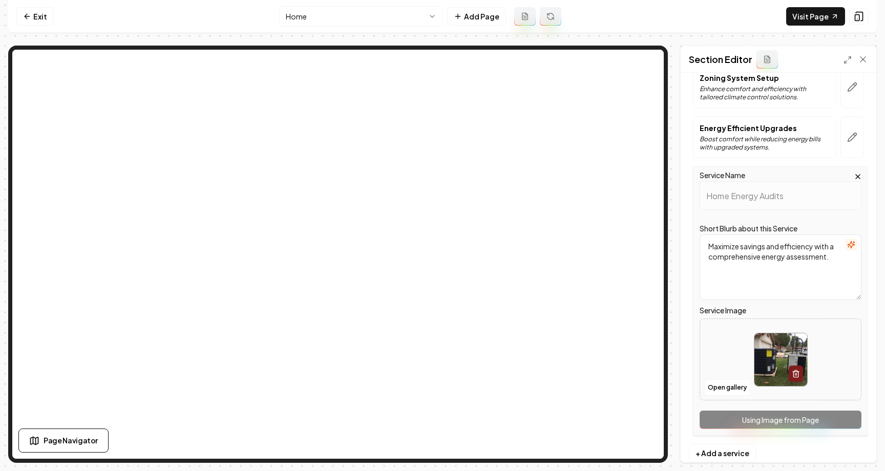
click at [590, 235] on textarea "Maximize savings and efficiency with a comprehensive energy assessment." at bounding box center [781, 268] width 162 height 66
click at [590, 451] on button "Save" at bounding box center [853, 445] width 30 height 18
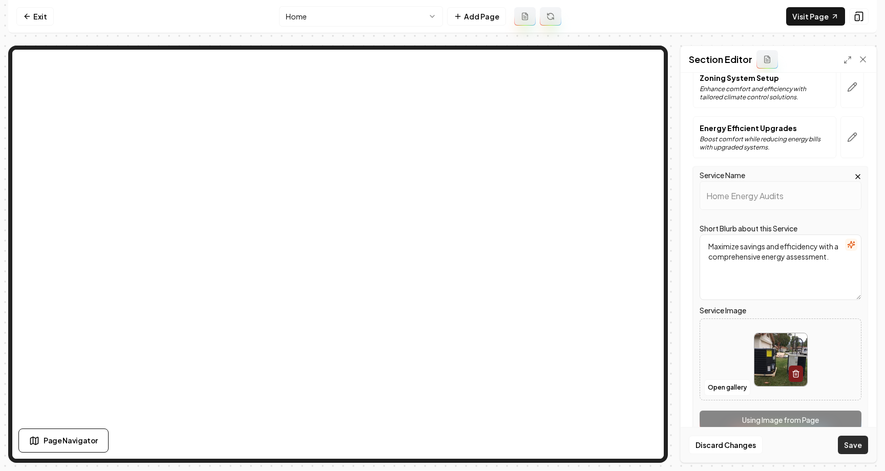
click at [590, 451] on button "Save" at bounding box center [853, 445] width 30 height 18
click at [590, 241] on textarea "Maximize savings and efficidency with a comprehensive energy assessment." at bounding box center [781, 268] width 162 height 66
type textarea "Maximize savings and efficiency with a comprehensive energy assessment."
click at [590, 173] on icon "button" at bounding box center [858, 177] width 8 height 8
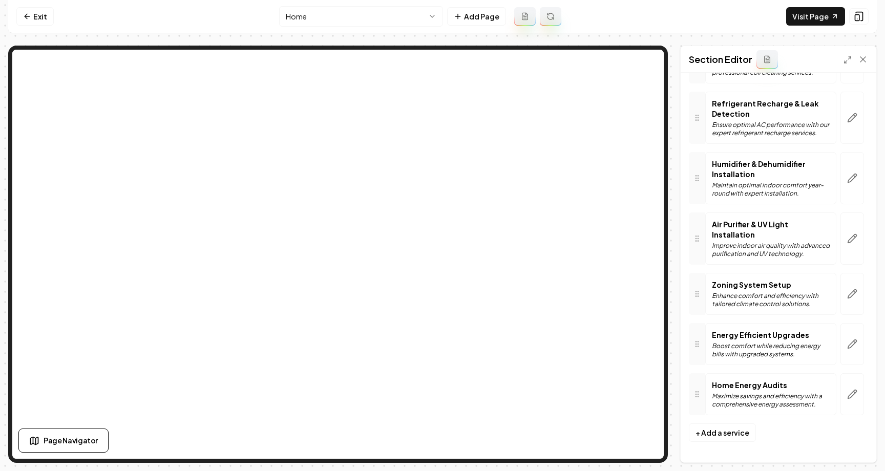
scroll to position [499, 0]
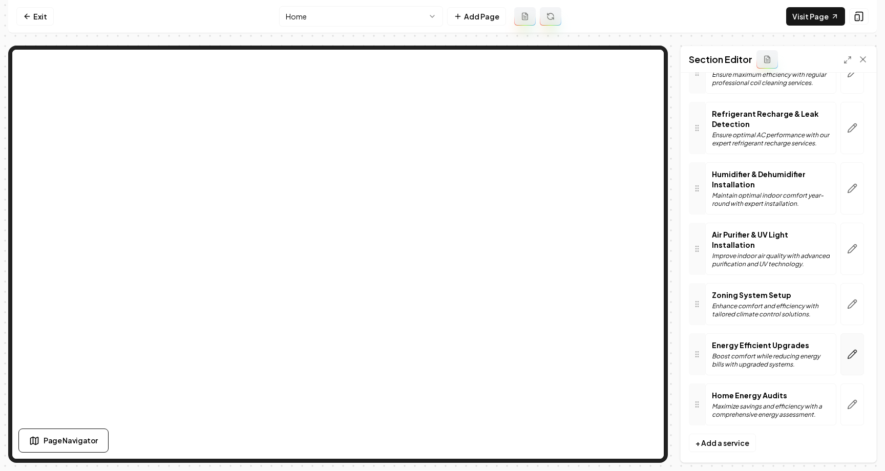
click at [590, 334] on button "button" at bounding box center [852, 354] width 24 height 42
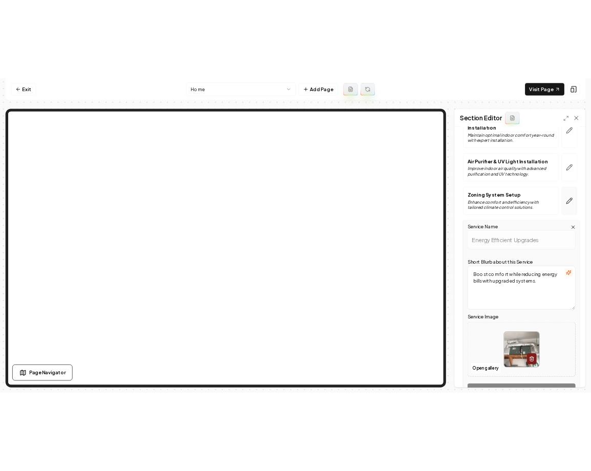
scroll to position [592, 0]
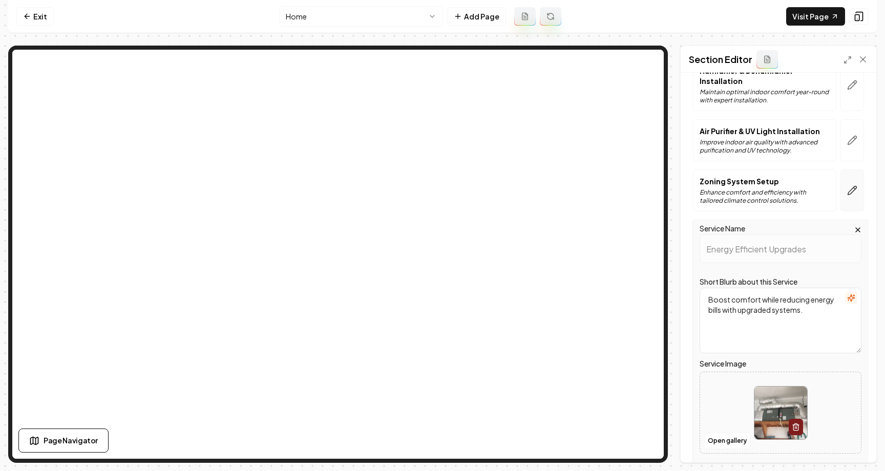
click at [590, 170] on button "button" at bounding box center [852, 191] width 24 height 42
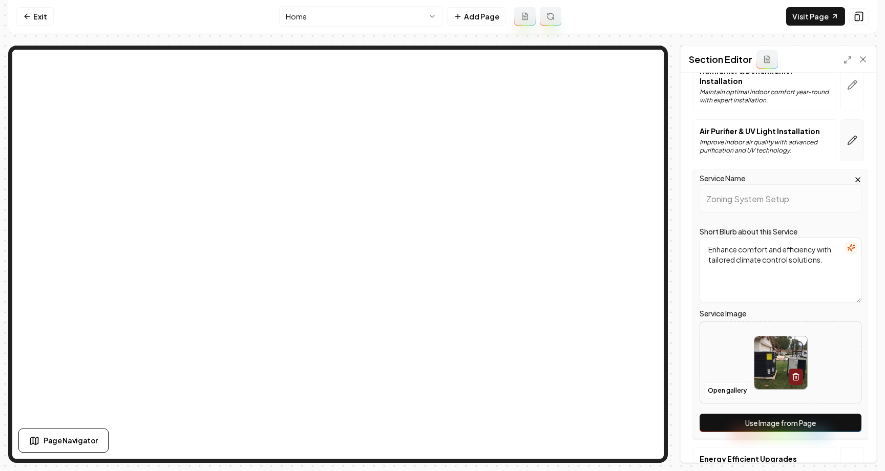
click at [590, 135] on icon "button" at bounding box center [852, 140] width 10 height 10
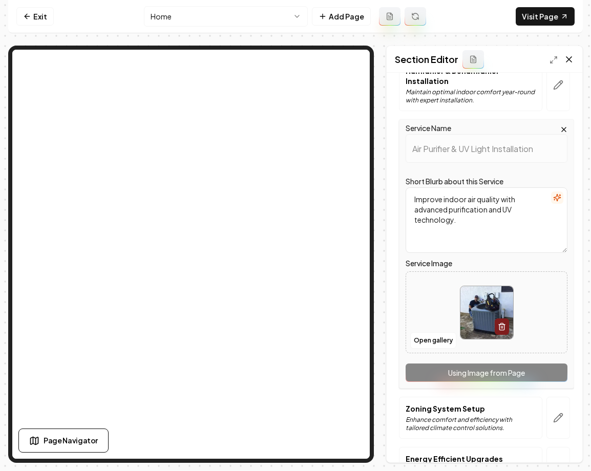
click at [569, 60] on icon at bounding box center [569, 59] width 10 height 10
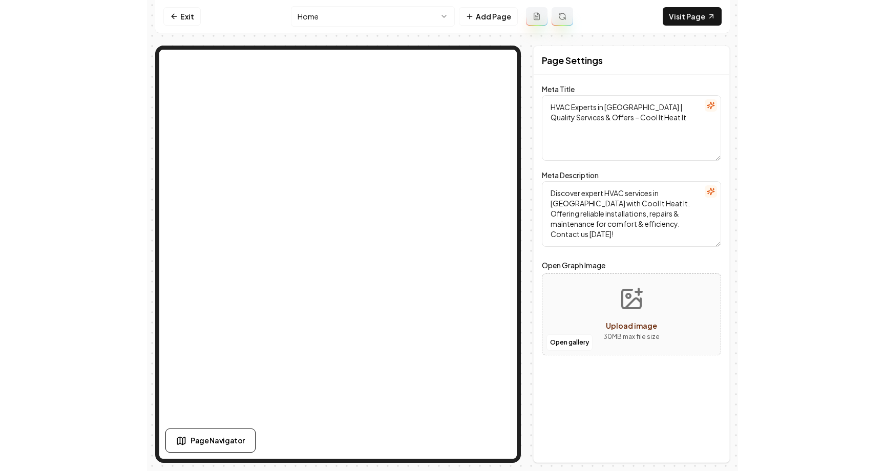
scroll to position [0, 0]
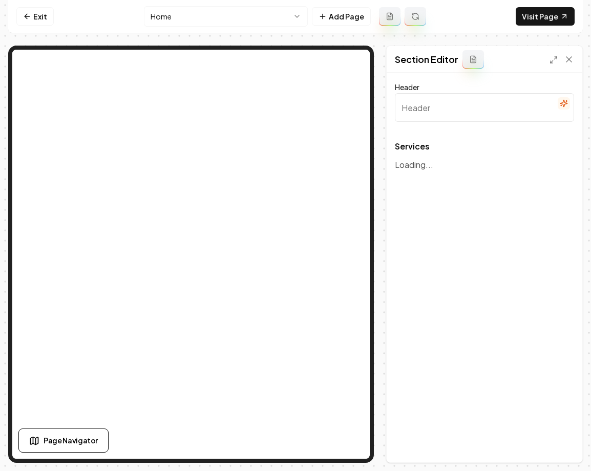
type input "Expert HVAC Solutions"
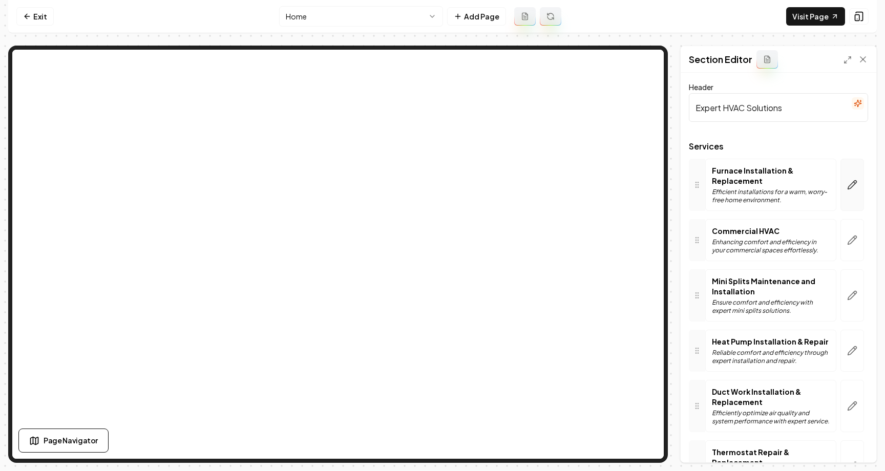
click at [590, 183] on icon "button" at bounding box center [855, 183] width 2 height 2
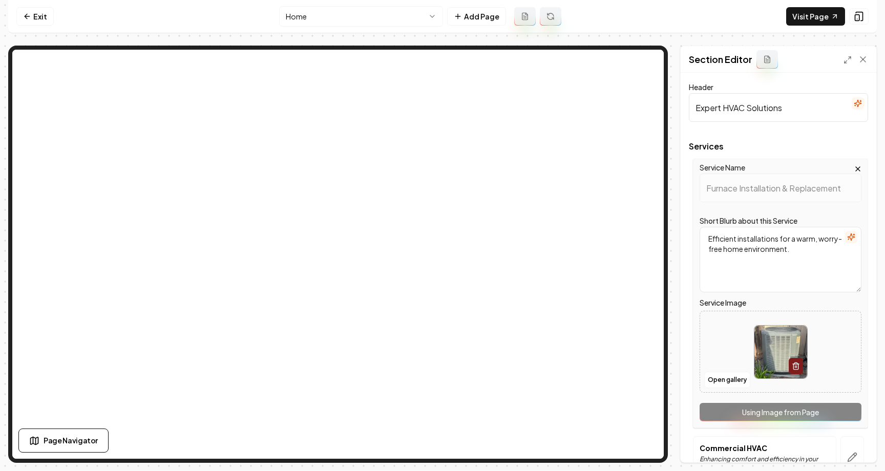
click at [590, 168] on icon "button" at bounding box center [858, 169] width 8 height 8
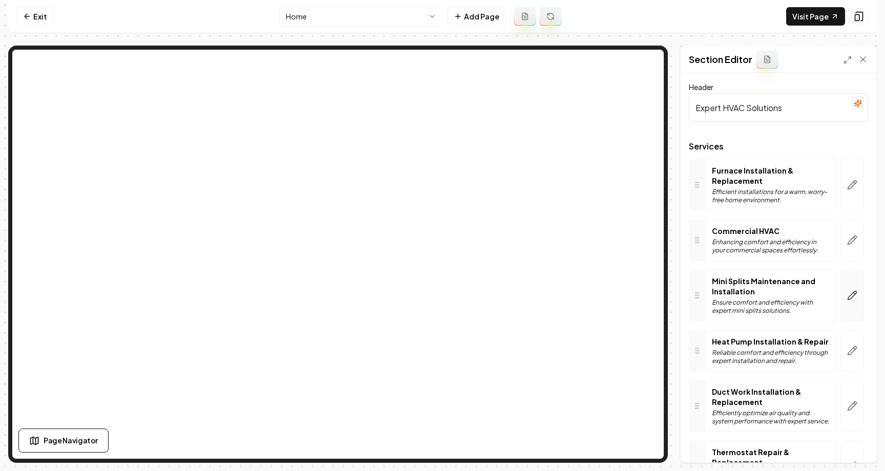
click at [590, 299] on icon "button" at bounding box center [852, 295] width 10 height 10
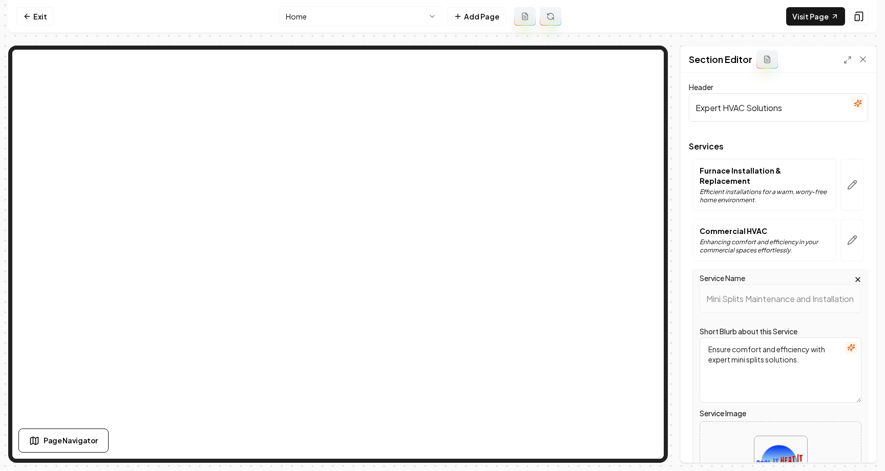
click at [590, 276] on icon "button" at bounding box center [858, 280] width 8 height 8
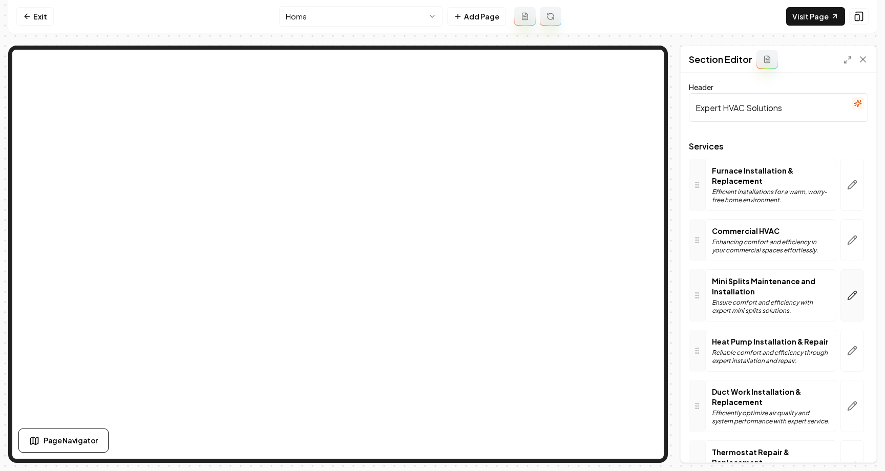
click at [590, 293] on icon "button" at bounding box center [852, 295] width 9 height 9
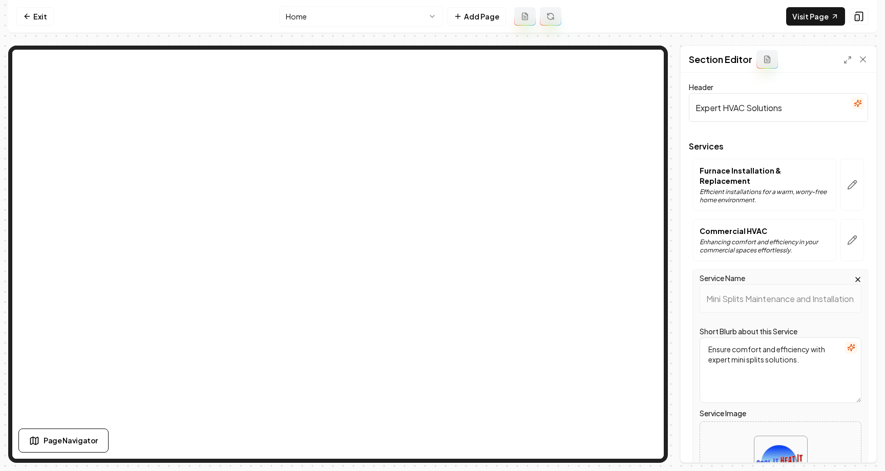
click at [590, 276] on icon "button" at bounding box center [858, 280] width 8 height 8
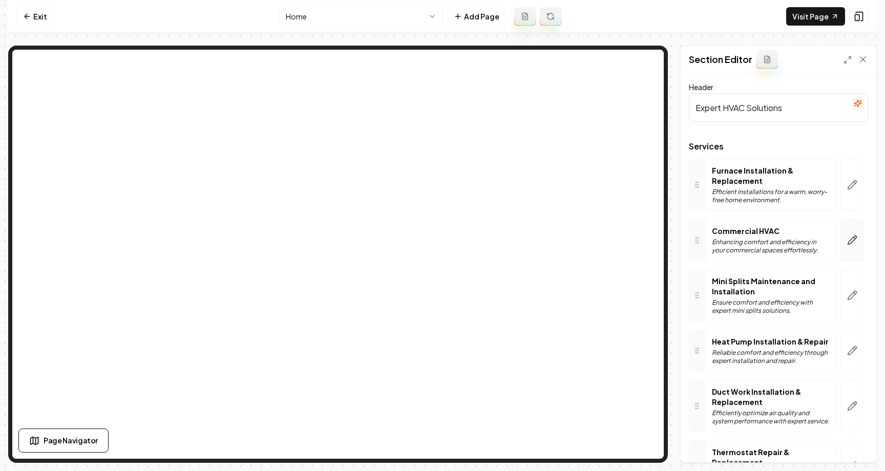
click at [590, 233] on button "button" at bounding box center [852, 240] width 24 height 42
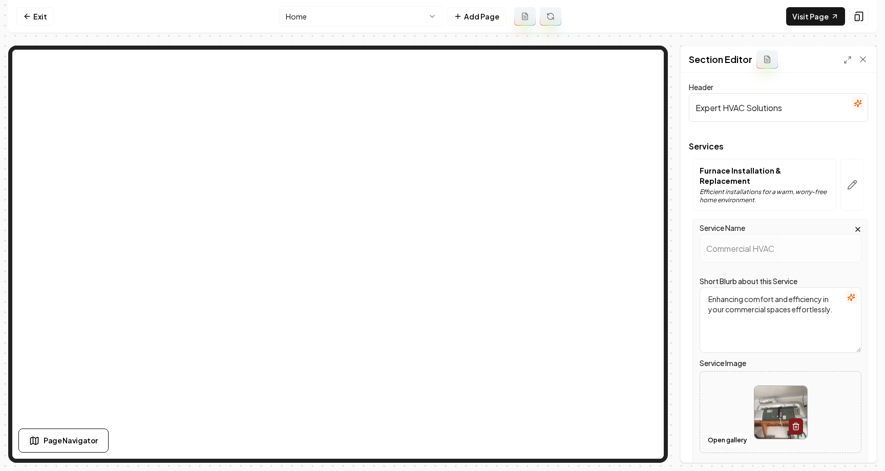
click at [590, 303] on textarea "Enhancing comfort and efficiency in your commercial spaces effortlessly." at bounding box center [781, 320] width 162 height 66
click at [590, 304] on textarea "Enhancing comfort and efficiency in your commercial spaces effdortlessly." at bounding box center [781, 320] width 162 height 66
type textarea "Enhancing comfort and efficiency in your commercial spaces effdddortlessly."
click at [590, 446] on button "Save" at bounding box center [853, 445] width 30 height 18
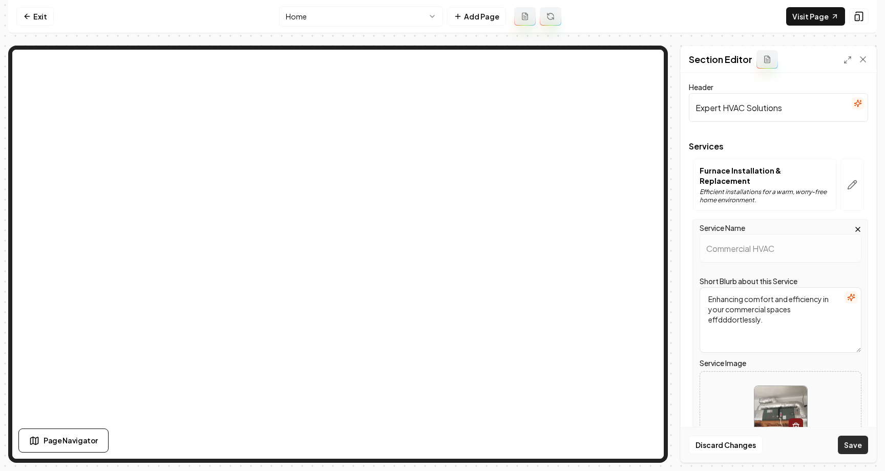
click at [590, 446] on button "Save" at bounding box center [853, 445] width 30 height 18
click at [590, 447] on button "Discard Changes" at bounding box center [726, 445] width 74 height 18
click at [590, 308] on textarea "Enhancing comfort and efficiency in your commercial spaces effortlessly." at bounding box center [781, 320] width 162 height 66
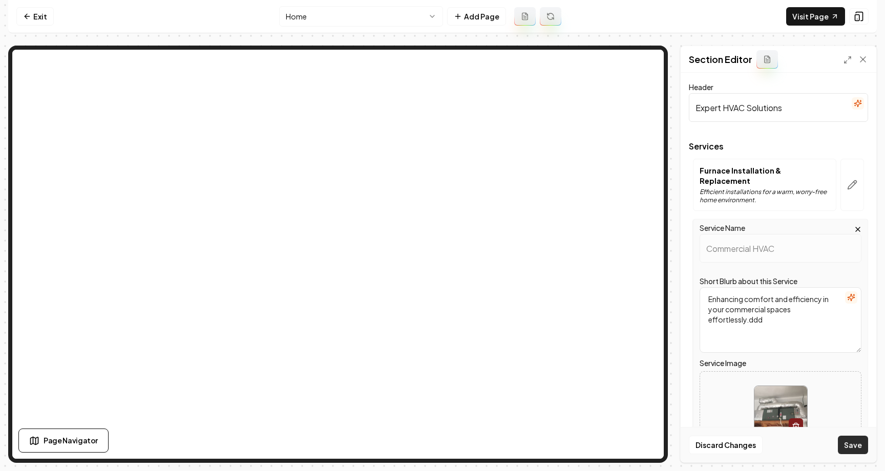
type textarea "Enhancing comfort and efficiency in your commercial spaces effortlessly.ddd"
click at [590, 444] on button "Save" at bounding box center [853, 445] width 30 height 18
click at [590, 225] on icon "button" at bounding box center [858, 229] width 8 height 8
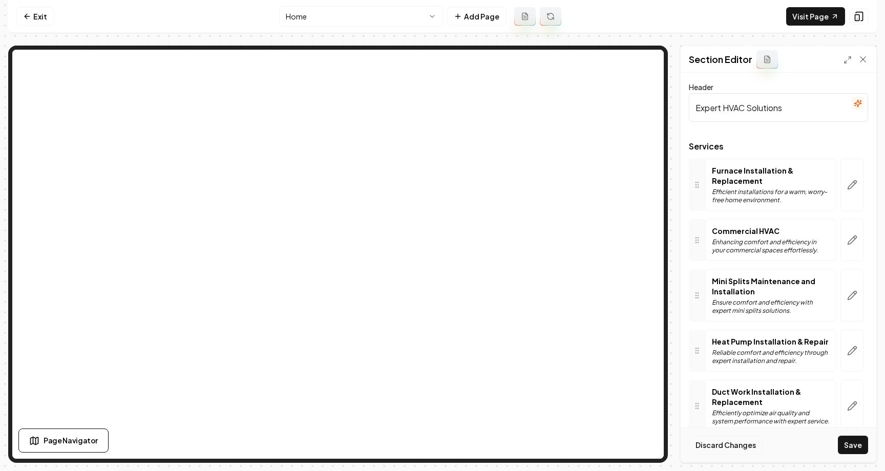
click at [590, 440] on button "Discard Changes" at bounding box center [726, 445] width 74 height 18
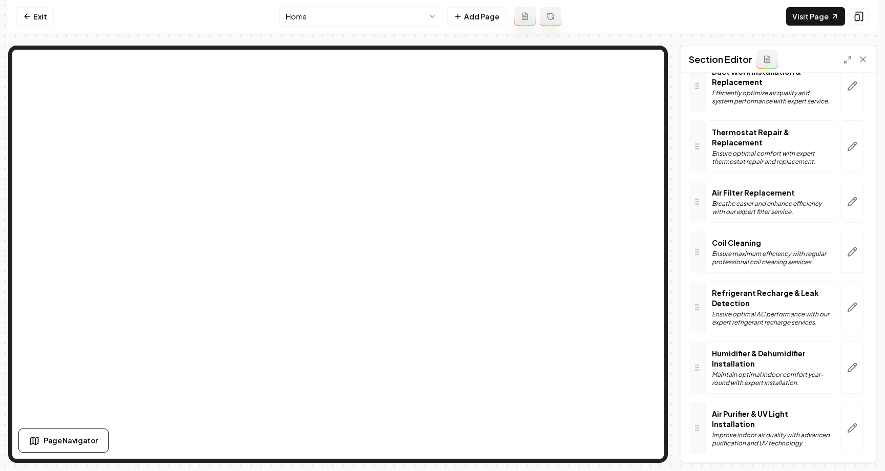
scroll to position [499, 0]
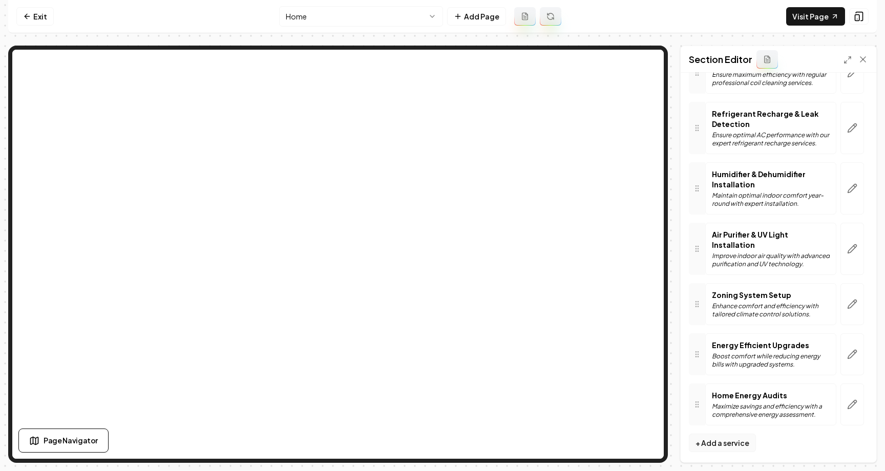
click at [590, 437] on button "+ Add a service" at bounding box center [722, 443] width 67 height 18
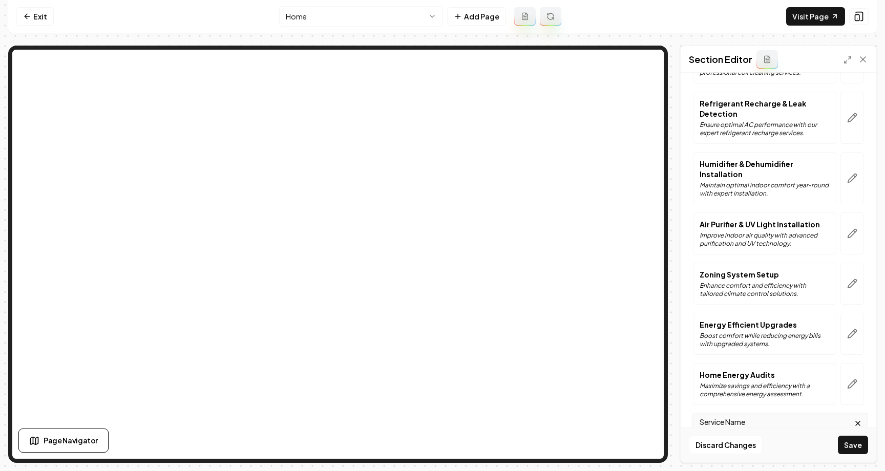
scroll to position [728, 0]
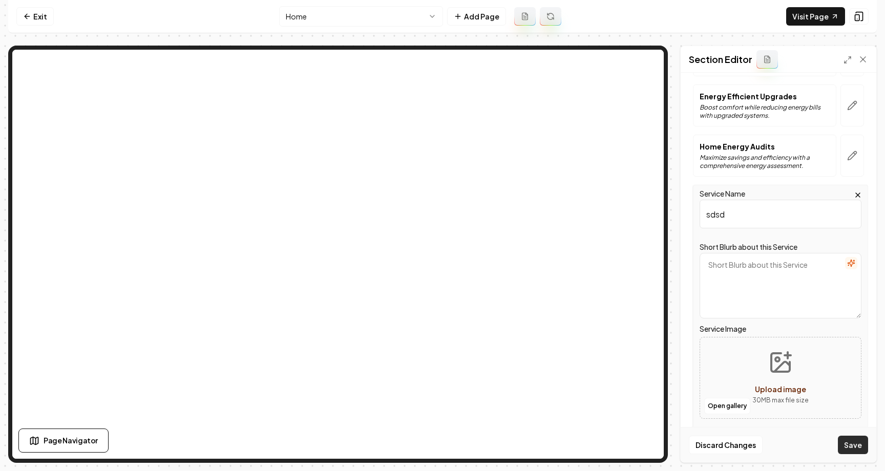
type input "sdsd"
click at [590, 453] on button "Save" at bounding box center [853, 445] width 30 height 18
click at [590, 272] on textarea "Short Blurb about this Service" at bounding box center [781, 286] width 162 height 66
type textarea "dsdsd"
click at [590, 440] on button "Save" at bounding box center [853, 445] width 30 height 18
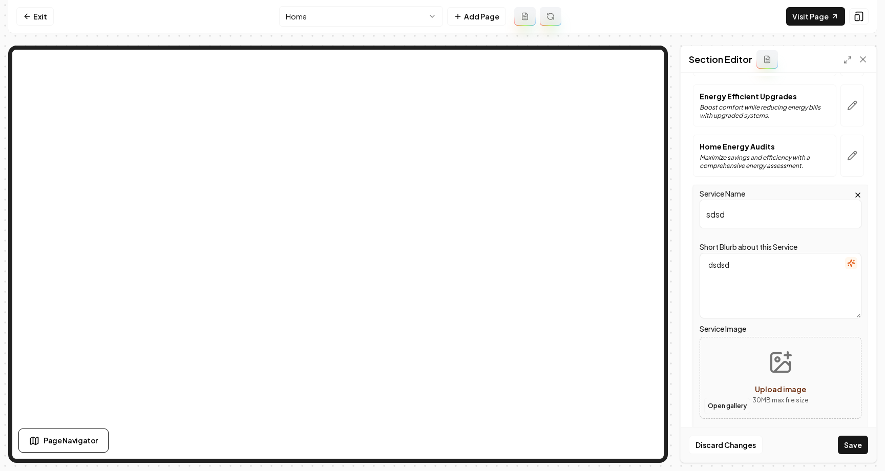
click at [590, 398] on button "Open gallery" at bounding box center [727, 406] width 46 height 16
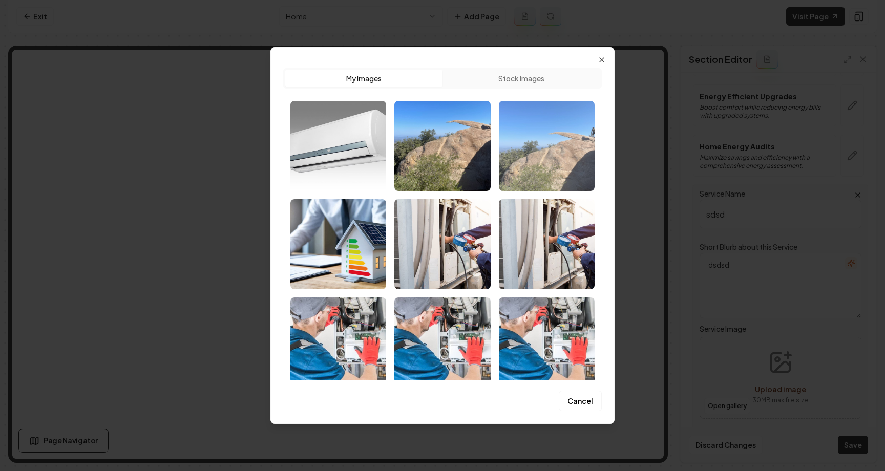
click at [579, 148] on img "Select image image_689b75ef5c7cd75eb8aa3113.jpeg" at bounding box center [547, 146] width 96 height 90
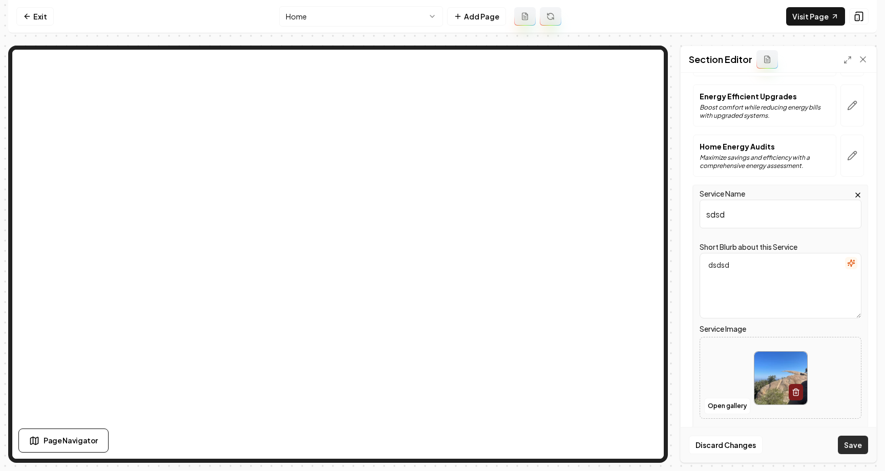
click at [590, 444] on button "Save" at bounding box center [853, 445] width 30 height 18
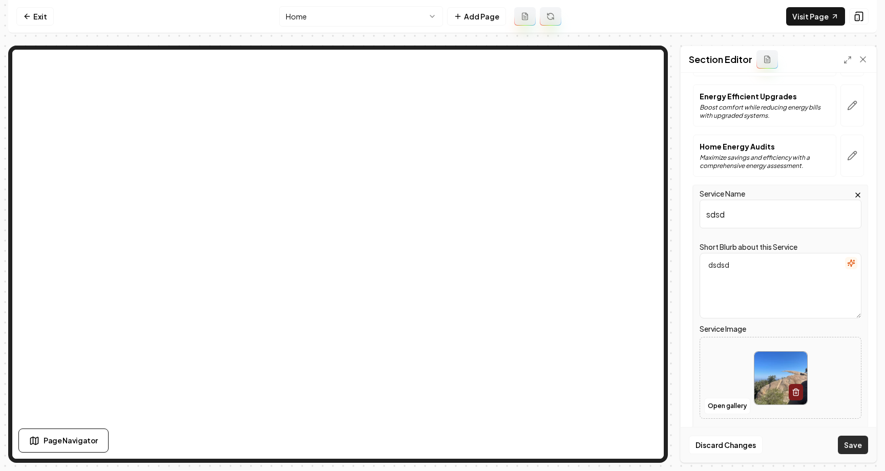
click at [590, 444] on button "Save" at bounding box center [853, 445] width 30 height 18
click at [590, 193] on icon "button" at bounding box center [858, 195] width 4 height 4
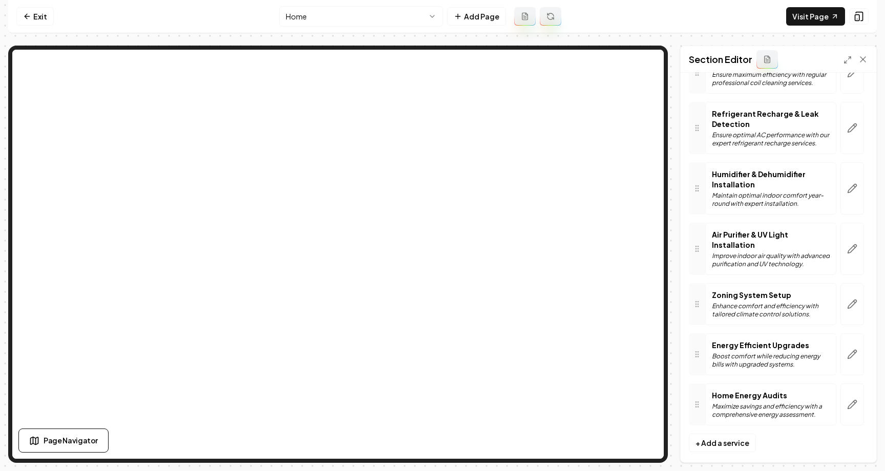
scroll to position [0, 0]
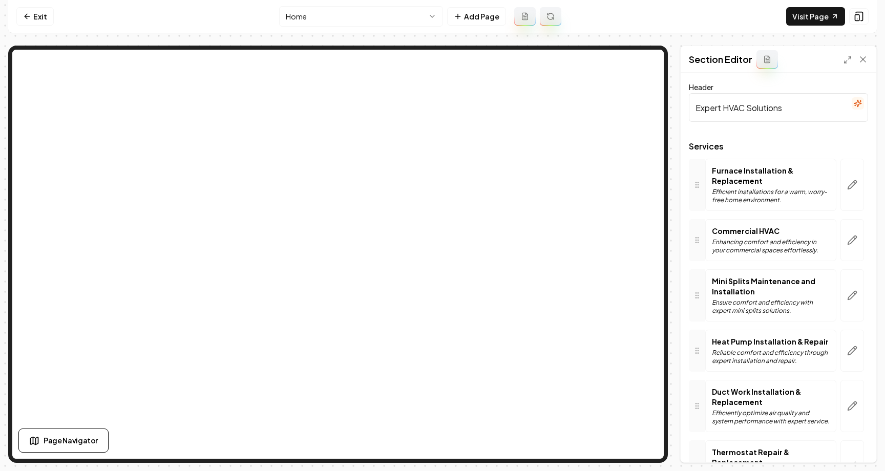
click at [590, 97] on input "Expert HVAC Solutions" at bounding box center [778, 107] width 179 height 29
click at [590, 112] on input "Expert HVAC Solutions" at bounding box center [778, 107] width 179 height 29
click at [590, 449] on button "Save" at bounding box center [853, 445] width 30 height 18
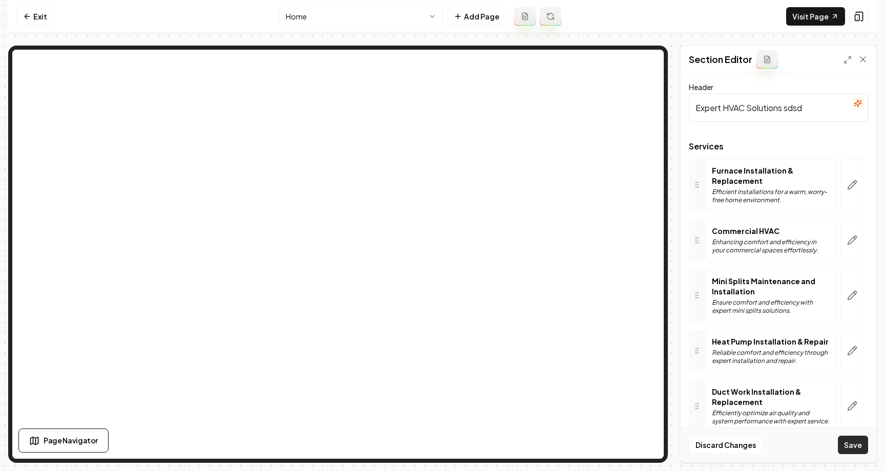
click at [590, 449] on button "Save" at bounding box center [853, 445] width 30 height 18
click at [590, 115] on input "Expert HVAC Solutions sdsd" at bounding box center [778, 107] width 179 height 29
type input "Expert HVAC Solutions"
click at [590, 58] on icon at bounding box center [862, 59] width 5 height 5
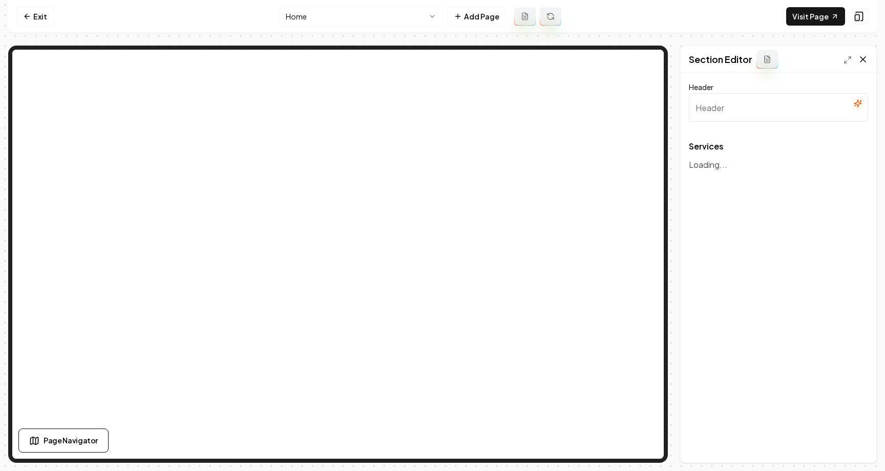
click at [590, 60] on icon at bounding box center [862, 59] width 5 height 5
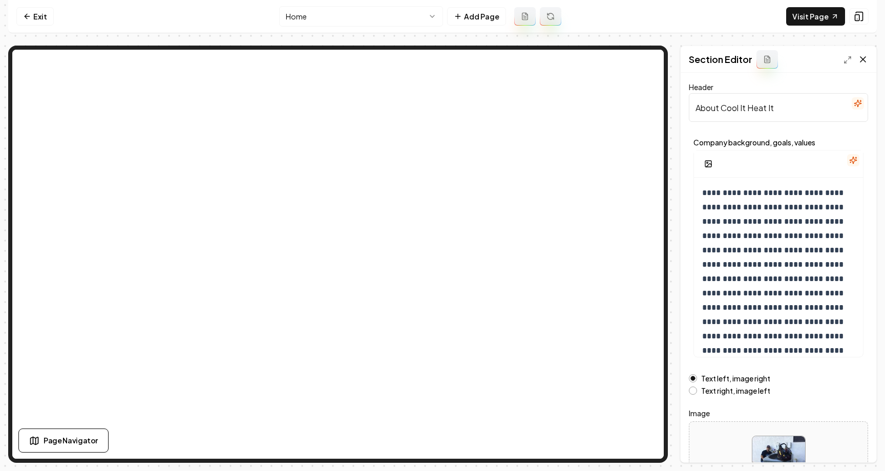
click at [590, 58] on icon at bounding box center [863, 59] width 10 height 10
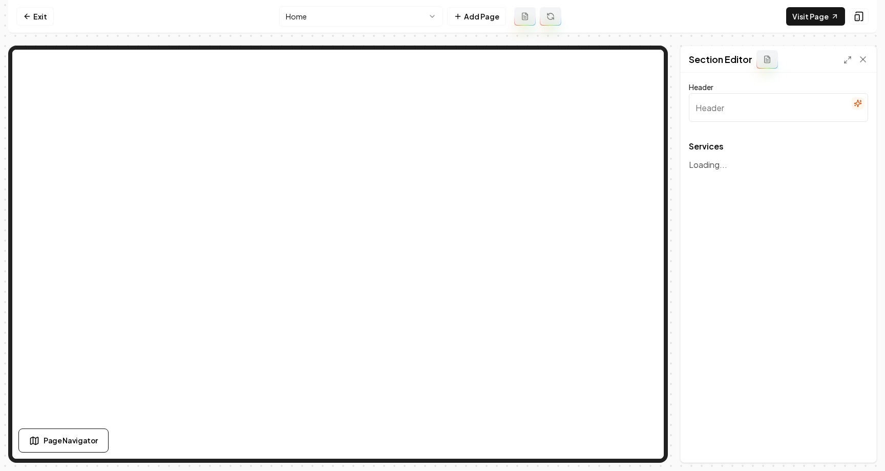
type input "Expert HVAC Solutions"
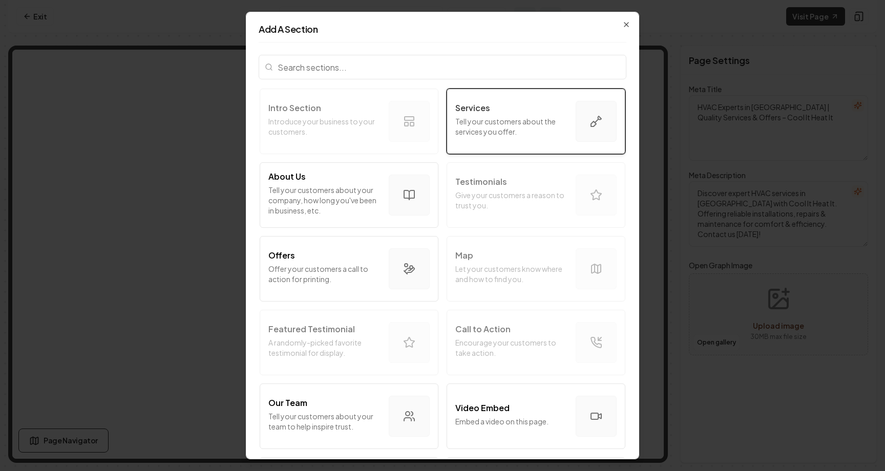
click at [488, 114] on p "Services" at bounding box center [472, 108] width 35 height 12
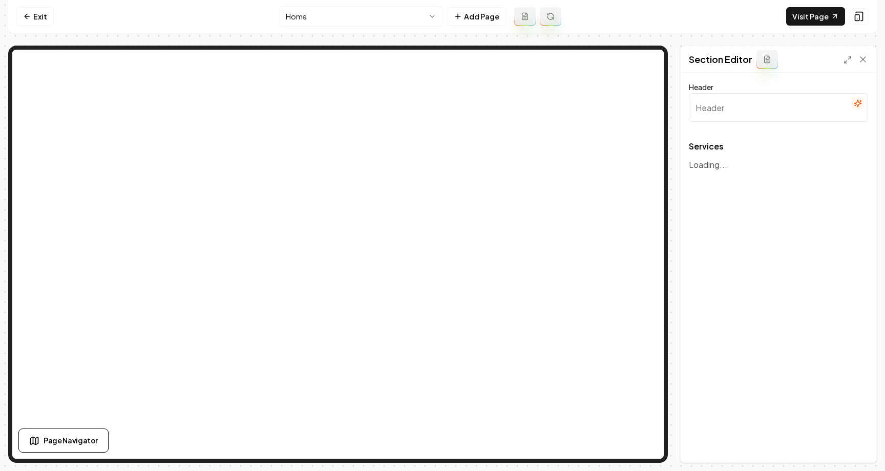
type input "Our Services"
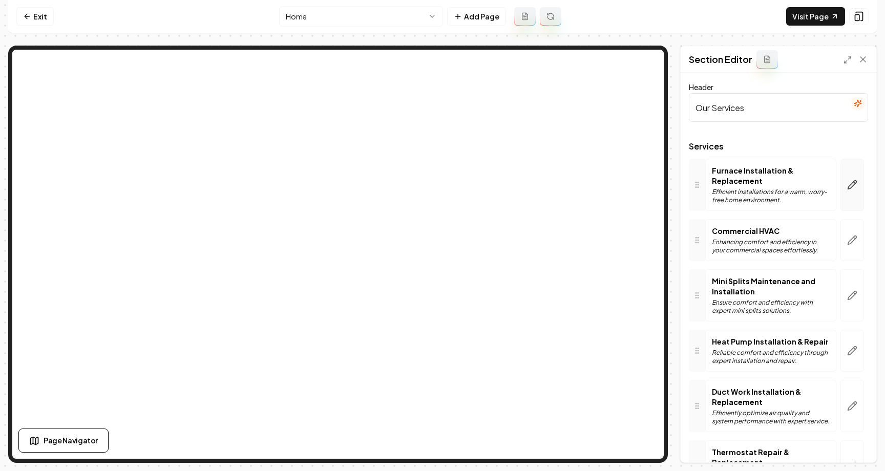
click at [590, 176] on button "button" at bounding box center [852, 185] width 24 height 52
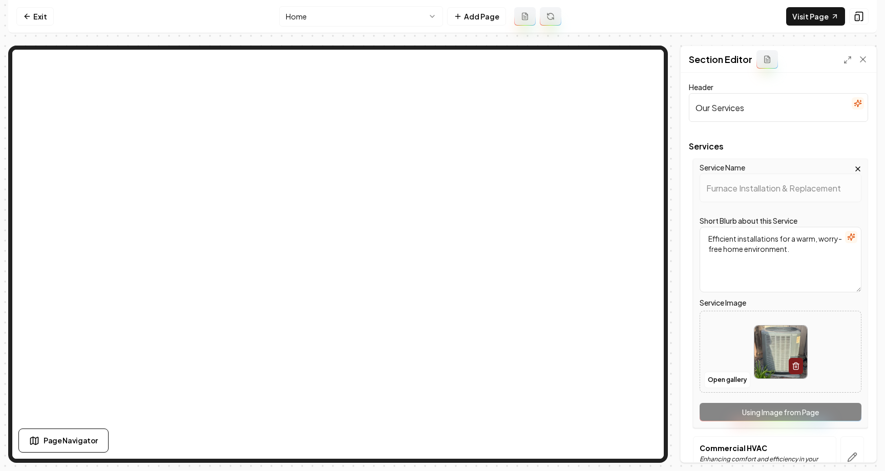
click at [590, 244] on textarea "Efficient installations for a warm, worry-free home environment." at bounding box center [781, 260] width 162 height 66
type textarea "Efficient installations for a warm, worry-free home environment.s"
click at [590, 446] on button "Save" at bounding box center [853, 445] width 30 height 18
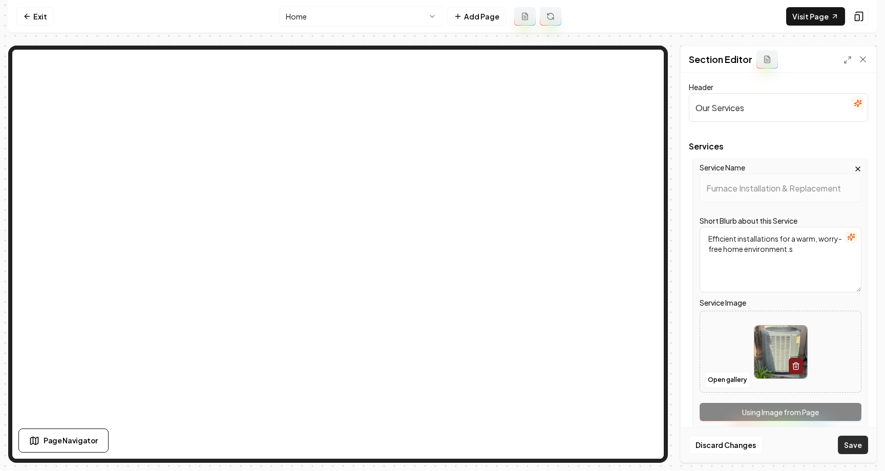
click at [590, 446] on button "Save" at bounding box center [853, 445] width 30 height 18
click at [590, 446] on button "Discard Changes" at bounding box center [726, 445] width 74 height 18
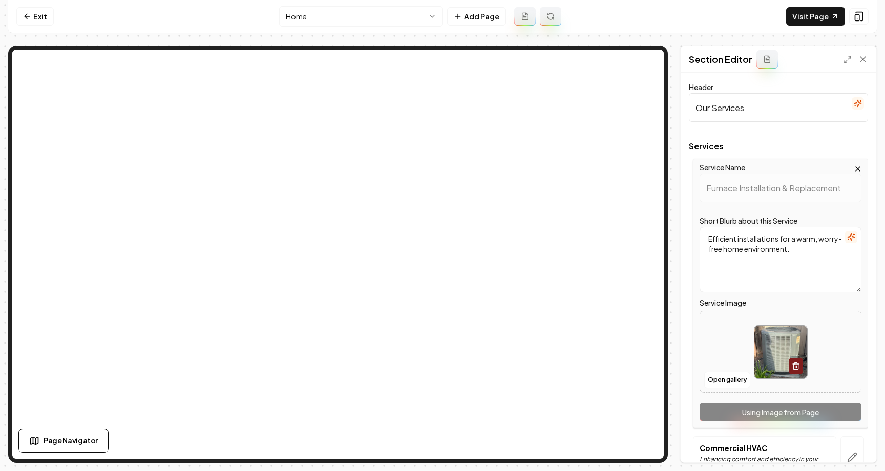
click at [590, 171] on icon "button" at bounding box center [858, 169] width 8 height 8
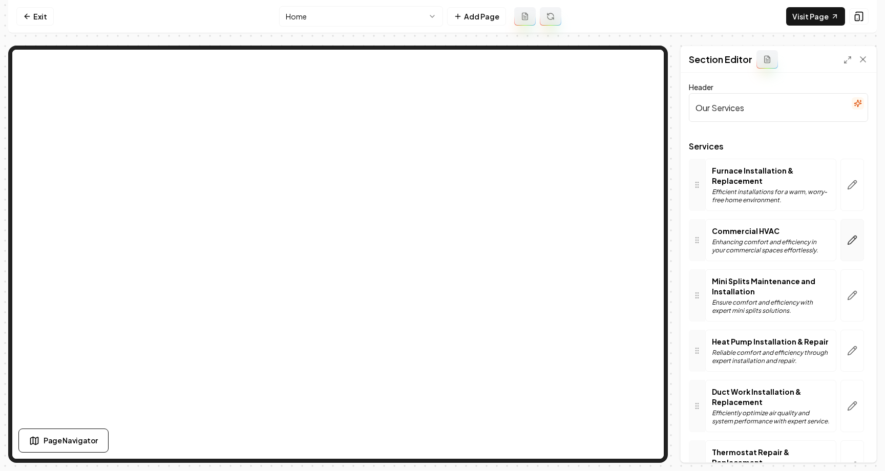
click at [590, 246] on button "button" at bounding box center [852, 240] width 24 height 42
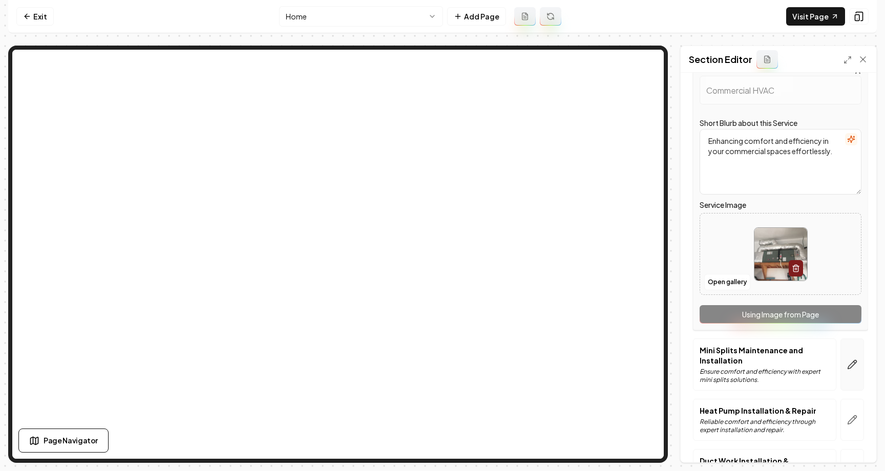
click at [590, 349] on button "button" at bounding box center [852, 364] width 24 height 52
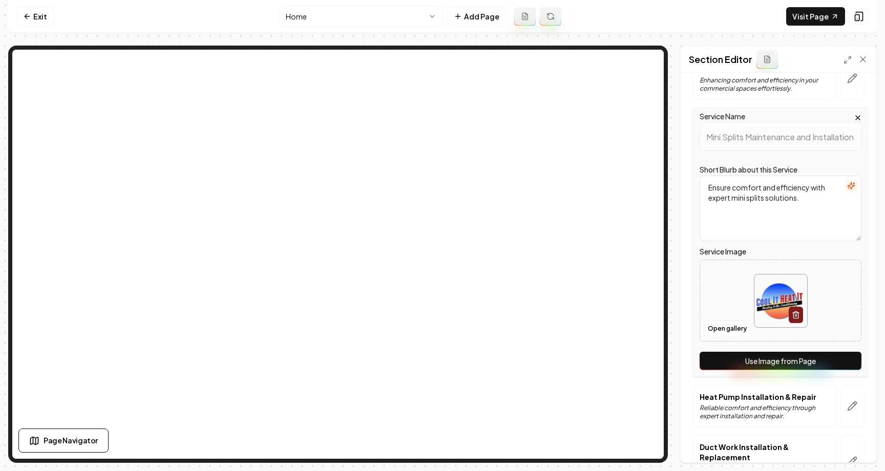
scroll to position [160, 0]
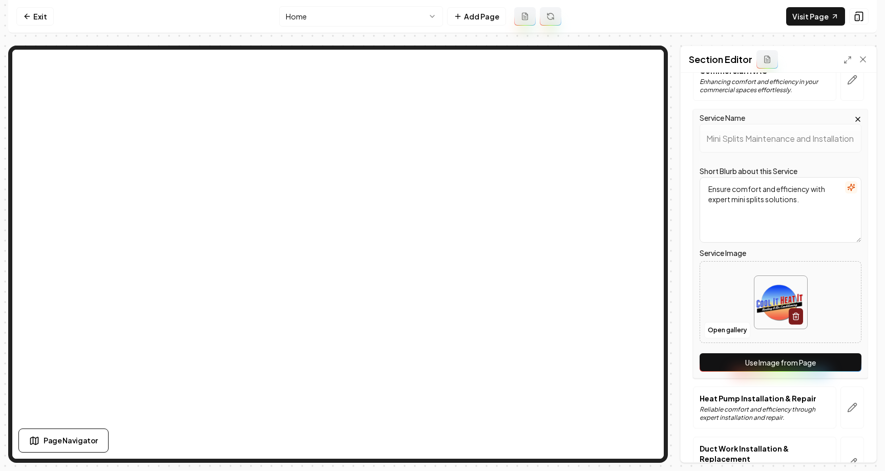
click at [590, 199] on textarea "Ensure comfort and efficiency with expert mini splits solutions." at bounding box center [781, 210] width 162 height 66
click at [590, 450] on button "Save" at bounding box center [853, 445] width 30 height 18
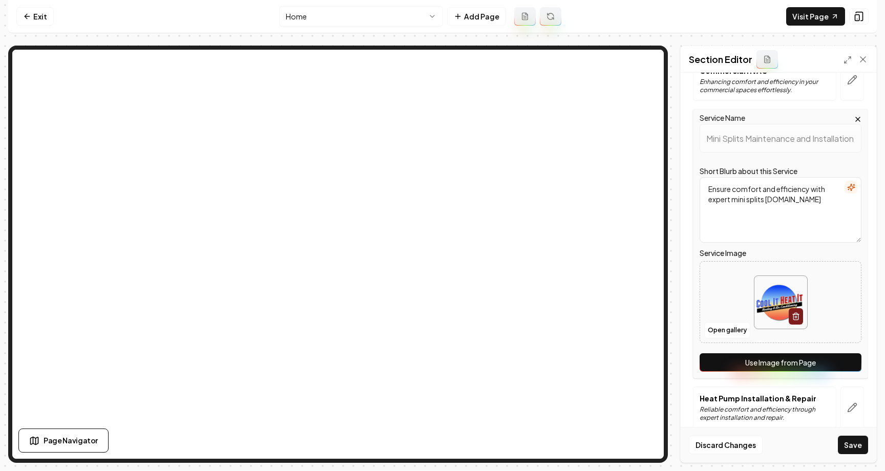
click at [590, 182] on textarea "Ensure comfort and efficiency with expert mini splits solutions.ss" at bounding box center [781, 210] width 162 height 66
click at [590, 190] on textarea "Ensure comfort and efficiency with expert mini splits solutions.ss" at bounding box center [781, 210] width 162 height 66
type textarea "Ensure comfort and efficiency with expert mini splits solutions."
click at [590, 355] on button "Use Image from Page" at bounding box center [781, 362] width 162 height 18
click at [590, 446] on button "Save" at bounding box center [853, 445] width 30 height 18
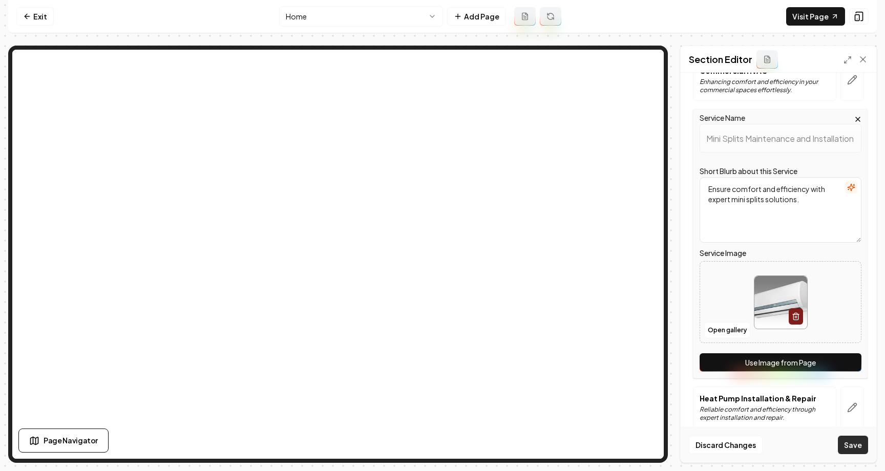
click at [590, 446] on button "Save" at bounding box center [853, 445] width 30 height 18
click at [590, 445] on button "Discard Changes" at bounding box center [726, 445] width 74 height 18
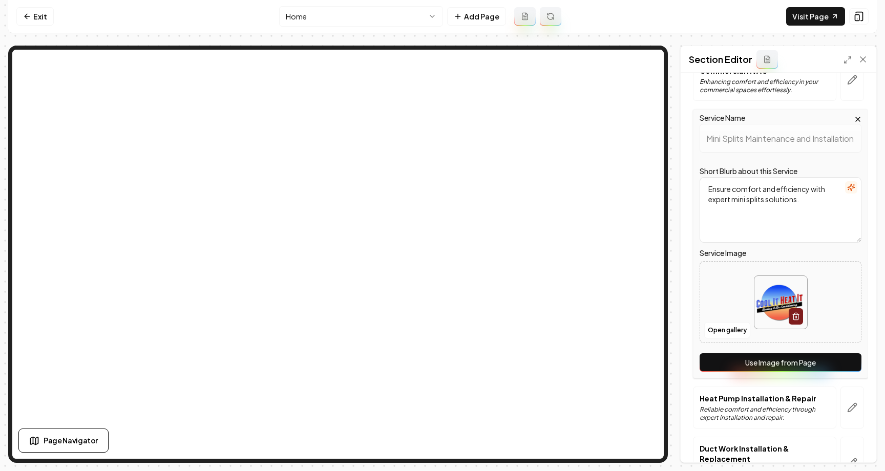
scroll to position [0, 0]
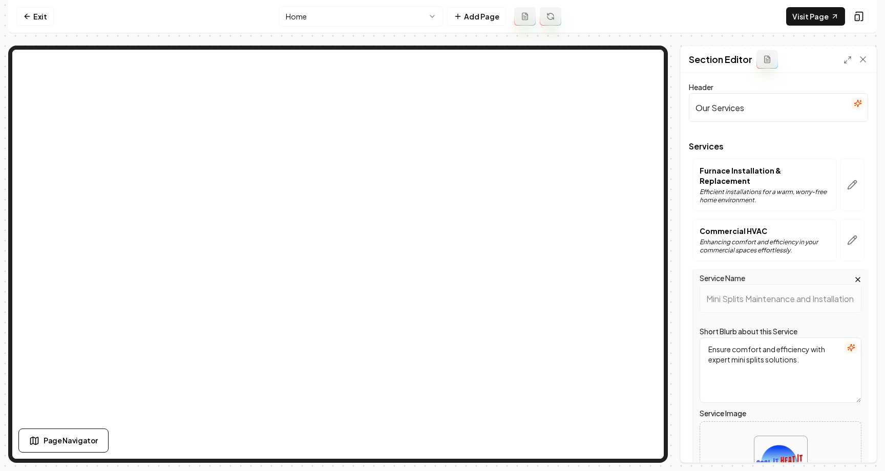
click at [590, 111] on input "Our Services" at bounding box center [778, 107] width 179 height 29
click at [590, 447] on button "Save" at bounding box center [853, 445] width 30 height 18
click at [590, 114] on input "Our Servicessss" at bounding box center [778, 107] width 179 height 29
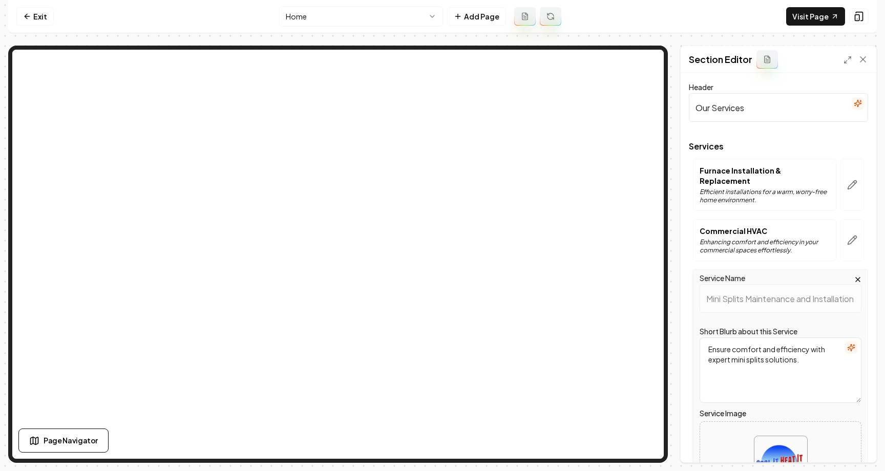
type input "Our Services"
click at [590, 276] on icon "button" at bounding box center [858, 280] width 8 height 8
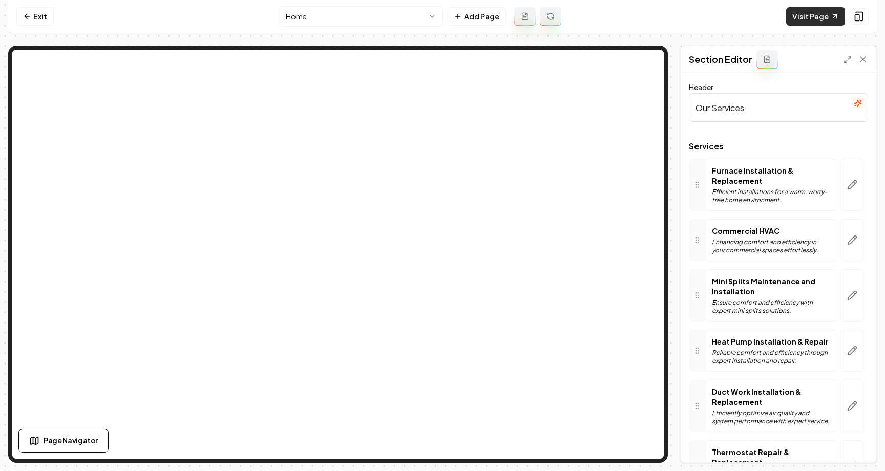
click at [590, 24] on link "Visit Page" at bounding box center [815, 16] width 59 height 18
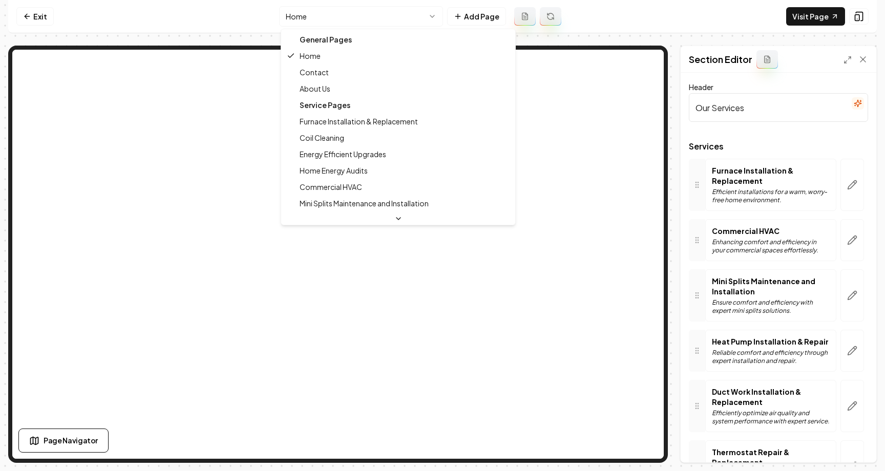
click at [427, 24] on html "Computer Required This feature is only available on a computer. Please switch t…" at bounding box center [442, 235] width 885 height 471
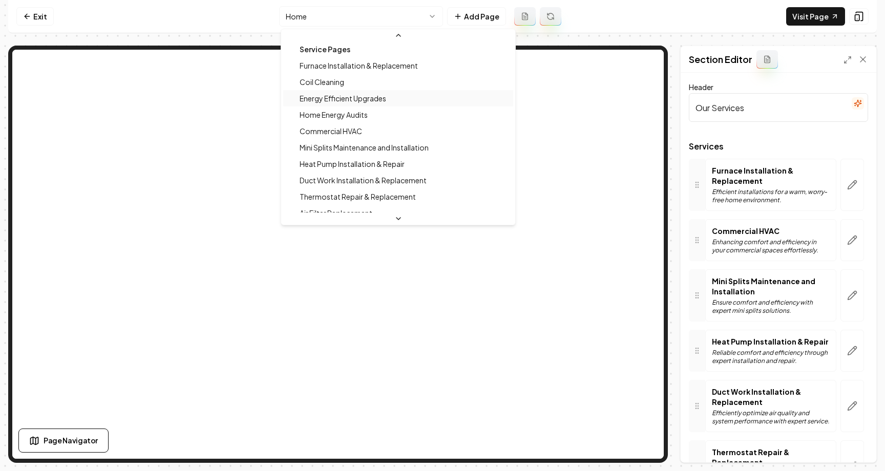
scroll to position [71, 0]
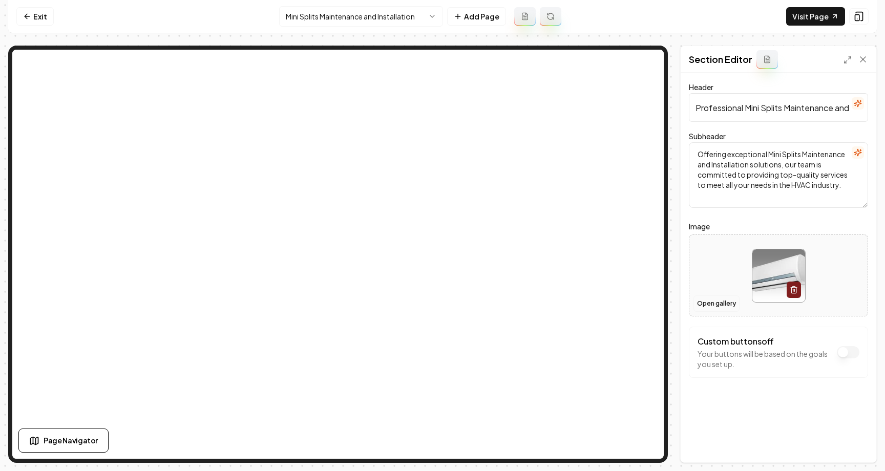
click at [590, 307] on button "Open gallery" at bounding box center [716, 303] width 46 height 16
click at [590, 306] on button "Open gallery" at bounding box center [716, 303] width 46 height 16
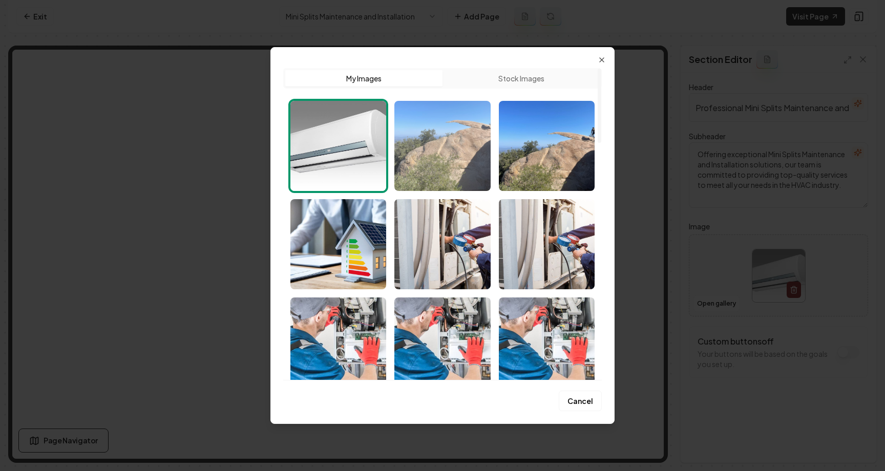
click at [464, 171] on img "Select image image_689b7b225c7cd75eb8c8eca0.png" at bounding box center [442, 146] width 96 height 90
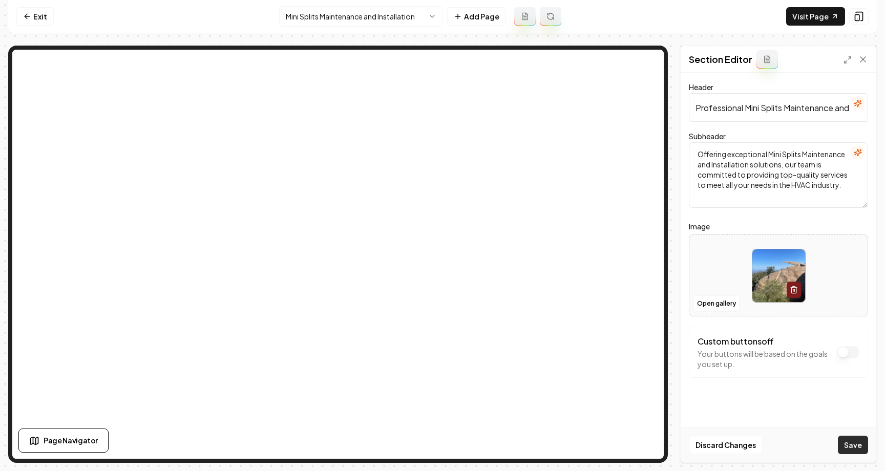
click at [590, 447] on button "Save" at bounding box center [853, 445] width 30 height 18
click at [590, 305] on button "Open gallery" at bounding box center [716, 303] width 46 height 16
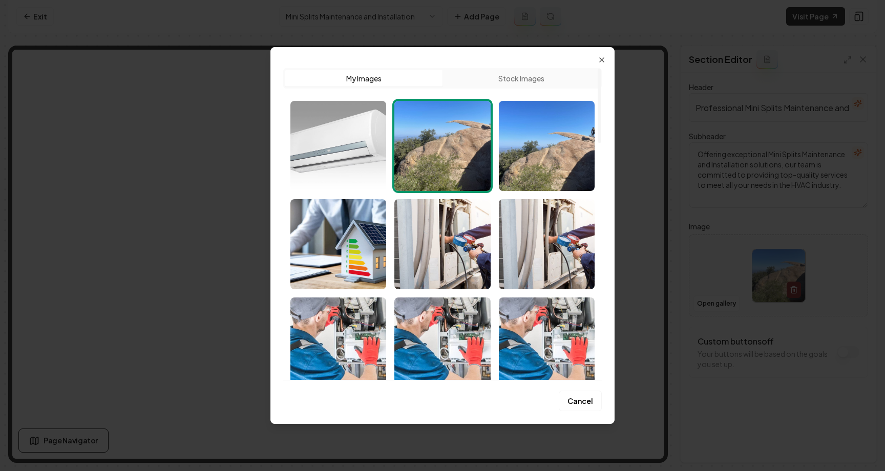
click at [379, 156] on img "Select image image_689e3bf95c7cd75eb829e799.jpeg" at bounding box center [338, 146] width 96 height 90
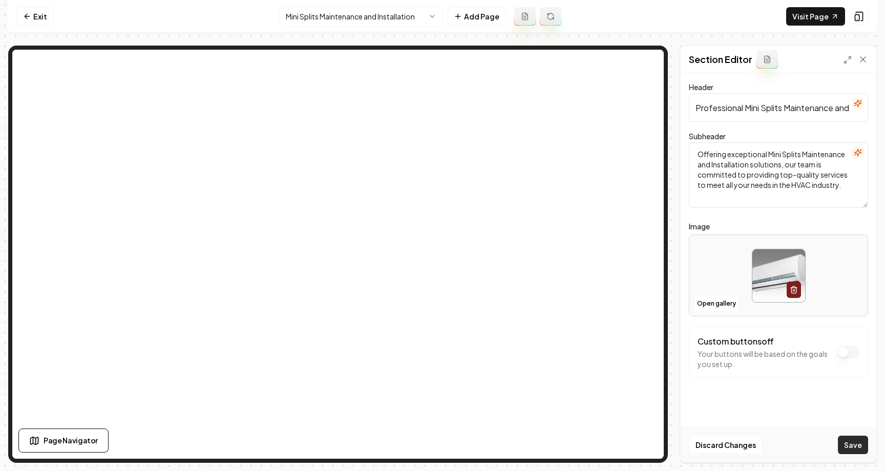
click at [590, 443] on button "Save" at bounding box center [853, 445] width 30 height 18
click at [378, 15] on html "Computer Required This feature is only available on a computer. Please switch t…" at bounding box center [442, 235] width 885 height 471
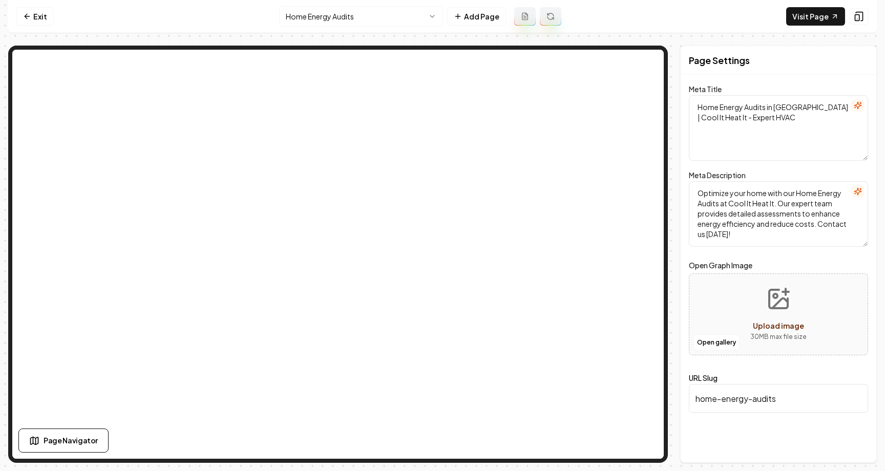
click at [405, 13] on html "Computer Required This feature is only available on a computer. Please switch t…" at bounding box center [442, 235] width 885 height 471
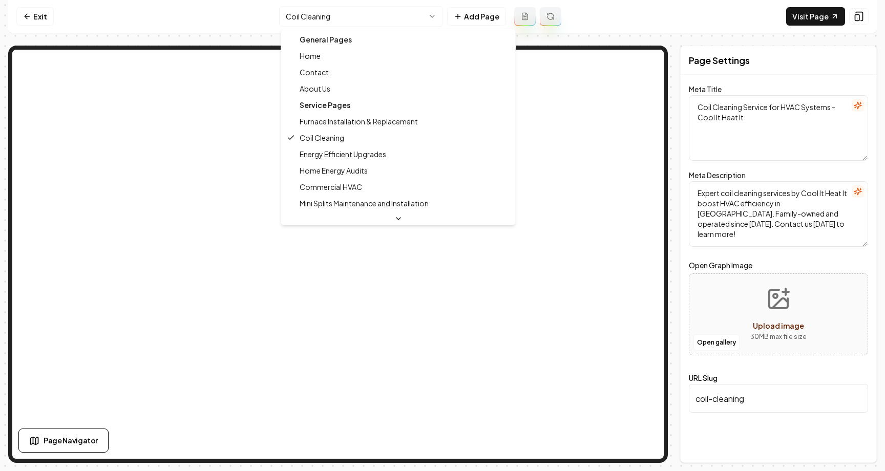
click at [418, 14] on html "Computer Required This feature is only available on a computer. Please switch t…" at bounding box center [442, 235] width 885 height 471
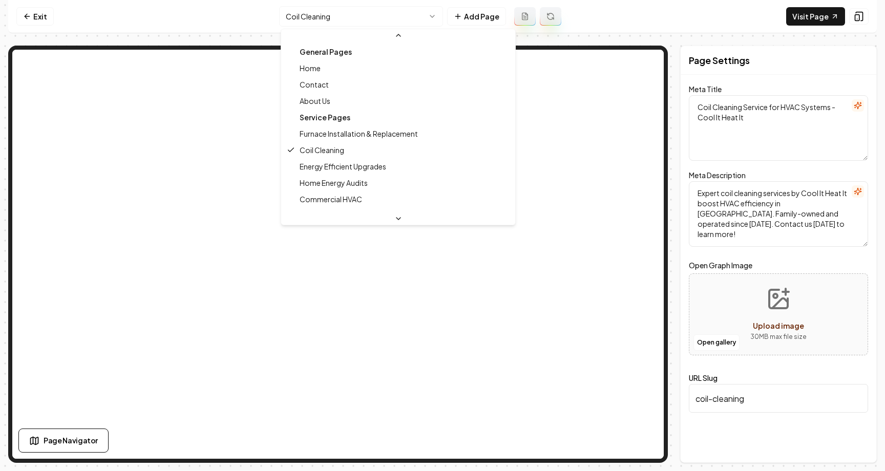
scroll to position [152, 0]
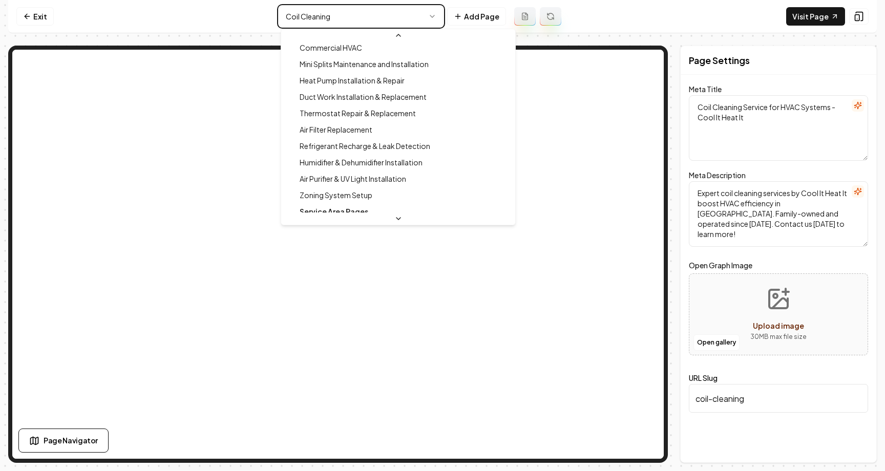
type textarea "Mini Splits Maintenance & Installation - Cool It Heat It"
type textarea "Expert mini splits maintenance and installation in [GEOGRAPHIC_DATA], [GEOGRAPH…"
type input "mini-splits-maintenance-and-installation"
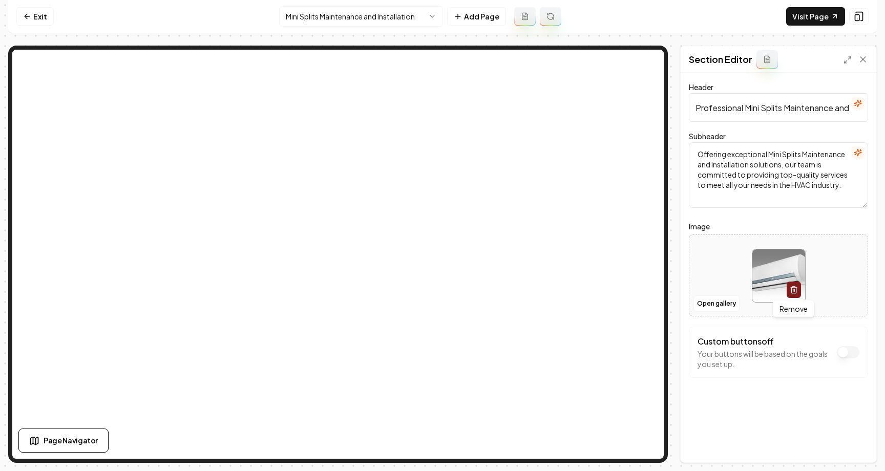
click at [590, 290] on icon "button" at bounding box center [794, 290] width 8 height 8
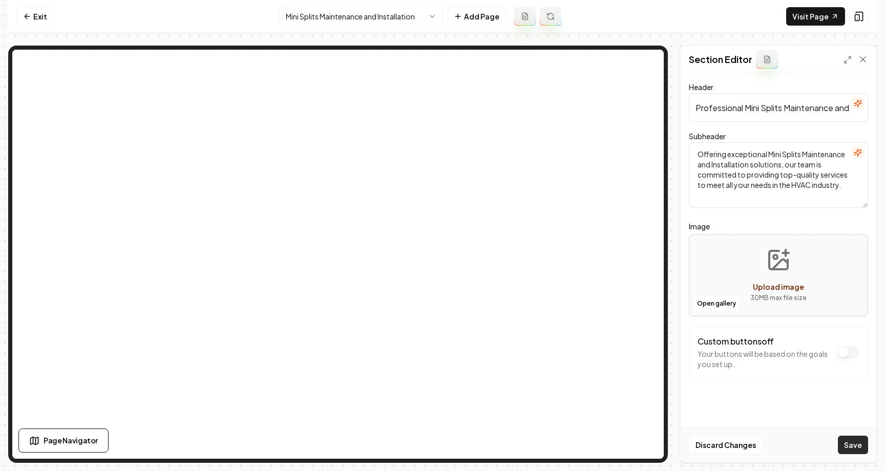
click at [590, 449] on button "Save" at bounding box center [853, 445] width 30 height 18
click at [41, 14] on link "Exit" at bounding box center [34, 16] width 37 height 18
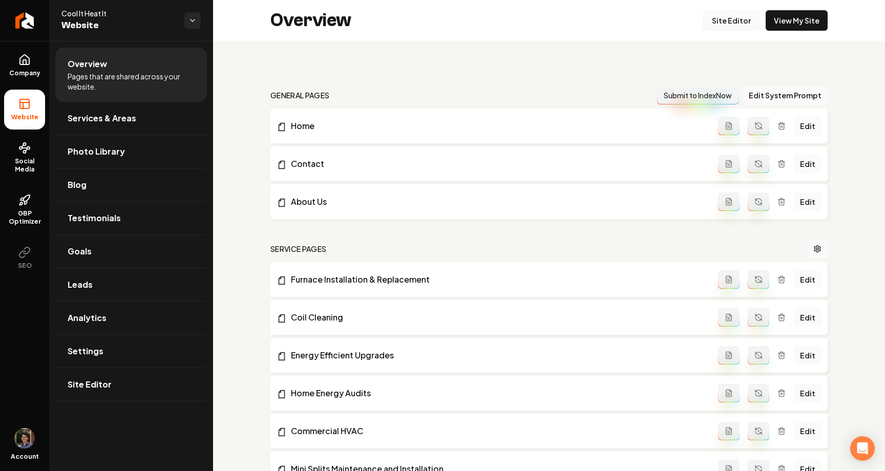
click at [590, 18] on link "Site Editor" at bounding box center [731, 20] width 56 height 20
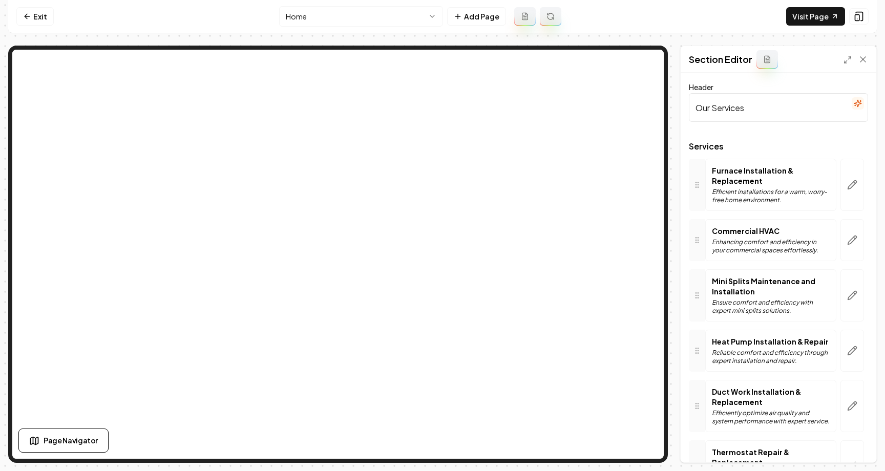
click at [590, 103] on input "Our Services" at bounding box center [778, 107] width 179 height 29
click at [590, 447] on button "Save" at bounding box center [853, 445] width 30 height 18
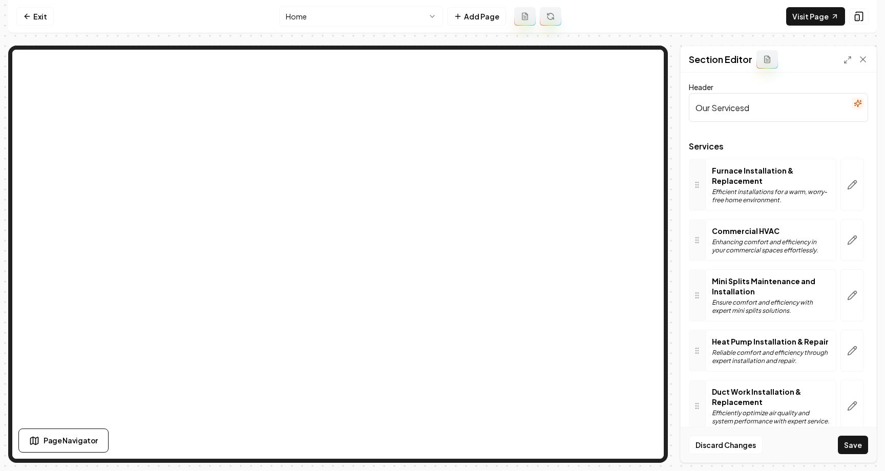
click at [590, 113] on input "Our Servicesd" at bounding box center [778, 107] width 179 height 29
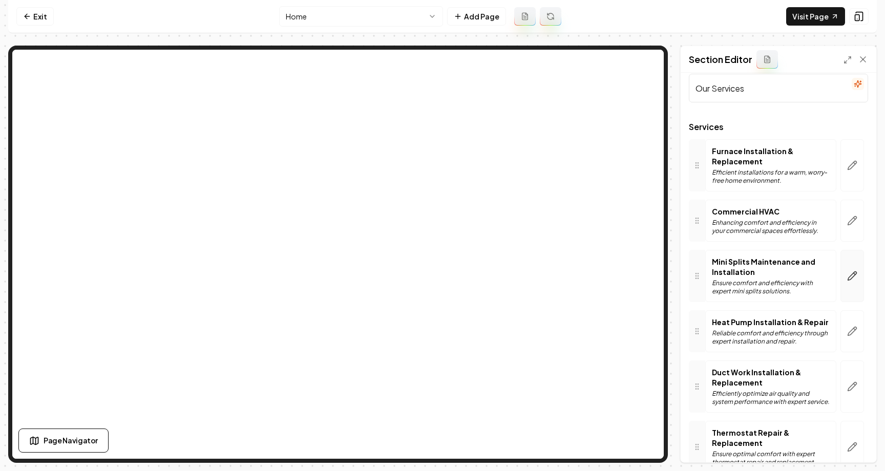
type input "Our Services"
click at [590, 279] on icon "button" at bounding box center [852, 276] width 10 height 10
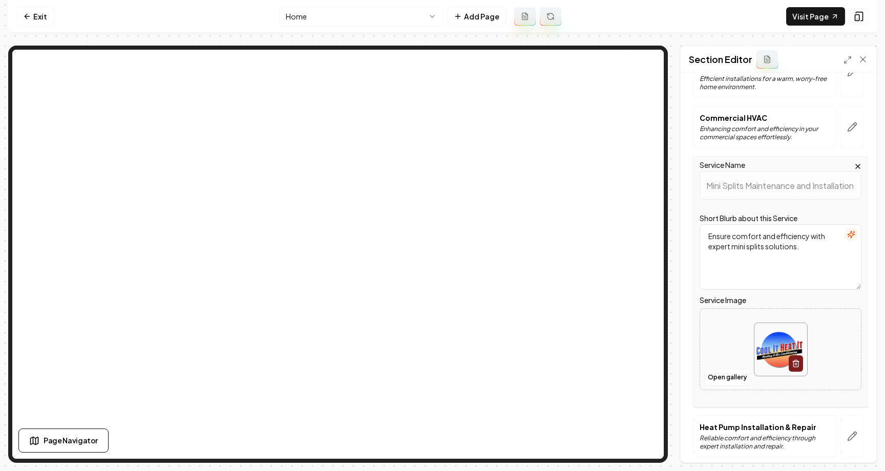
scroll to position [115, 0]
click at [590, 160] on icon "button" at bounding box center [858, 164] width 8 height 8
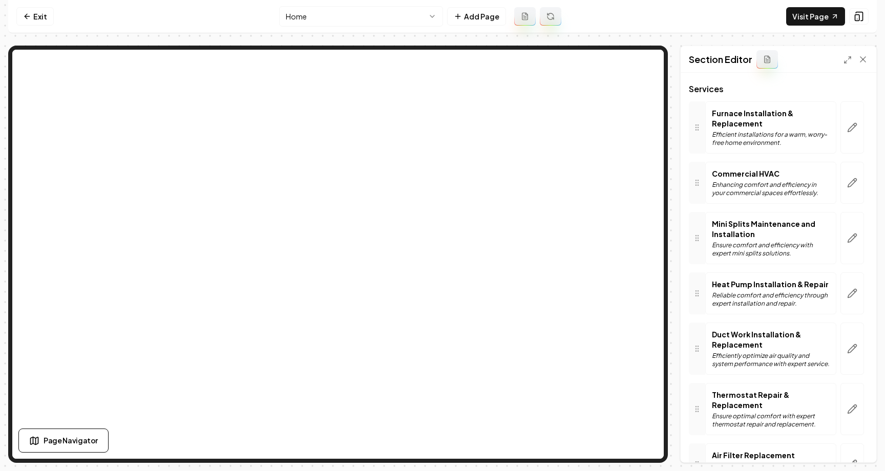
scroll to position [0, 0]
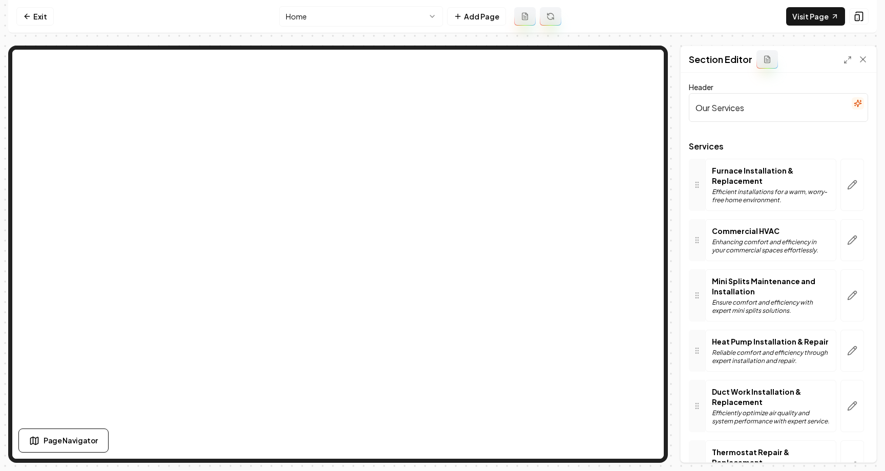
click at [398, 16] on html "Computer Required This feature is only available on a computer. Please switch t…" at bounding box center [442, 235] width 885 height 471
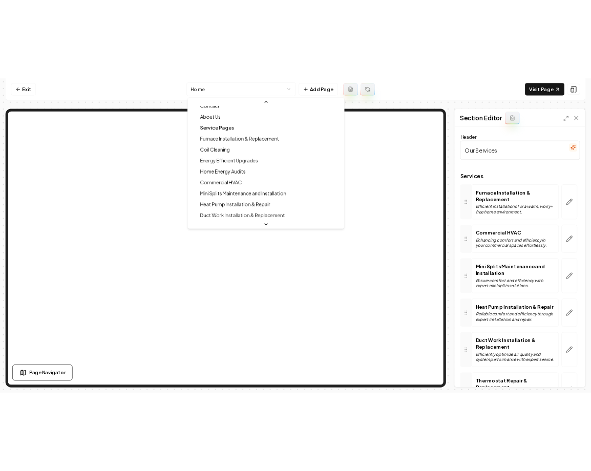
scroll to position [45, 0]
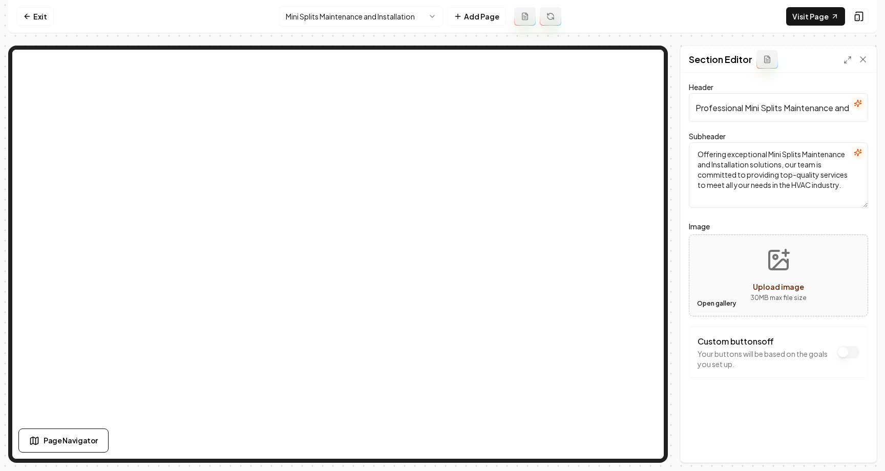
click at [590, 305] on button "Open gallery" at bounding box center [716, 303] width 46 height 16
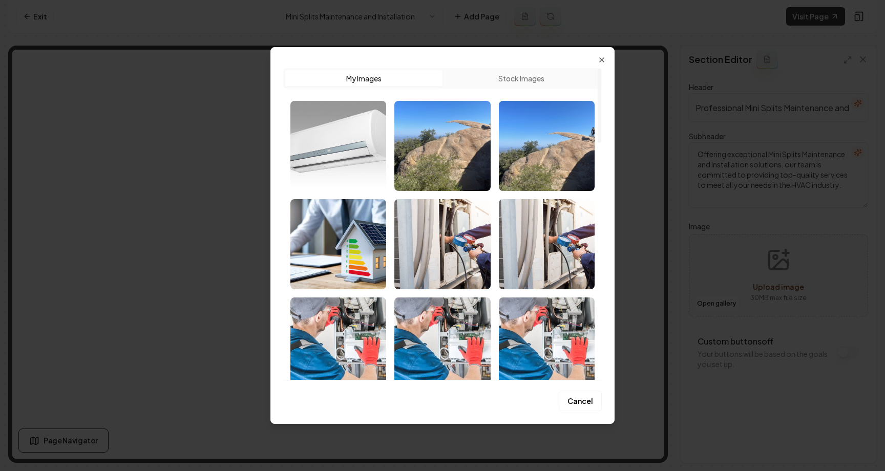
click at [361, 153] on img "Select image image_689e3bf95c7cd75eb829e799.jpeg" at bounding box center [338, 146] width 96 height 90
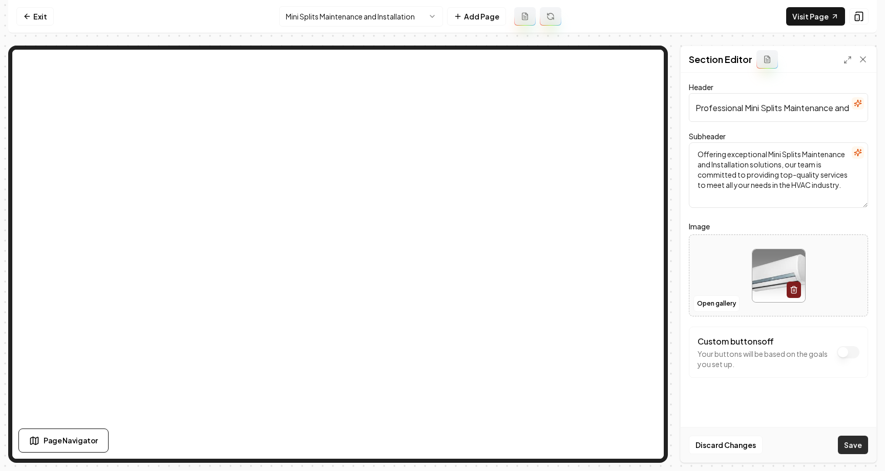
click at [590, 442] on button "Save" at bounding box center [853, 445] width 30 height 18
click at [34, 14] on link "Exit" at bounding box center [34, 16] width 37 height 18
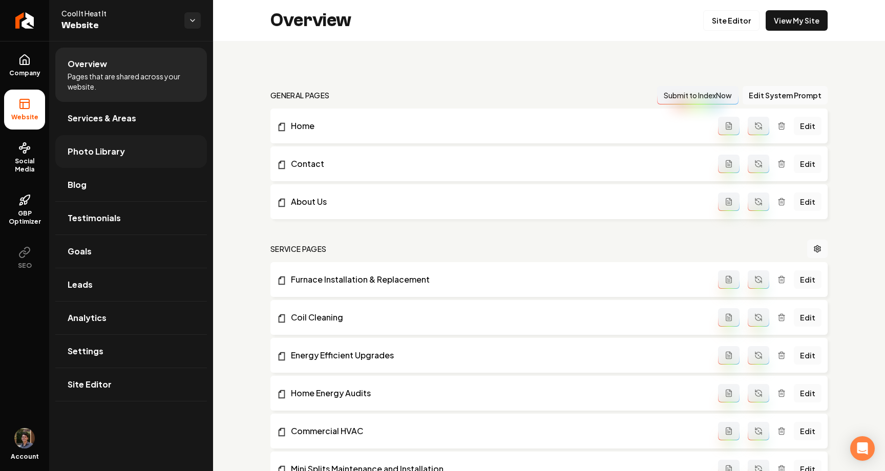
click at [98, 162] on link "Photo Library" at bounding box center [131, 151] width 152 height 33
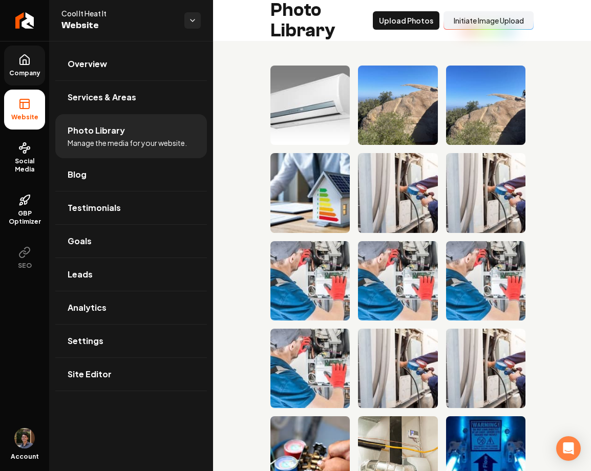
click at [29, 68] on link "Company" at bounding box center [24, 66] width 41 height 40
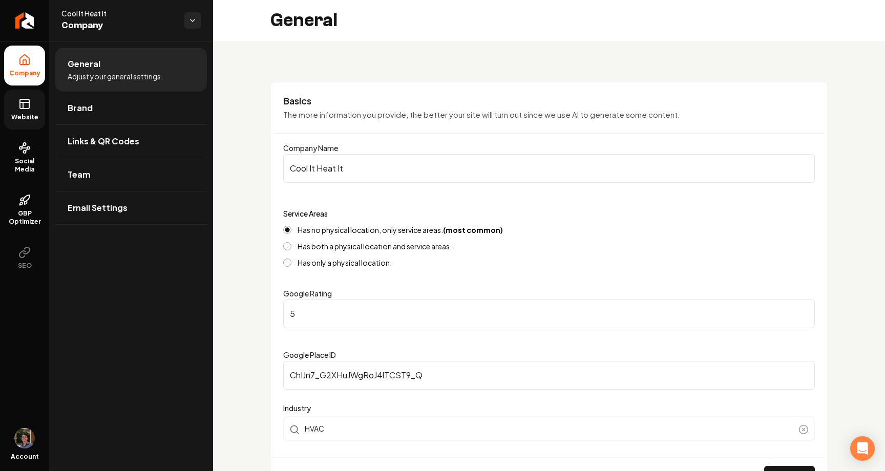
click at [25, 108] on icon at bounding box center [24, 104] width 12 height 12
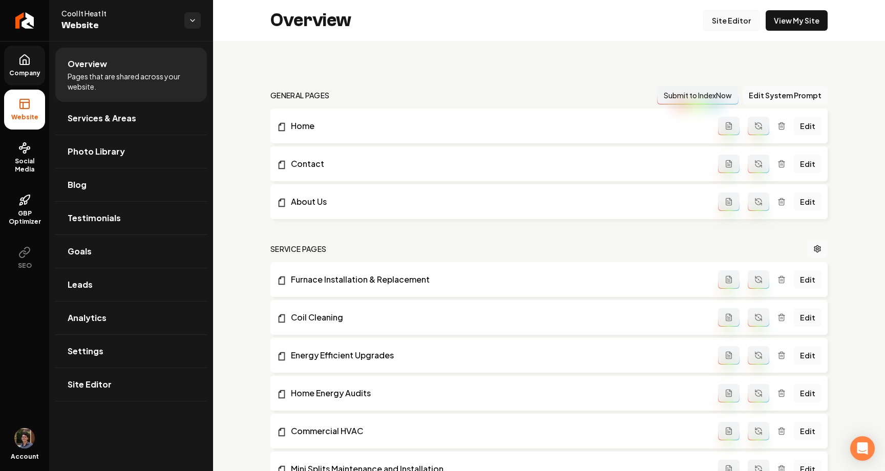
click at [590, 20] on link "Site Editor" at bounding box center [731, 20] width 56 height 20
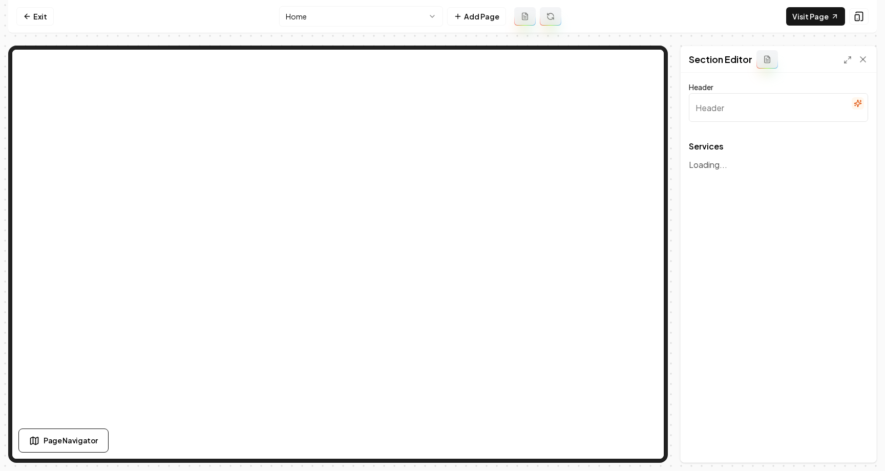
click at [590, 112] on input "Header" at bounding box center [778, 107] width 179 height 29
click at [590, 243] on div "Header Services To pick up a draggable item, press the space bar. While draggin…" at bounding box center [779, 268] width 196 height 390
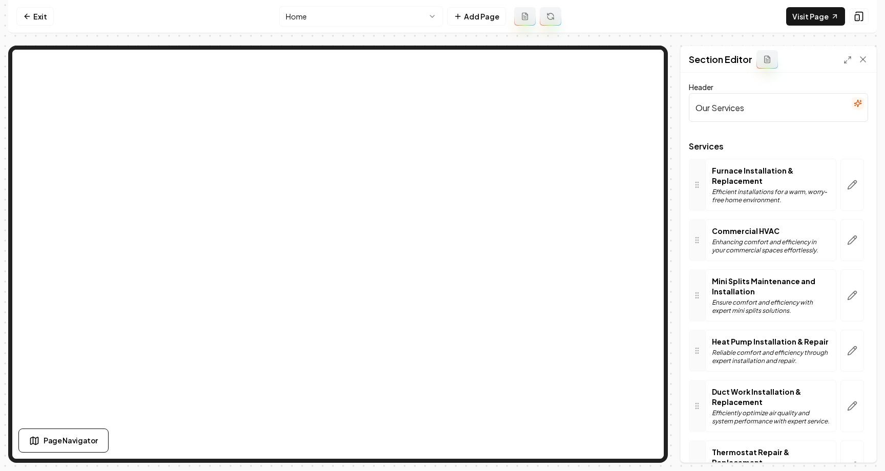
click at [590, 102] on input "Our Services" at bounding box center [778, 107] width 179 height 29
click at [590, 109] on input "Our Services" at bounding box center [778, 107] width 179 height 29
click at [590, 442] on button "Save" at bounding box center [853, 445] width 30 height 18
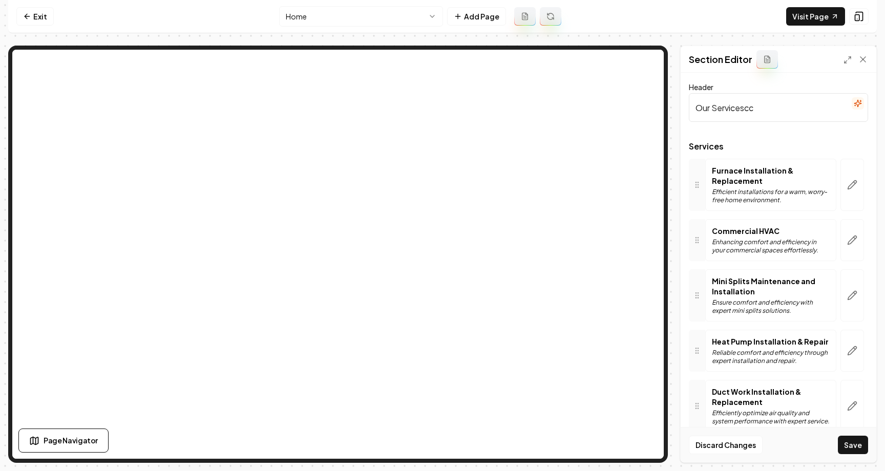
click at [590, 105] on input "Our Servicescc" at bounding box center [778, 107] width 179 height 29
type input "Our Services"
click at [413, 18] on html "Computer Required This feature is only available on a computer. Please switch t…" at bounding box center [442, 235] width 885 height 471
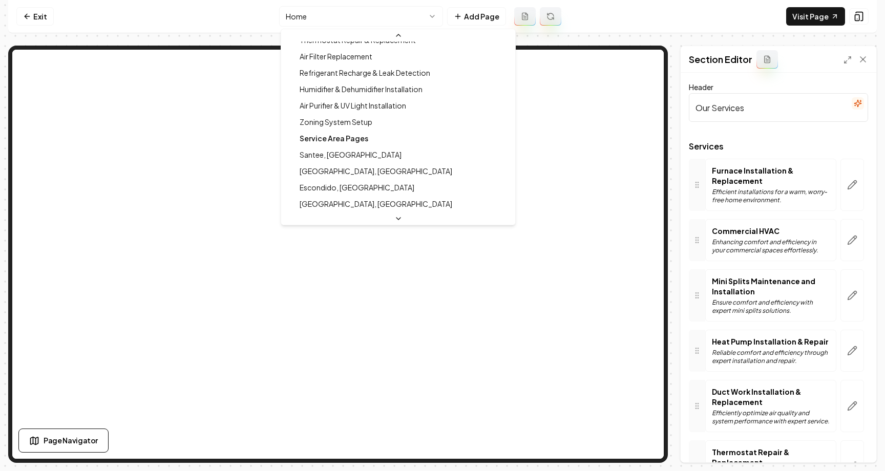
scroll to position [237, 0]
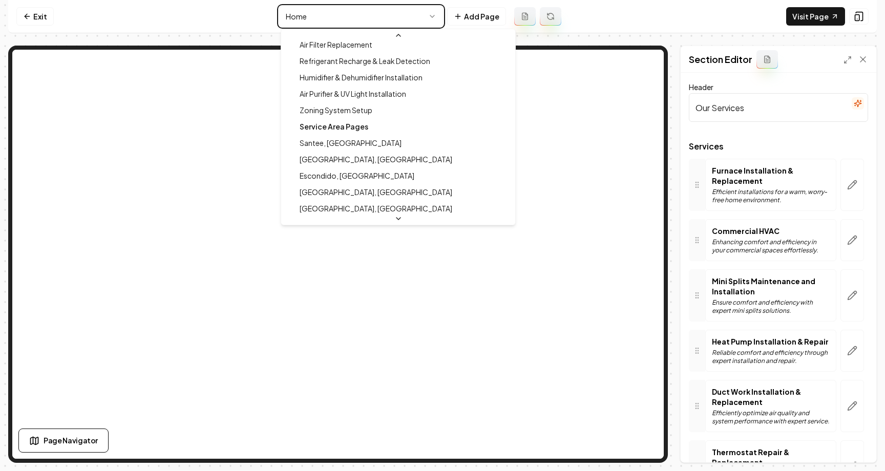
click at [409, 10] on html "Computer Required This feature is only available on a computer. Please switch t…" at bounding box center [442, 235] width 885 height 471
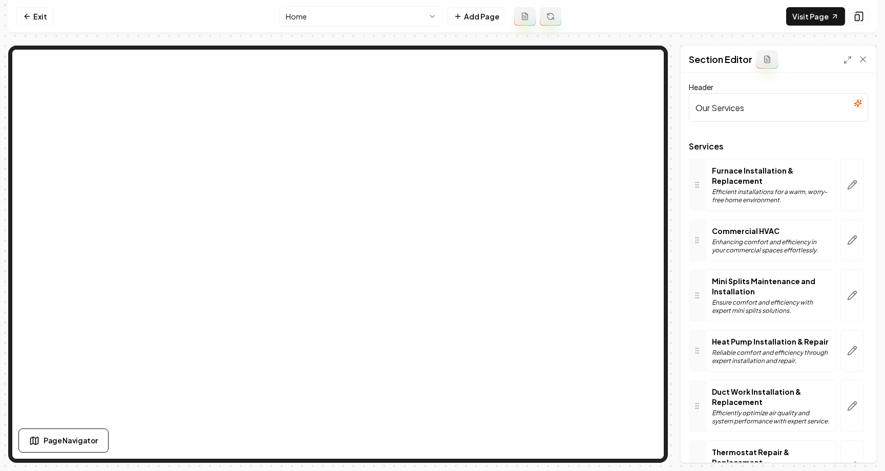
click at [409, 10] on html "Computer Required This feature is only available on a computer. Please switch t…" at bounding box center [442, 235] width 885 height 471
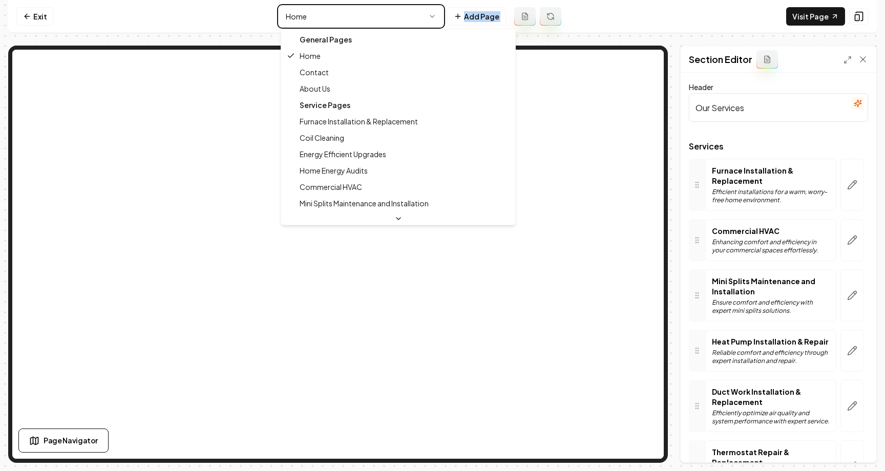
click at [409, 10] on html "Computer Required This feature is only available on a computer. Please switch t…" at bounding box center [442, 235] width 885 height 471
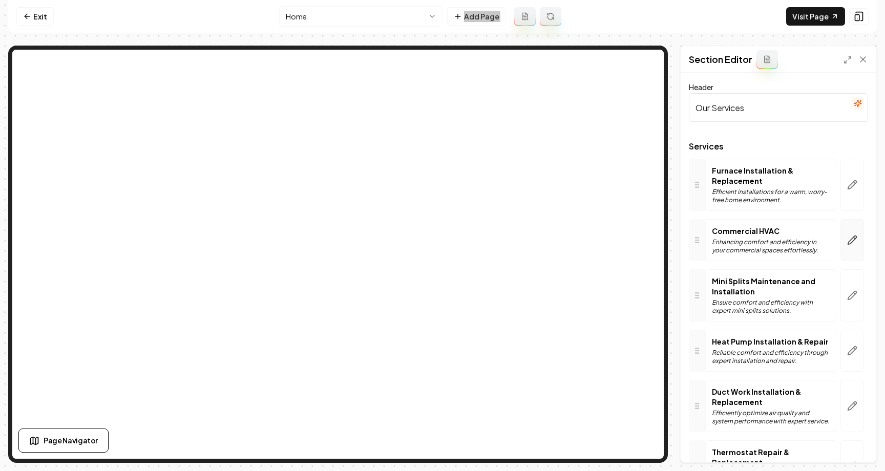
scroll to position [84, 0]
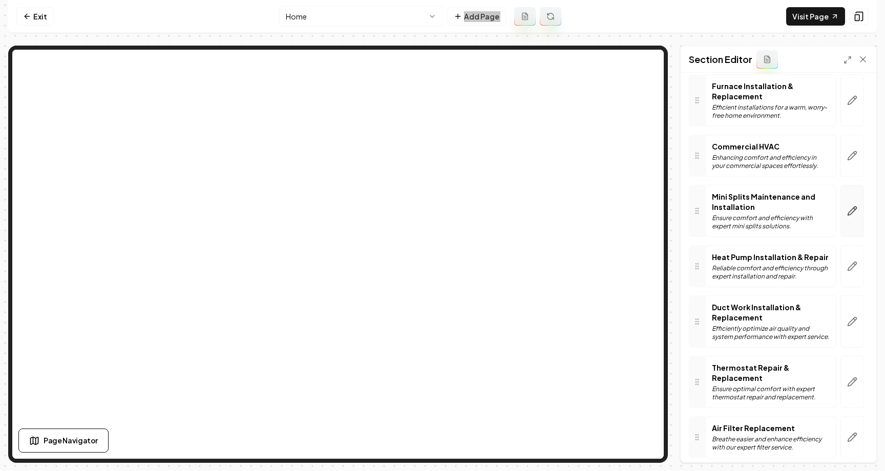
click at [590, 209] on icon "button" at bounding box center [852, 211] width 9 height 9
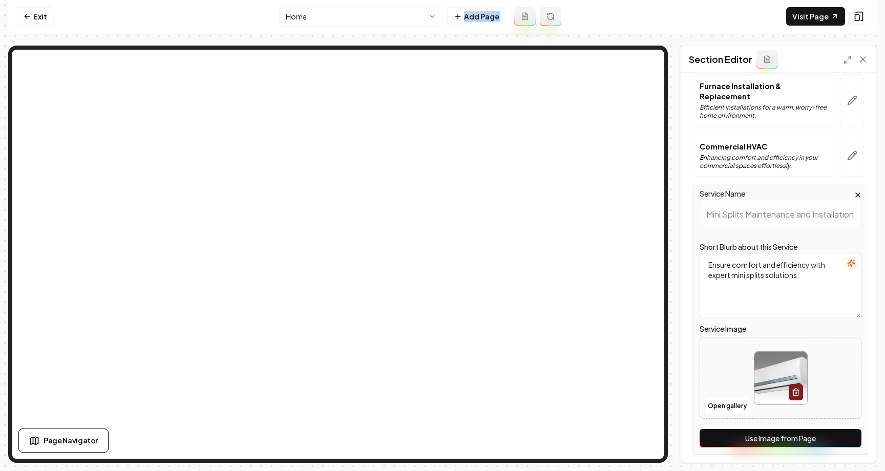
click at [590, 430] on button "Use Image from Page" at bounding box center [781, 438] width 162 height 18
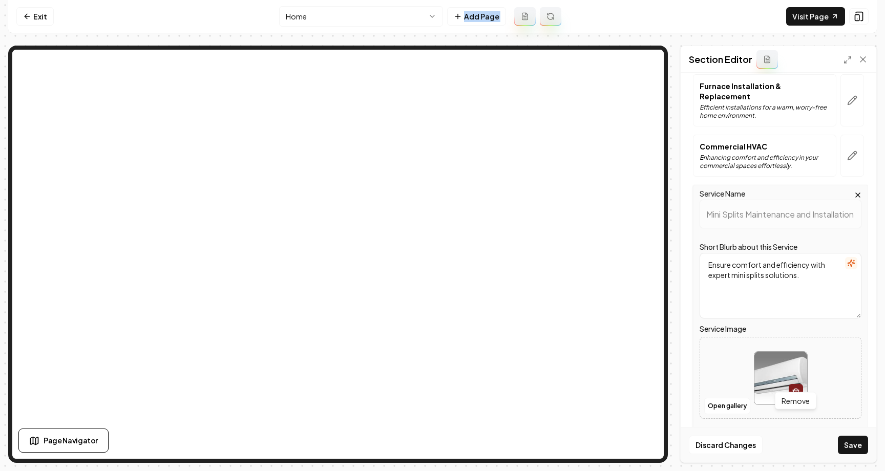
click at [590, 388] on button "button" at bounding box center [796, 392] width 14 height 16
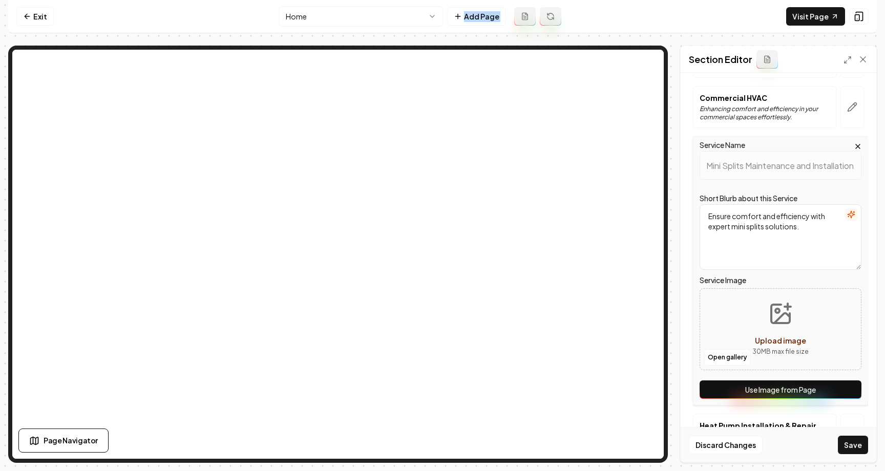
click at [590, 380] on button "Use Image from Page" at bounding box center [781, 389] width 162 height 18
click at [590, 441] on button "Discard Changes" at bounding box center [726, 445] width 74 height 18
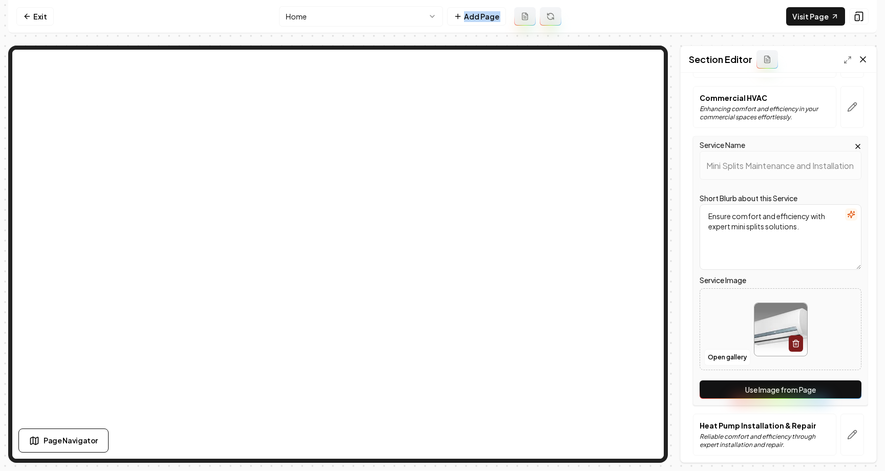
click at [590, 61] on icon at bounding box center [862, 59] width 5 height 5
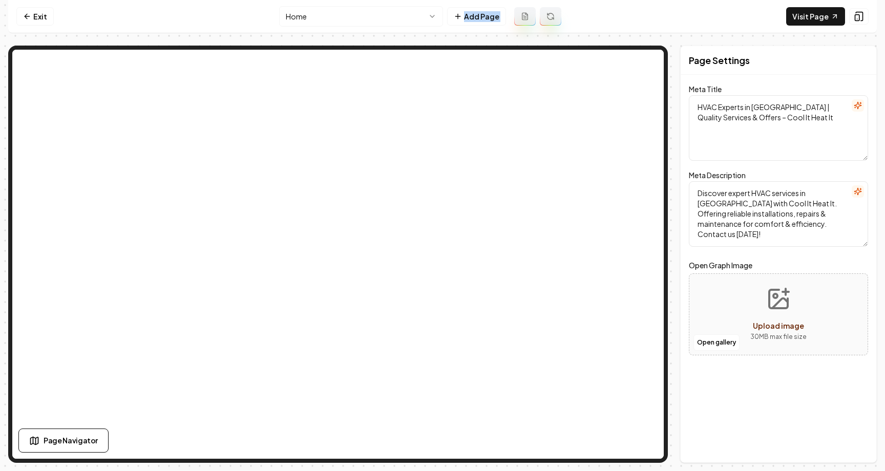
scroll to position [0, 0]
click at [147, 23] on nav "Exit Home Add Page Visit Page" at bounding box center [442, 16] width 868 height 33
click at [37, 20] on link "Exit" at bounding box center [34, 16] width 37 height 18
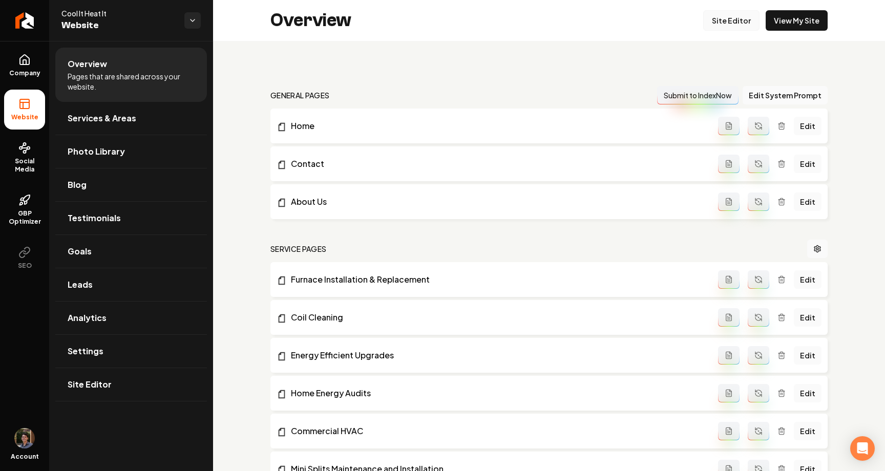
click at [590, 15] on link "Site Editor" at bounding box center [731, 20] width 56 height 20
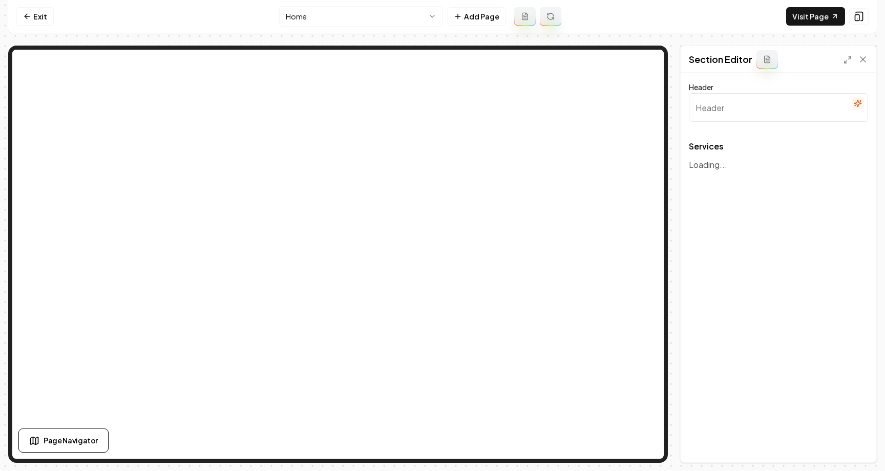
type input "Our Services"
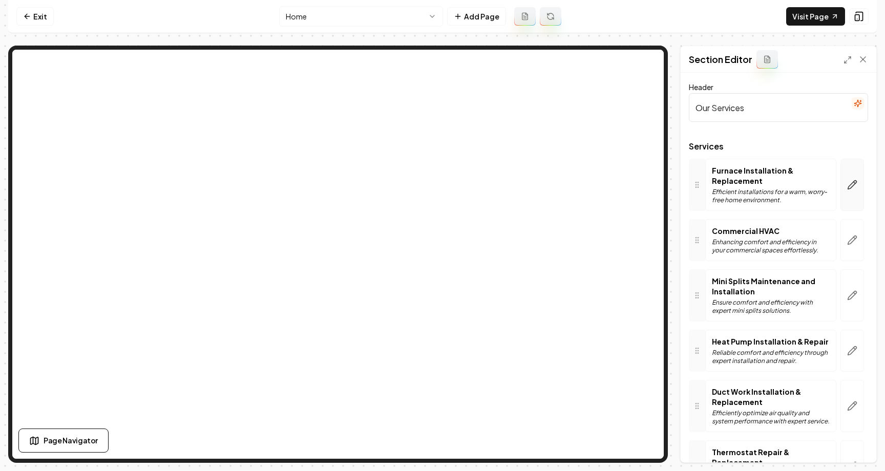
click at [590, 180] on button "button" at bounding box center [852, 185] width 24 height 52
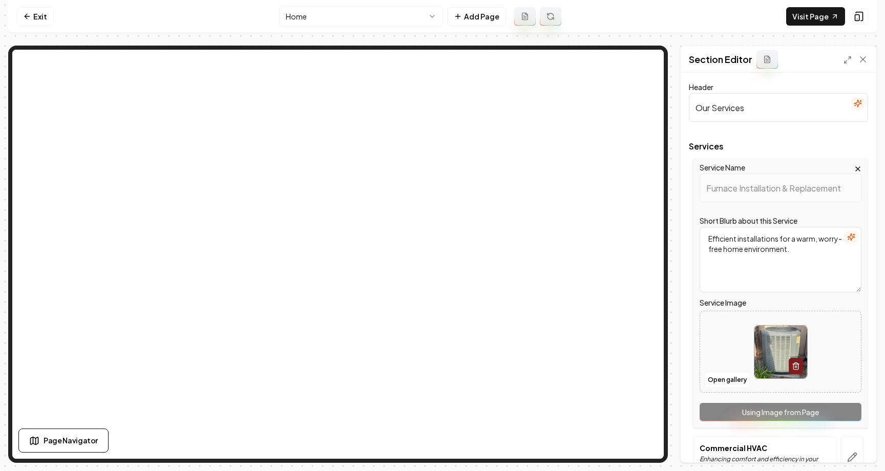
scroll to position [142, 0]
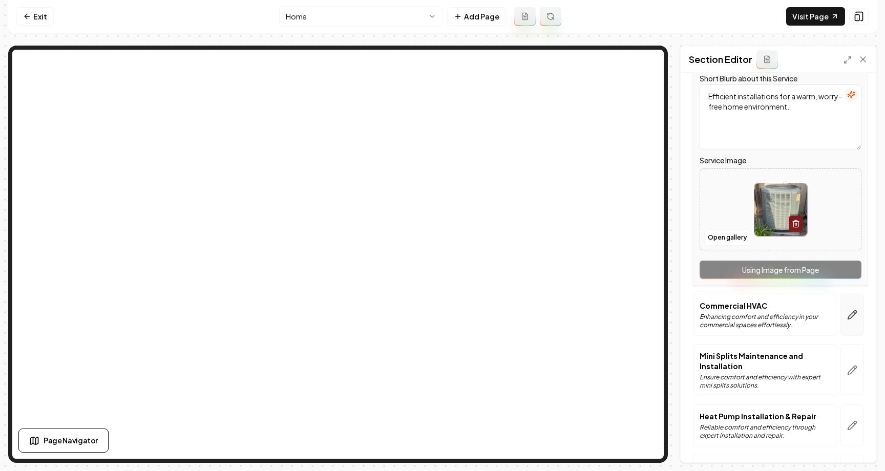
click at [590, 305] on button "button" at bounding box center [852, 315] width 24 height 42
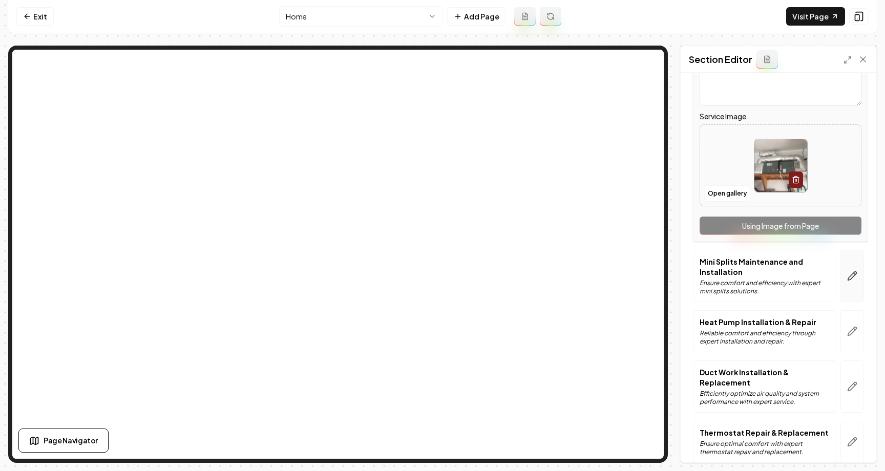
click at [590, 274] on button "button" at bounding box center [852, 276] width 24 height 52
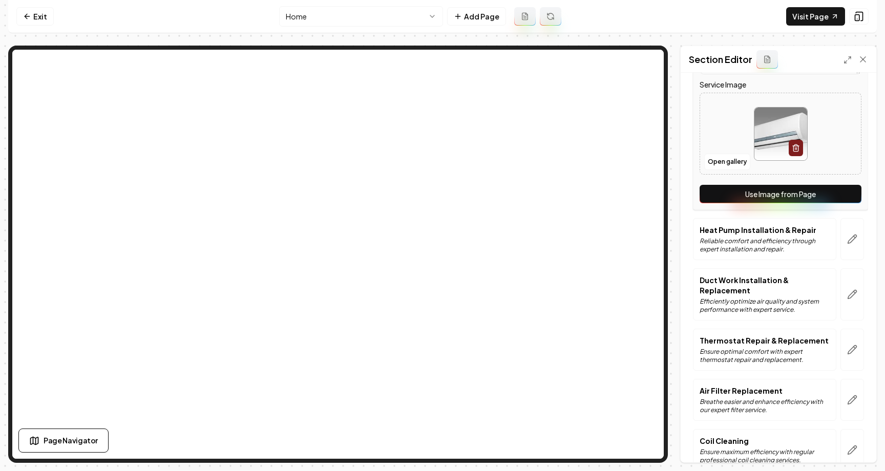
scroll to position [330, 0]
click at [590, 234] on icon "button" at bounding box center [852, 238] width 9 height 9
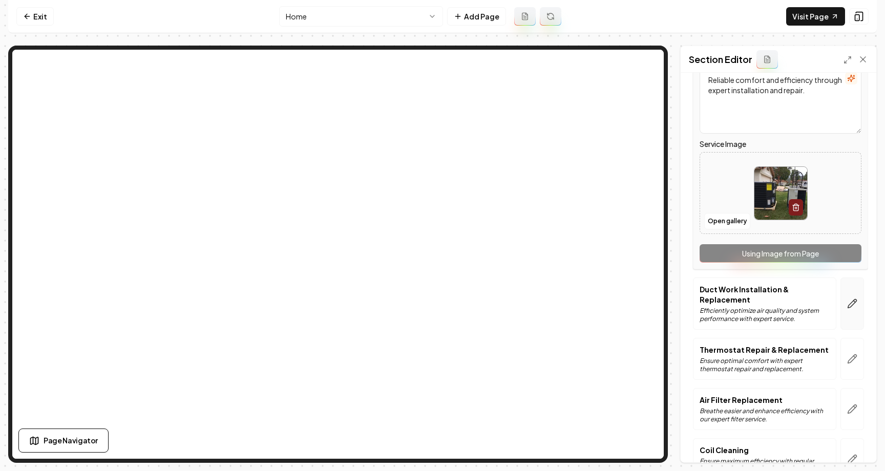
click at [590, 287] on button "button" at bounding box center [852, 304] width 24 height 52
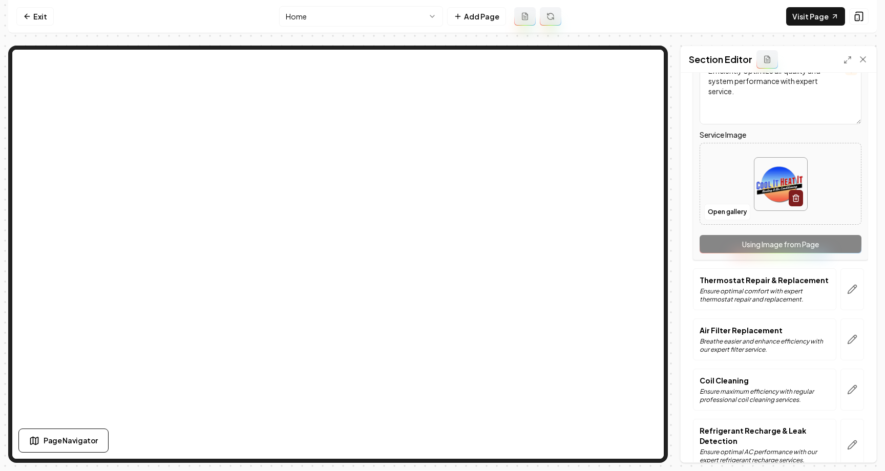
scroll to position [393, 0]
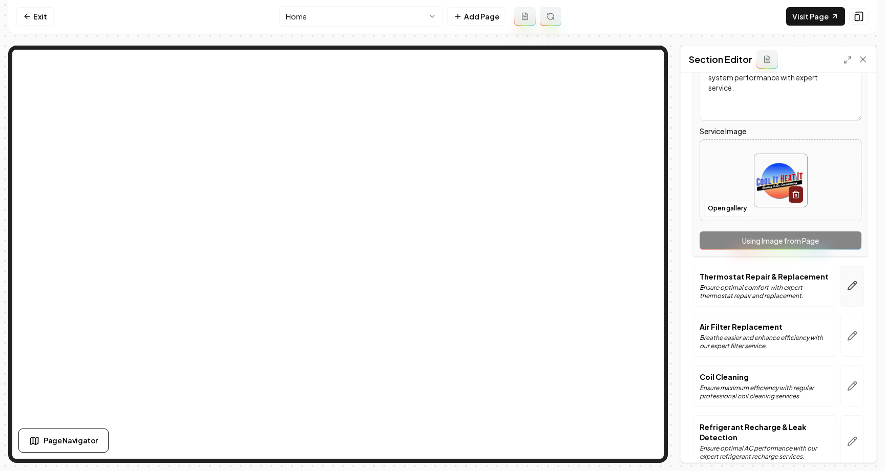
click at [590, 281] on icon "button" at bounding box center [852, 286] width 10 height 10
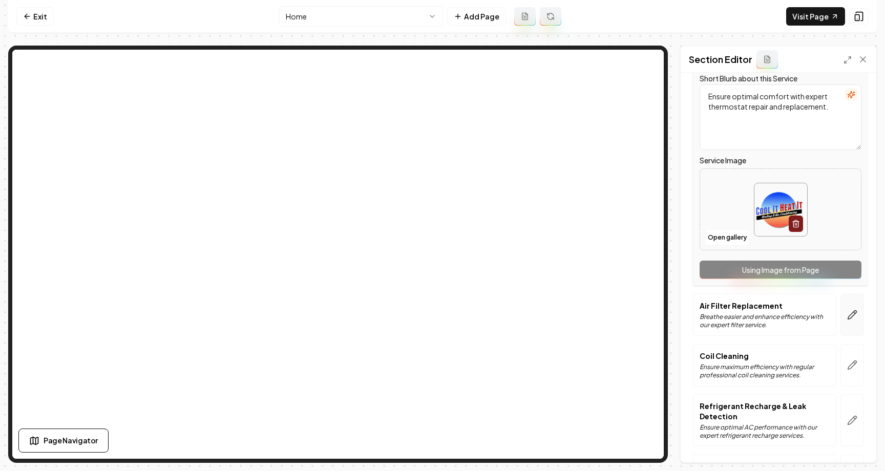
click at [590, 311] on icon "button" at bounding box center [852, 315] width 9 height 9
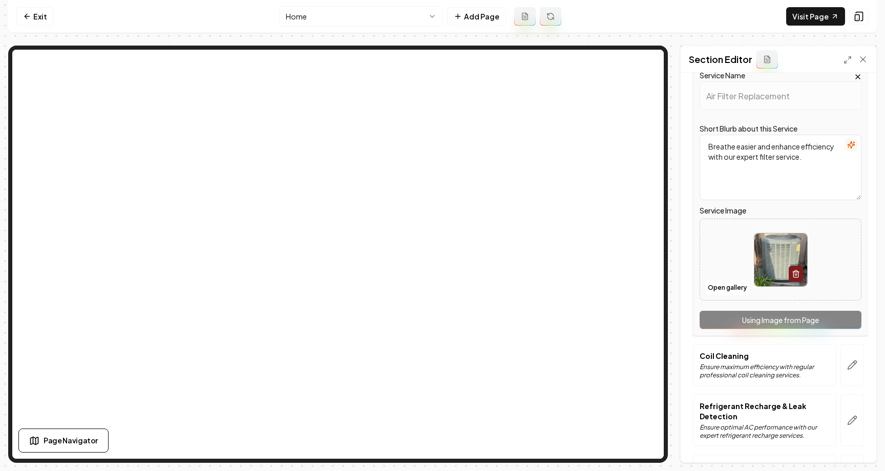
scroll to position [470, 0]
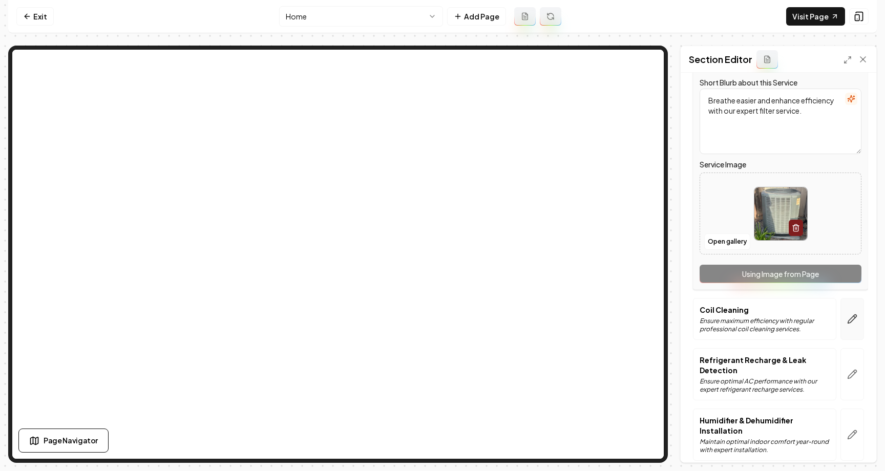
click at [590, 315] on button "button" at bounding box center [852, 319] width 24 height 42
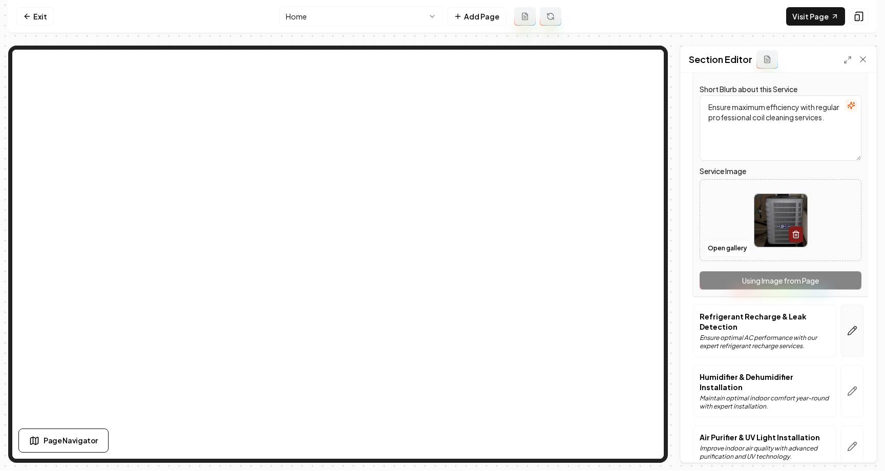
scroll to position [515, 0]
click at [590, 326] on icon "button" at bounding box center [852, 330] width 9 height 9
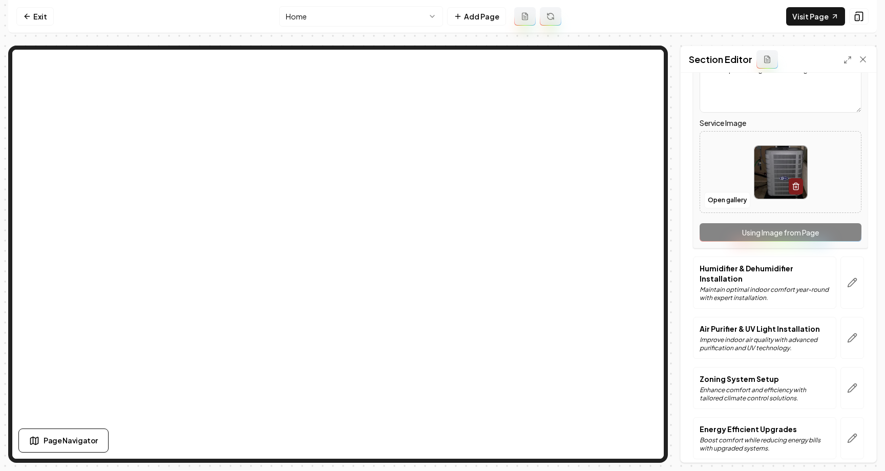
scroll to position [621, 0]
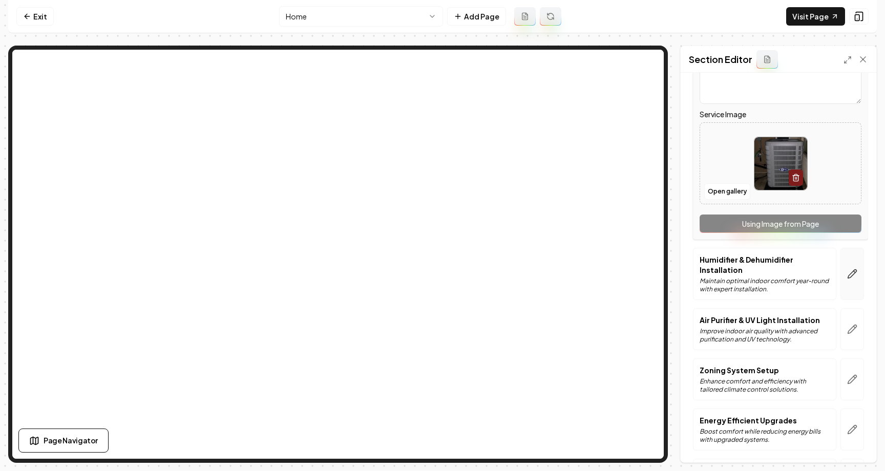
click at [590, 267] on button "button" at bounding box center [852, 274] width 24 height 52
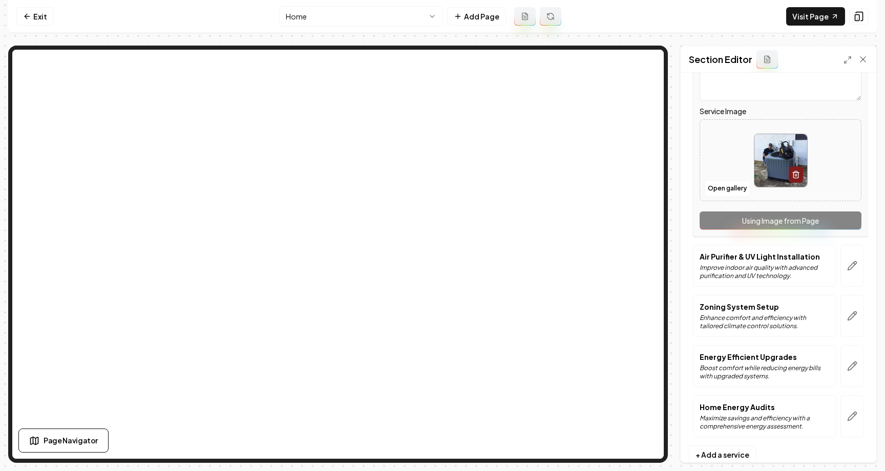
scroll to position [692, 0]
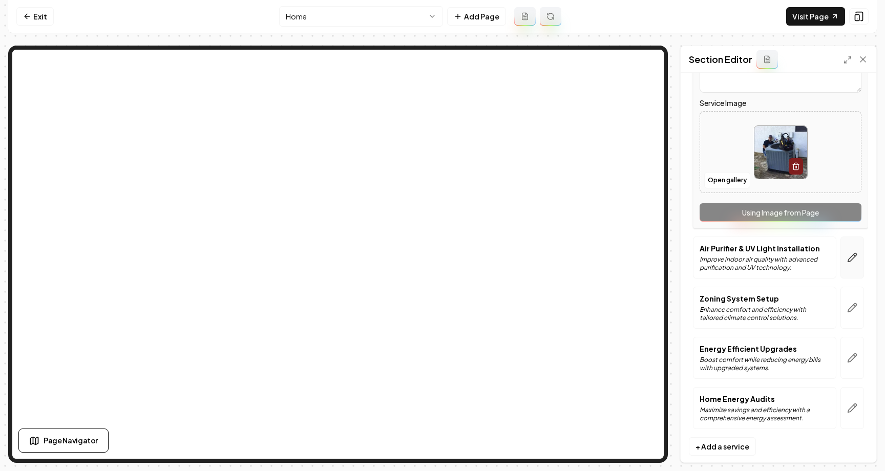
click at [590, 256] on button "button" at bounding box center [852, 258] width 24 height 42
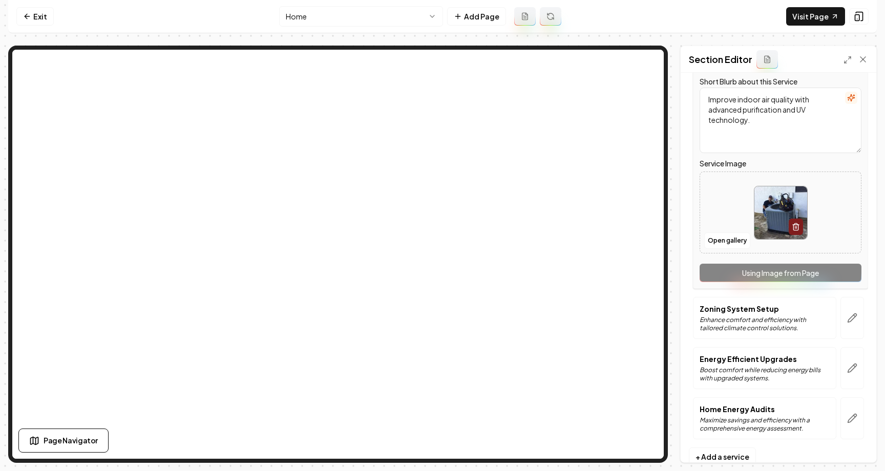
scroll to position [696, 0]
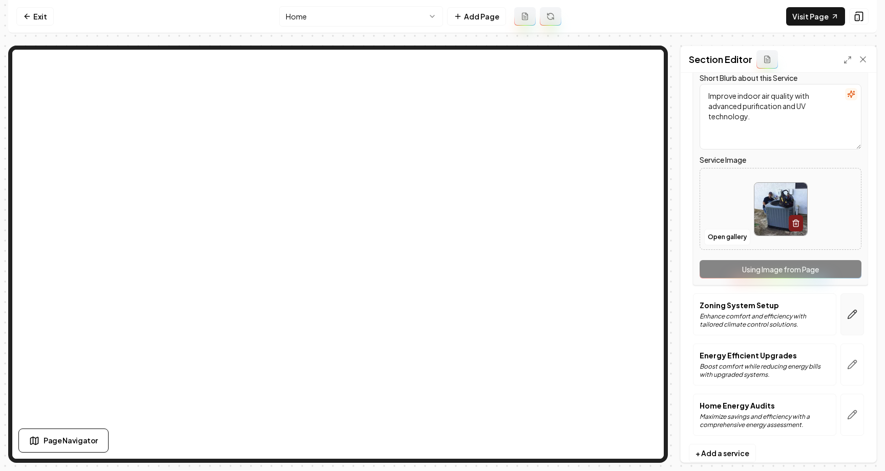
click at [590, 299] on button "button" at bounding box center [852, 314] width 24 height 42
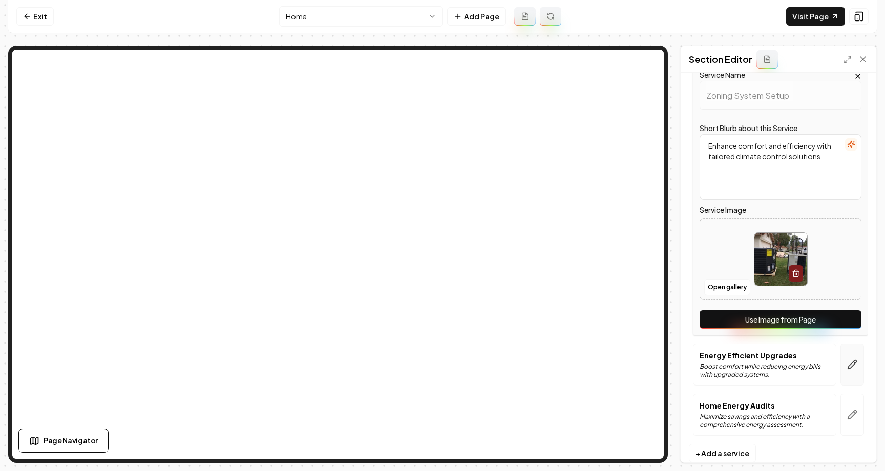
click at [590, 359] on icon "button" at bounding box center [852, 364] width 10 height 10
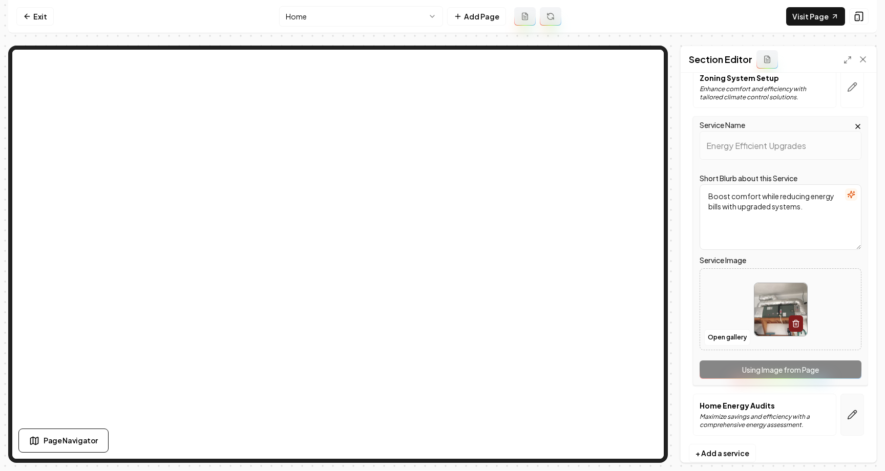
click at [590, 403] on button "button" at bounding box center [852, 415] width 24 height 42
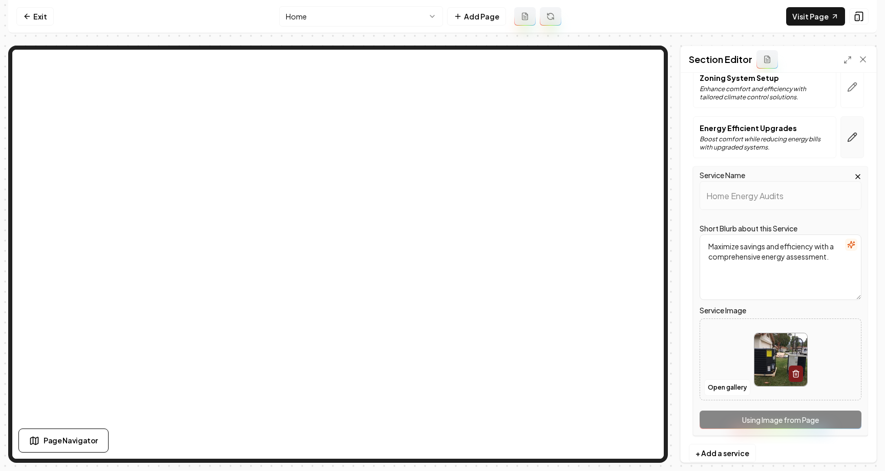
click at [590, 132] on icon "button" at bounding box center [852, 137] width 10 height 10
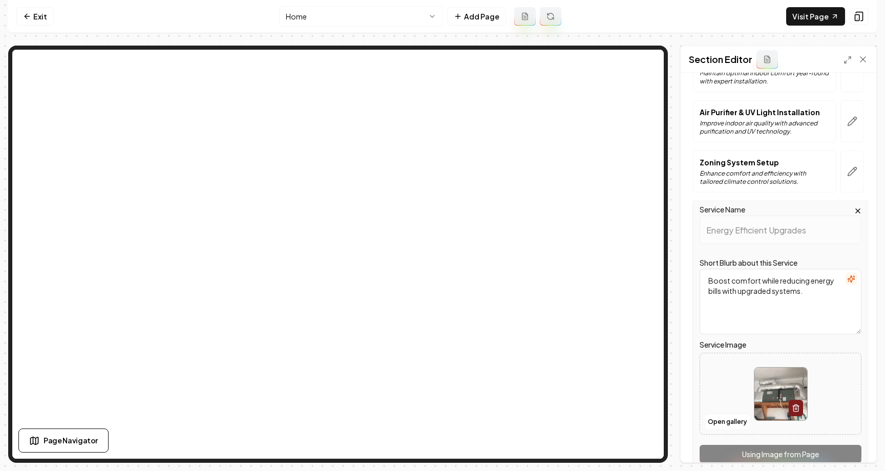
scroll to position [608, 0]
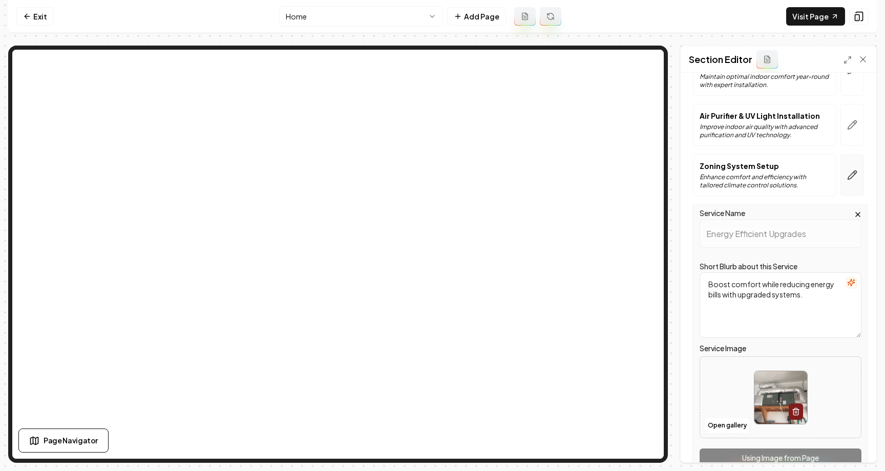
click at [590, 170] on icon "button" at bounding box center [852, 175] width 10 height 10
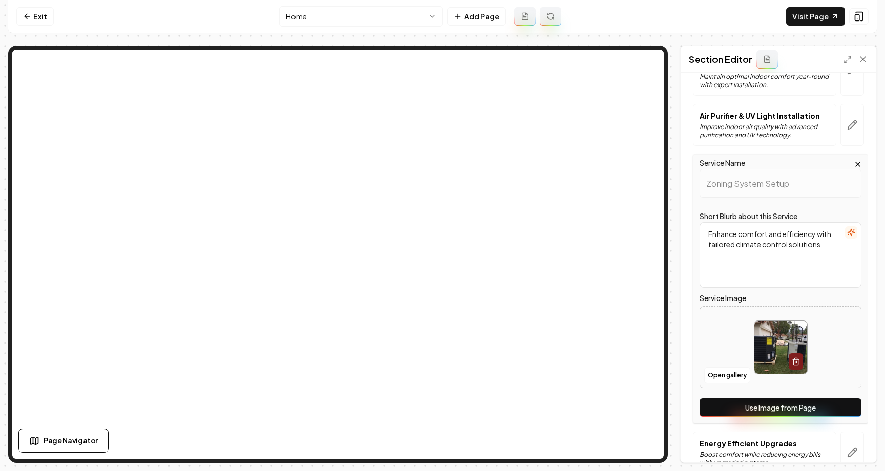
click at [422, 16] on html "Computer Required This feature is only available on a computer. Please switch t…" at bounding box center [442, 235] width 885 height 471
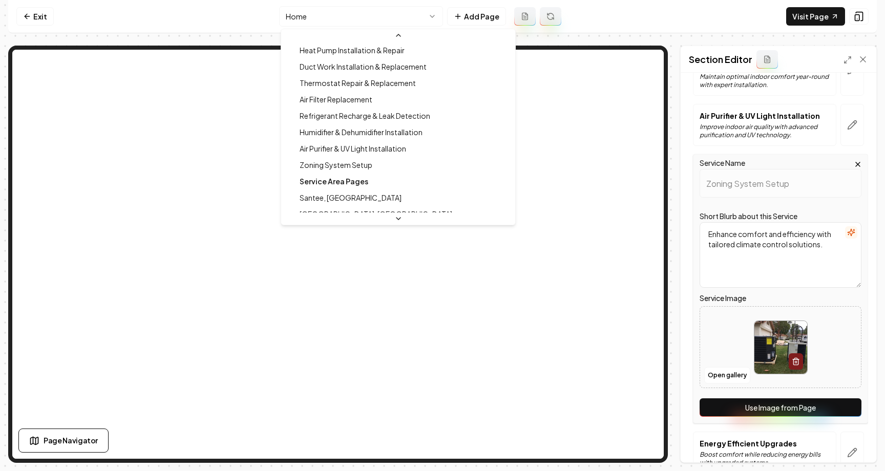
scroll to position [195, 0]
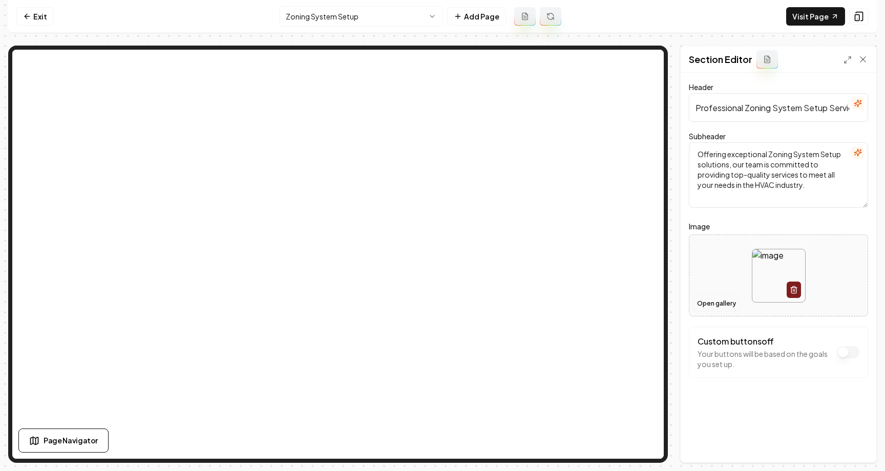
click at [590, 304] on button "Open gallery" at bounding box center [716, 303] width 46 height 16
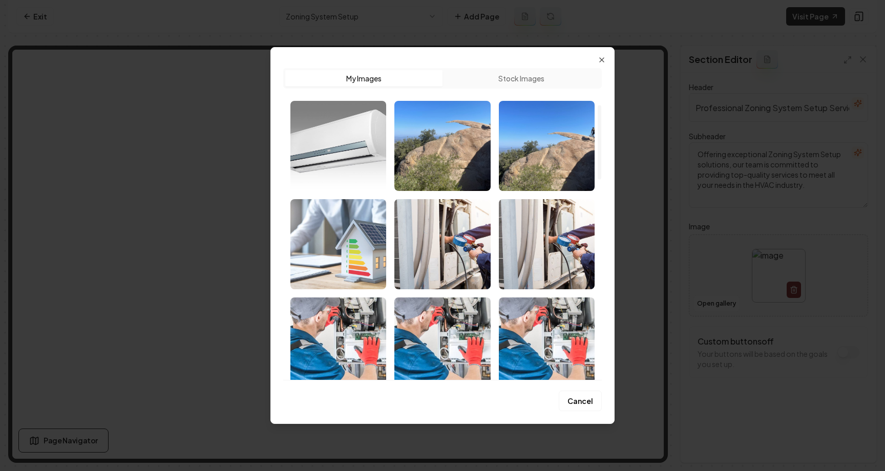
scroll to position [306, 0]
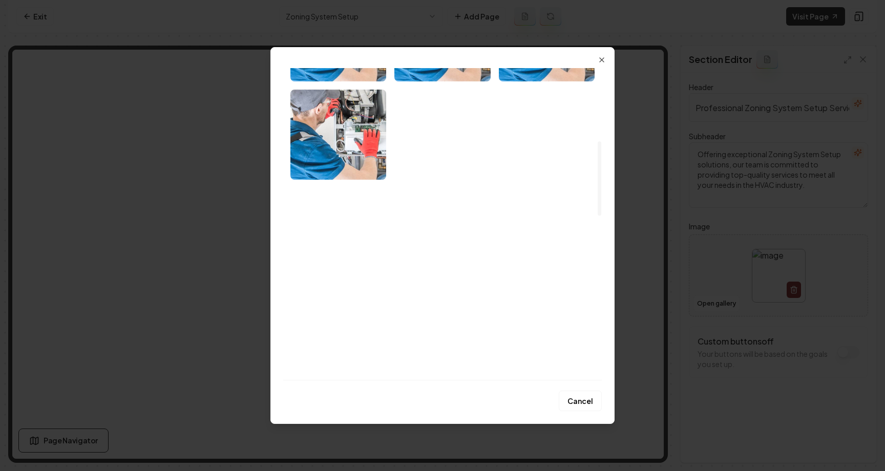
click at [456, 247] on img "Select image image_689a27c05c7cd75eb8c53943.jpg" at bounding box center [442, 233] width 96 height 90
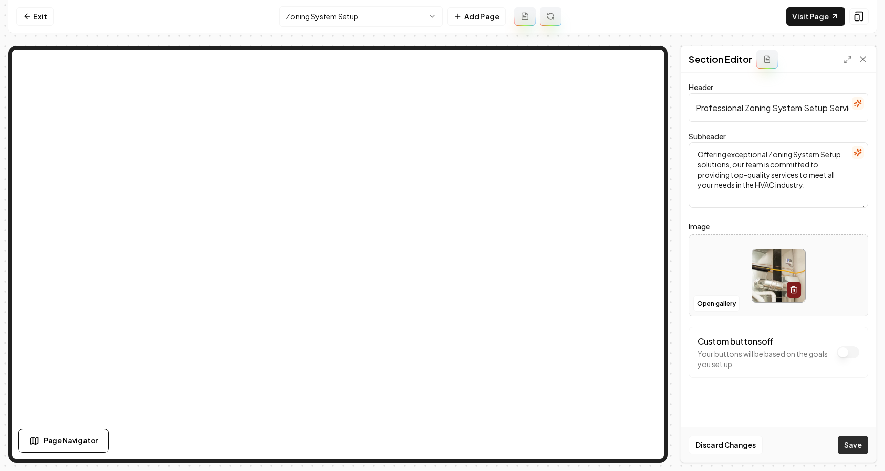
click at [590, 446] on button "Save" at bounding box center [853, 445] width 30 height 18
click at [398, 16] on html "Computer Required This feature is only available on a computer. Please switch t…" at bounding box center [442, 235] width 885 height 471
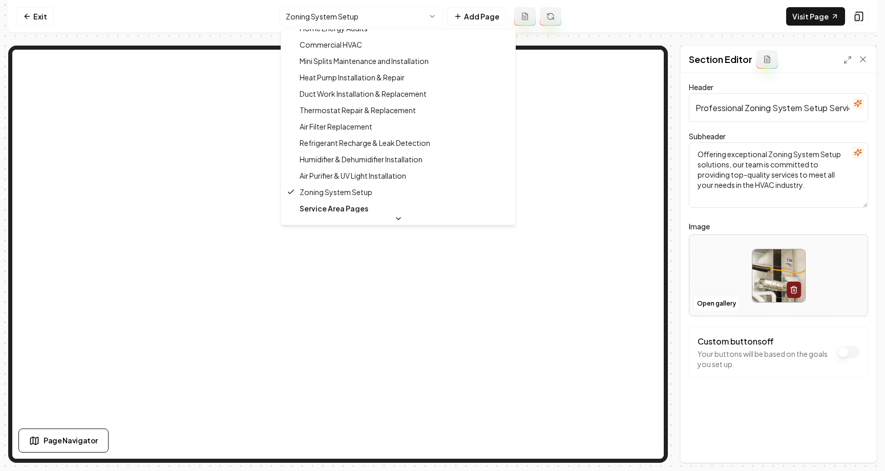
scroll to position [0, 0]
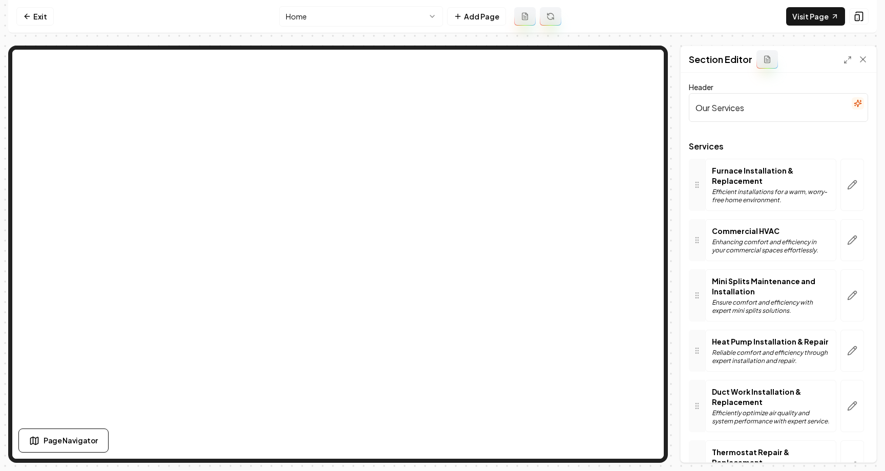
click at [590, 113] on input "Our Services" at bounding box center [778, 107] width 179 height 29
click at [590, 451] on button "Save" at bounding box center [853, 445] width 30 height 18
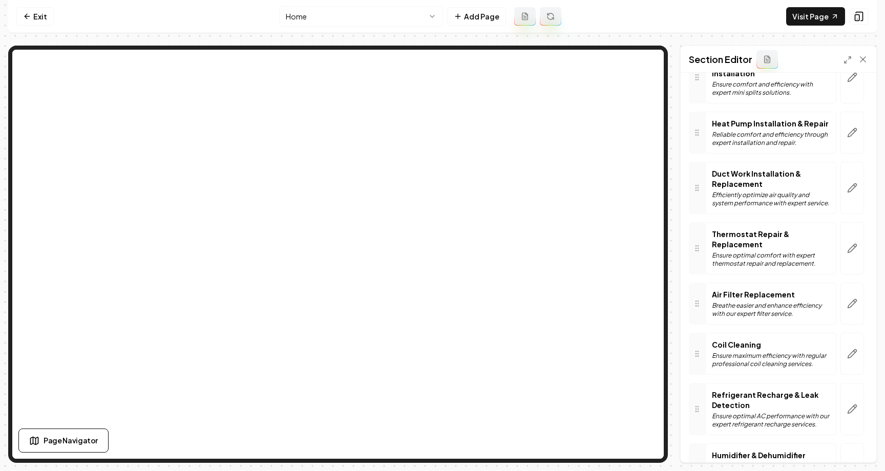
scroll to position [499, 0]
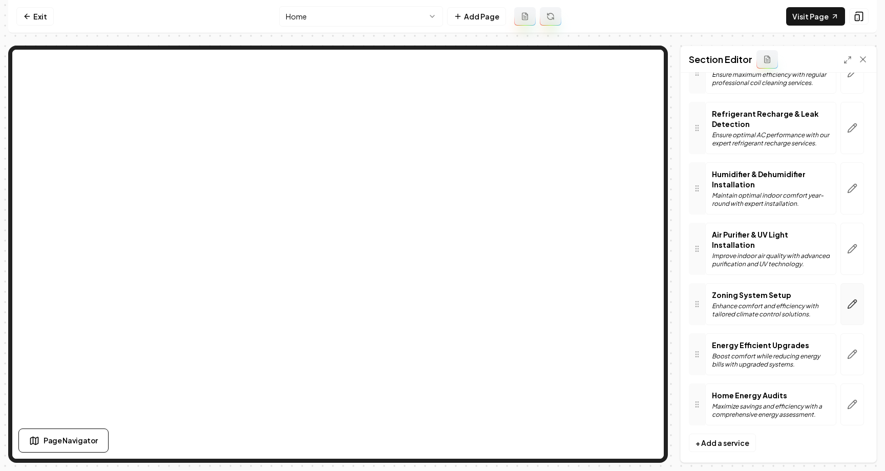
click at [590, 299] on icon "button" at bounding box center [852, 304] width 10 height 10
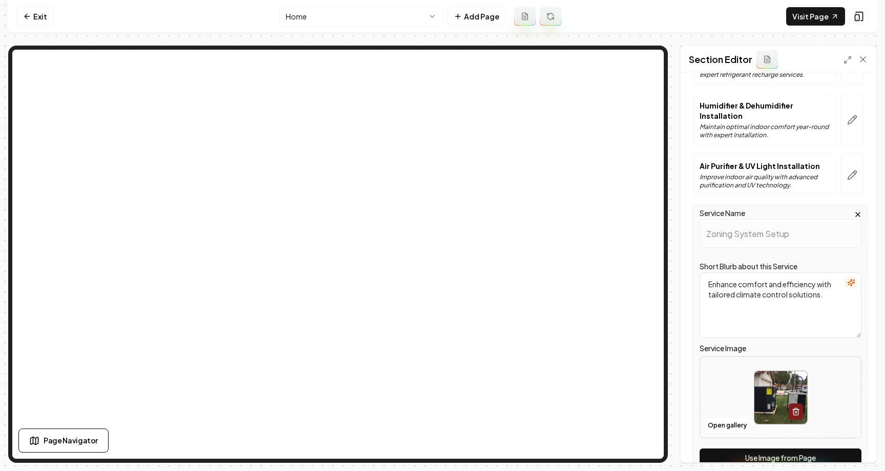
scroll to position [561, 0]
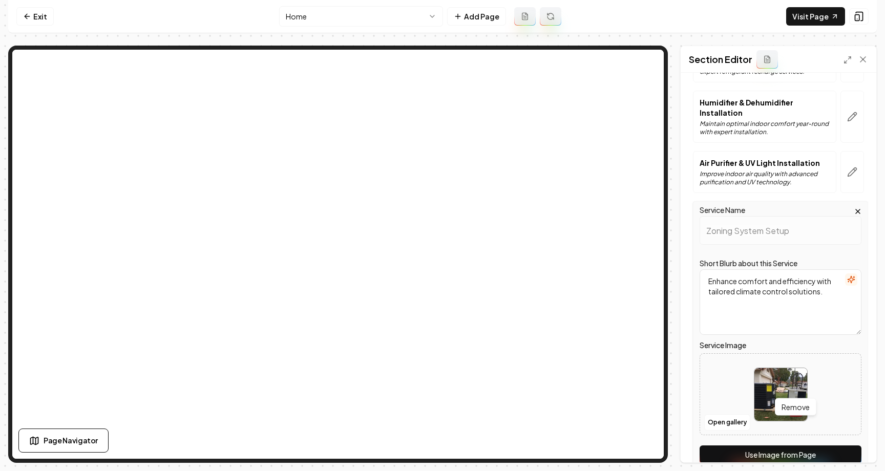
click at [590, 446] on button "Use Image from Page" at bounding box center [781, 455] width 162 height 18
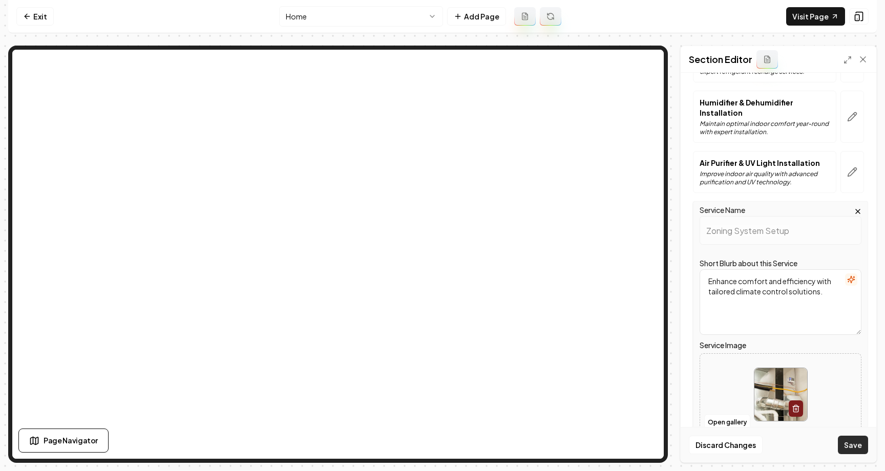
click at [590, 443] on button "Save" at bounding box center [853, 445] width 30 height 18
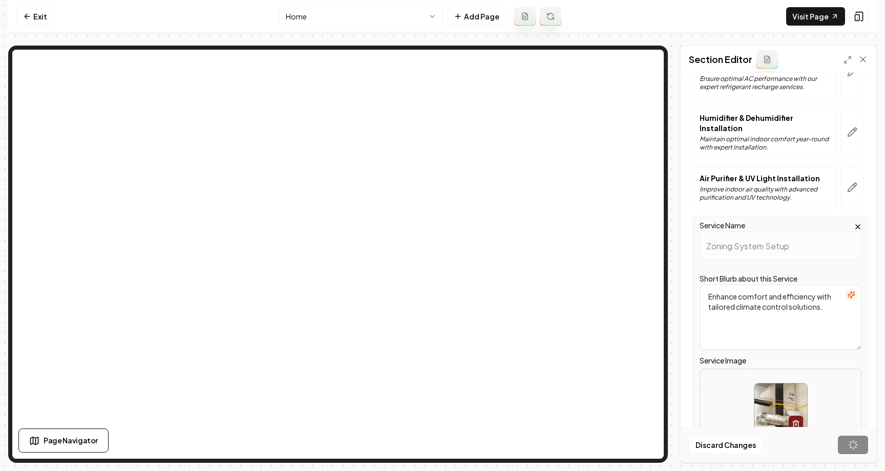
scroll to position [0, 0]
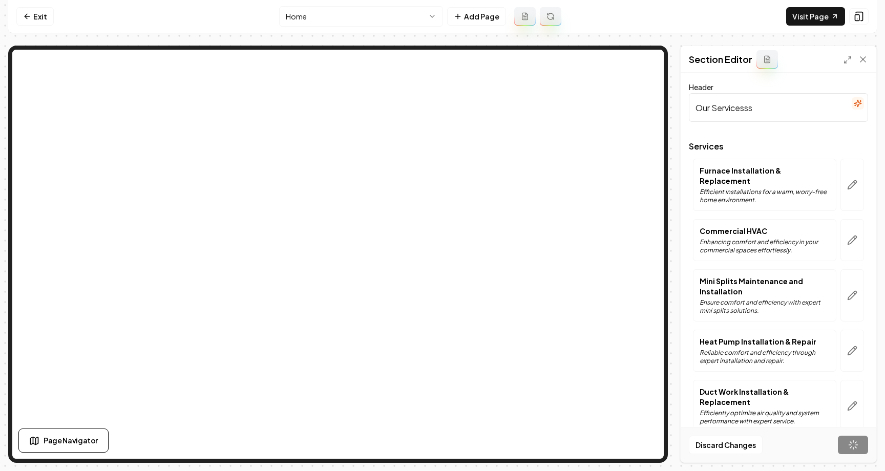
click at [590, 111] on input "Our Servicesss" at bounding box center [778, 107] width 179 height 29
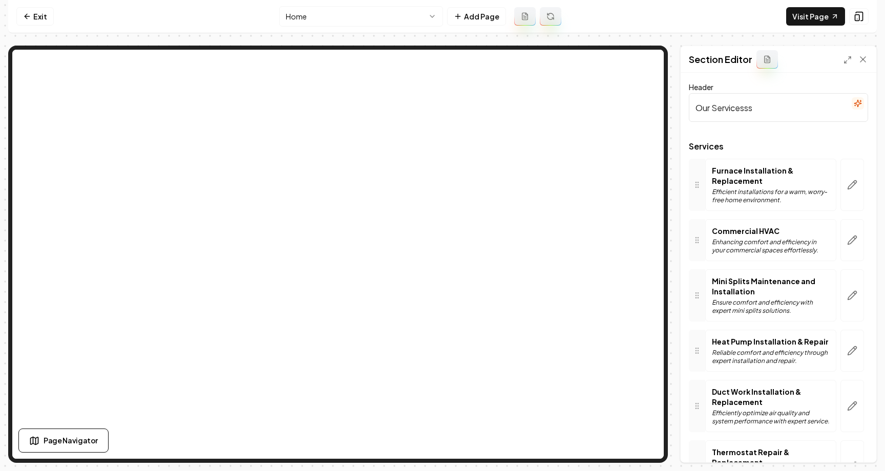
drag, startPoint x: 777, startPoint y: 107, endPoint x: 658, endPoint y: 107, distance: 119.8
click at [590, 57] on div "Page Settings Section Editor Header Our Servicesss Services Furnace Installatio…" at bounding box center [442, 254] width 868 height 417
type input "Expert HVAC Solutions"
click at [590, 442] on button "Save" at bounding box center [853, 445] width 30 height 18
